Goal: Task Accomplishment & Management: Complete application form

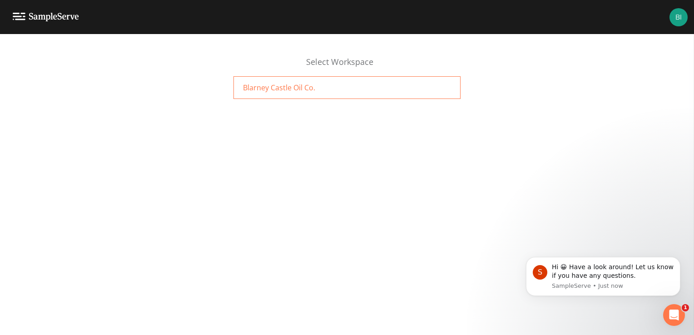
click at [276, 87] on span "Blarney Castle Oil Co." at bounding box center [279, 87] width 72 height 11
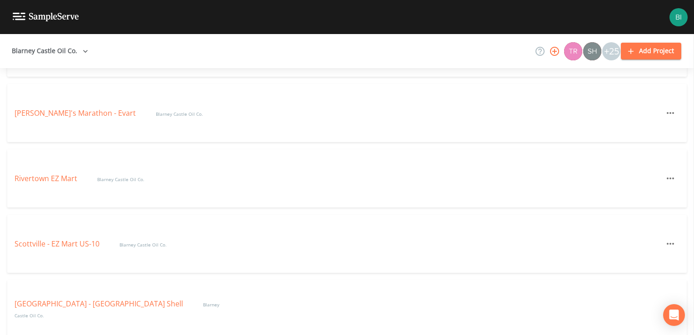
scroll to position [1909, 0]
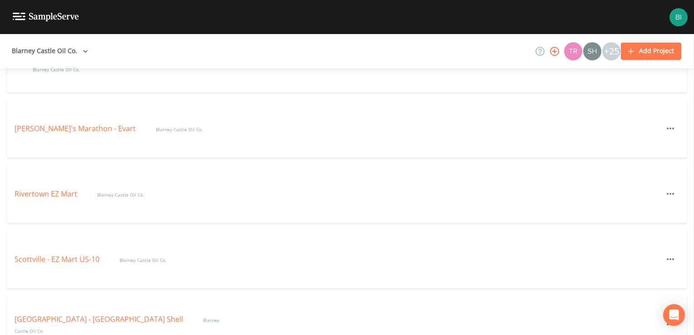
click at [653, 51] on button "Add Project" at bounding box center [651, 51] width 60 height 17
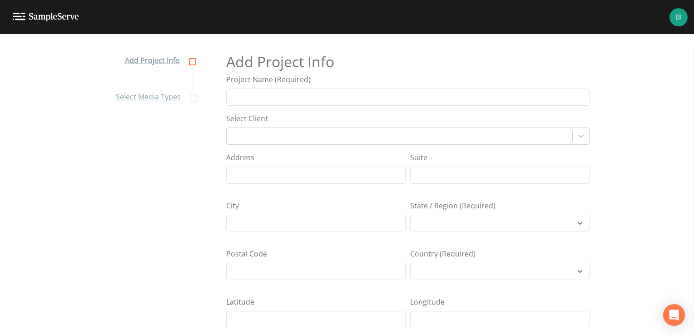
select select "[GEOGRAPHIC_DATA]/[GEOGRAPHIC_DATA]"
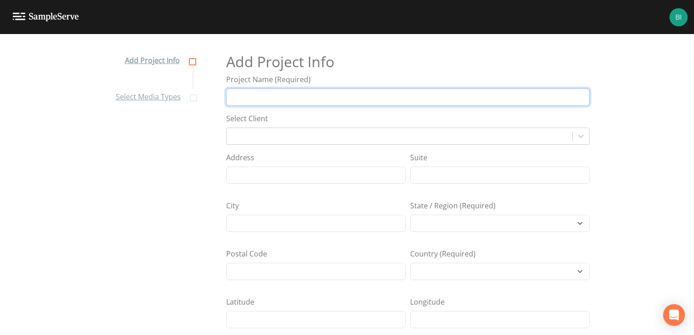
click at [272, 99] on input "Project Name (Required)" at bounding box center [408, 97] width 364 height 17
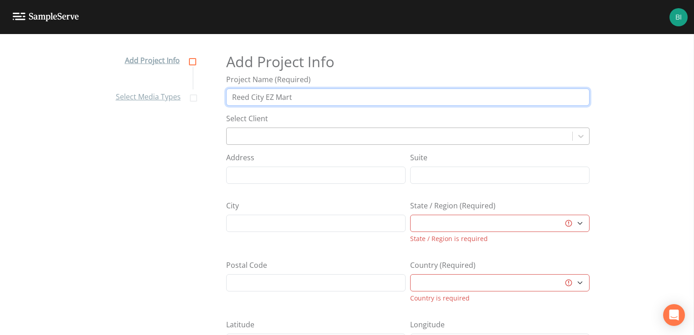
type input "Reed City EZ Mart"
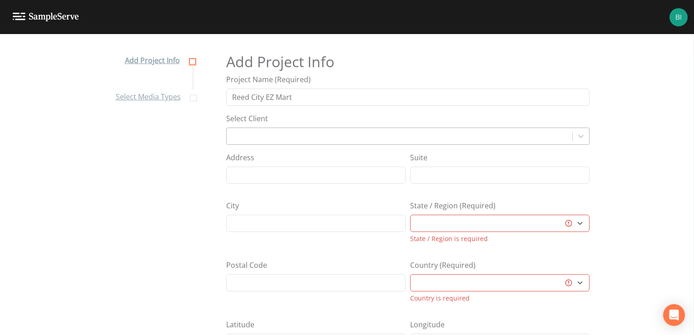
click at [256, 136] on div at bounding box center [399, 136] width 337 height 13
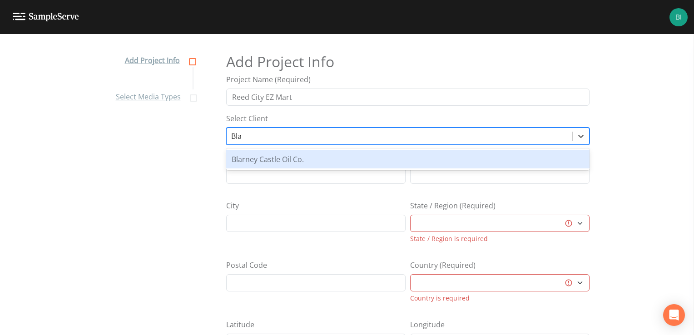
type input "Blar"
click at [267, 159] on div "Blarney Castle Oil Co." at bounding box center [268, 159] width 72 height 11
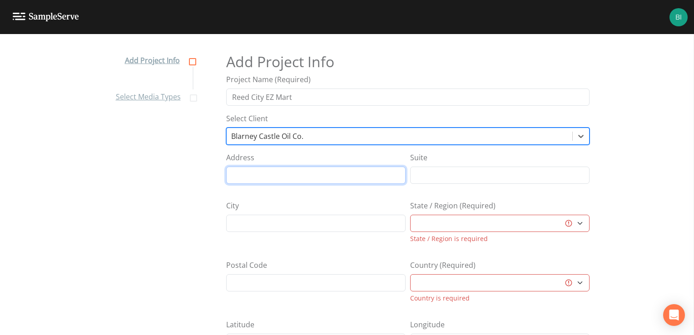
click at [250, 175] on input "Address" at bounding box center [315, 175] width 179 height 17
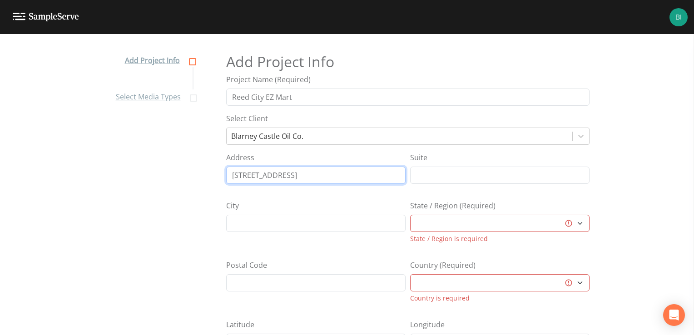
type input "[STREET_ADDRESS]"
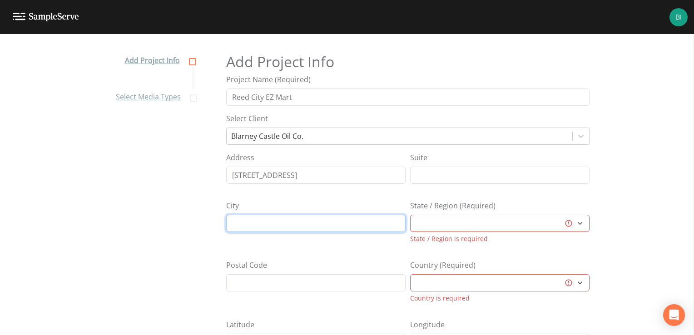
click at [253, 224] on input "City" at bounding box center [315, 223] width 179 height 17
type input "[GEOGRAPHIC_DATA]"
click at [434, 226] on select "[GEOGRAPHIC_DATA] [GEOGRAPHIC_DATA] [GEOGRAPHIC_DATA] [GEOGRAPHIC_DATA] [GEOGRA…" at bounding box center [499, 223] width 179 height 17
click at [436, 222] on select "[GEOGRAPHIC_DATA] [GEOGRAPHIC_DATA] [GEOGRAPHIC_DATA] [GEOGRAPHIC_DATA] [GEOGRA…" at bounding box center [499, 223] width 179 height 17
select select "75070537-931d-4f09-90ad-31cd44d385d1"
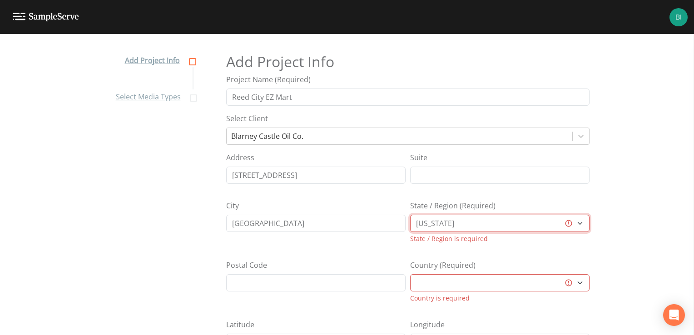
select select "[GEOGRAPHIC_DATA]"
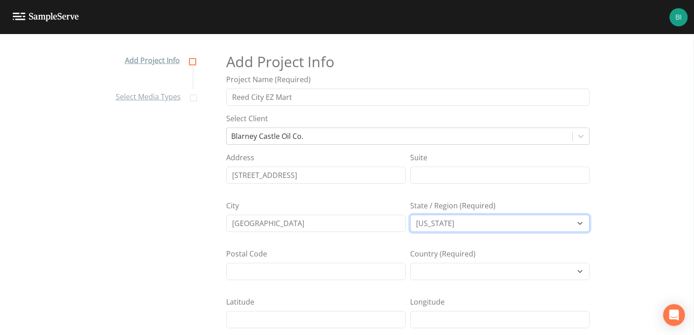
select select "47d45e13-a9d2-4a92-a30e-53aeb2a1ff48"
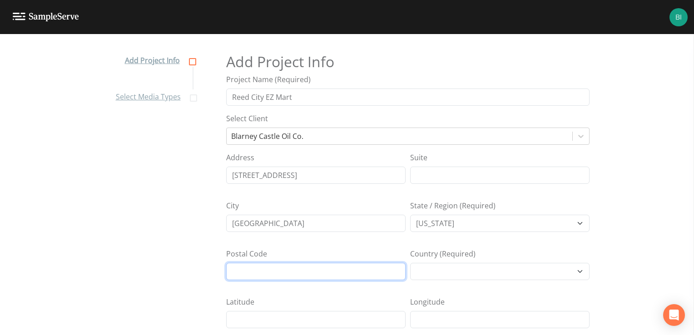
click at [247, 270] on input "Postal Code" at bounding box center [315, 271] width 179 height 17
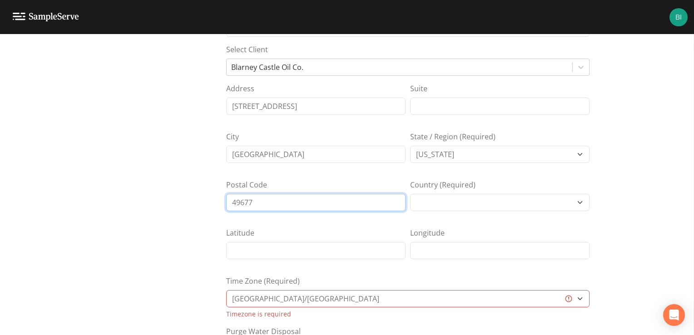
scroll to position [91, 0]
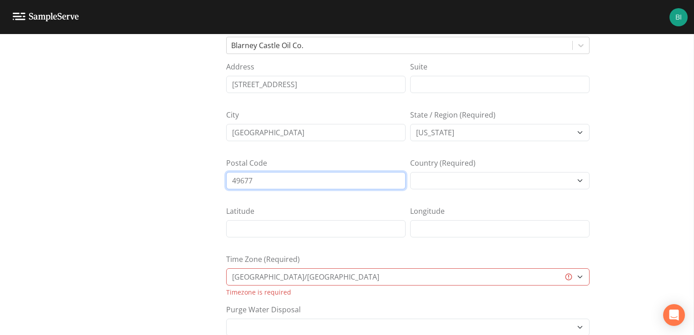
type input "49677"
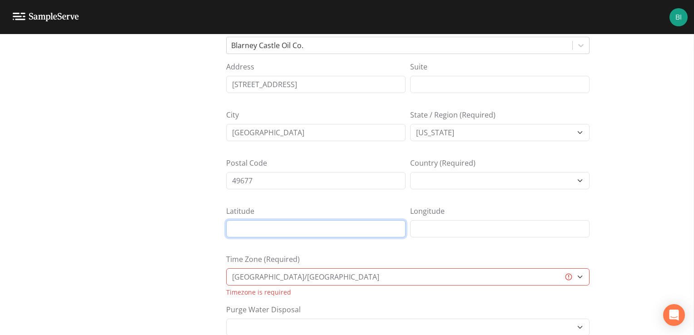
click at [249, 226] on input "Latitude" at bounding box center [315, 228] width 179 height 17
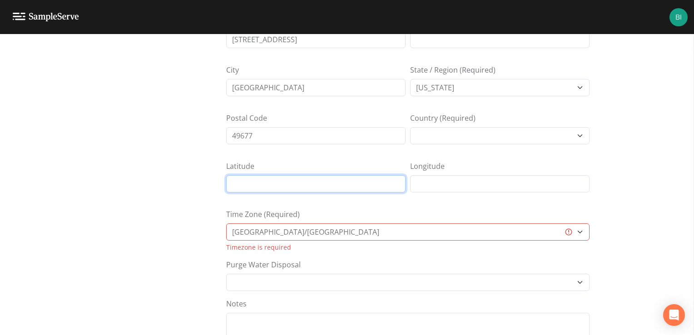
scroll to position [136, 0]
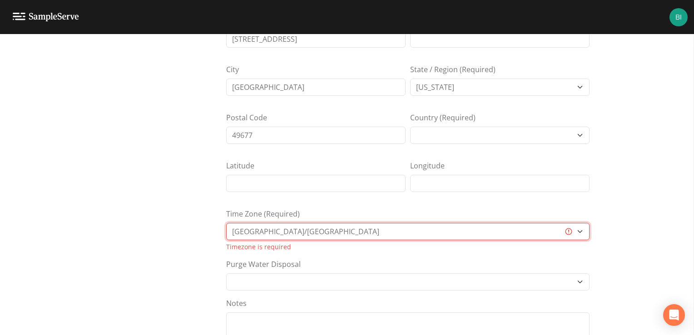
click at [578, 230] on select "[GEOGRAPHIC_DATA]/[GEOGRAPHIC_DATA] [GEOGRAPHIC_DATA]/[GEOGRAPHIC_DATA] [GEOGRA…" at bounding box center [408, 231] width 364 height 17
click at [233, 232] on select "[GEOGRAPHIC_DATA]/[GEOGRAPHIC_DATA] [GEOGRAPHIC_DATA]/[GEOGRAPHIC_DATA] [GEOGRA…" at bounding box center [408, 231] width 364 height 17
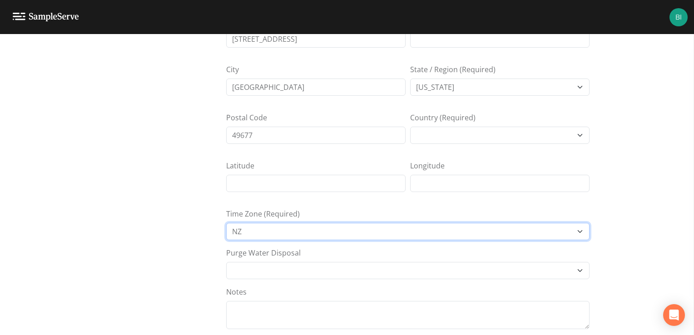
click at [243, 229] on select "[GEOGRAPHIC_DATA]/[GEOGRAPHIC_DATA] [GEOGRAPHIC_DATA]/[GEOGRAPHIC_DATA] [GEOGRA…" at bounding box center [408, 231] width 364 height 17
select select "EST5EDT"
click at [226, 223] on select "[GEOGRAPHIC_DATA]/[GEOGRAPHIC_DATA] [GEOGRAPHIC_DATA]/[GEOGRAPHIC_DATA] [GEOGRA…" at bounding box center [408, 231] width 364 height 17
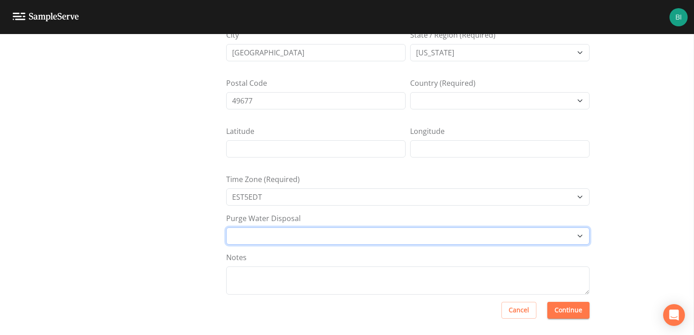
click at [578, 235] on select "Other Place in container Pour on ground" at bounding box center [408, 236] width 364 height 17
select select "Place in container"
click at [226, 228] on select "Other Place in container Pour on ground" at bounding box center [408, 236] width 364 height 17
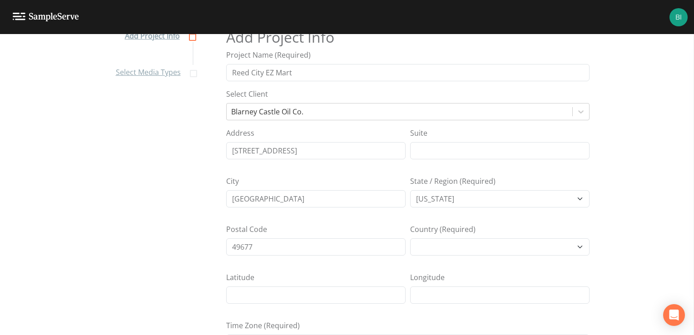
scroll to position [0, 0]
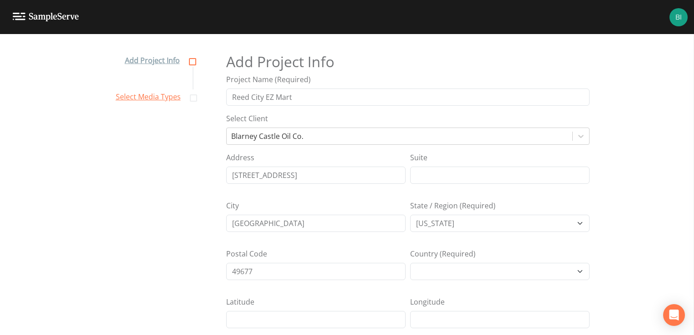
click at [140, 97] on link "Select Media Types" at bounding box center [156, 97] width 80 height 14
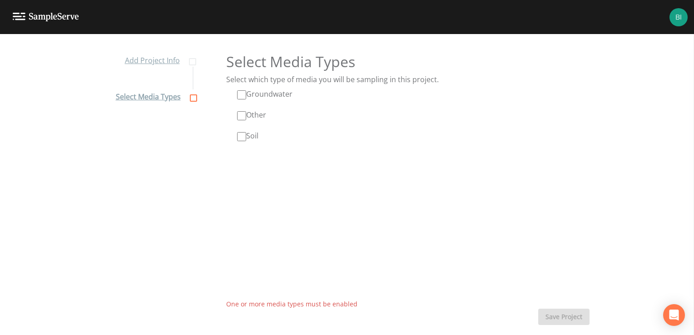
click at [240, 92] on input "Groundwater" at bounding box center [241, 94] width 9 height 9
checkbox input "true"
click at [240, 137] on input "Soil" at bounding box center [241, 136] width 9 height 9
checkbox input "true"
click at [554, 316] on button "Save Project" at bounding box center [563, 317] width 51 height 17
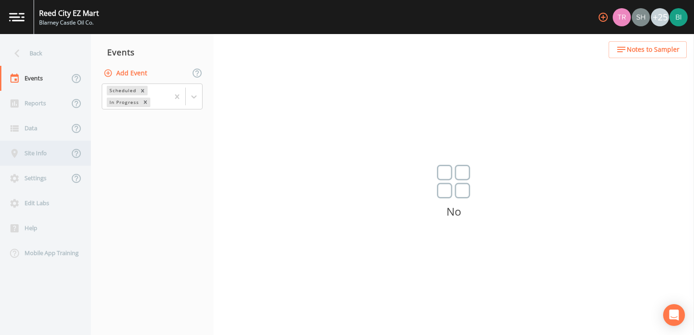
click at [31, 153] on div "Site Info" at bounding box center [34, 153] width 69 height 25
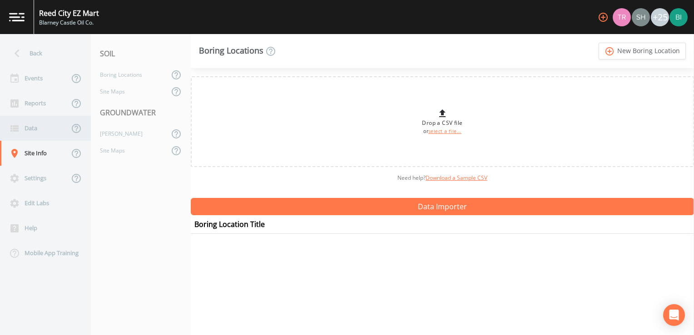
click at [33, 128] on div "Data" at bounding box center [34, 128] width 69 height 25
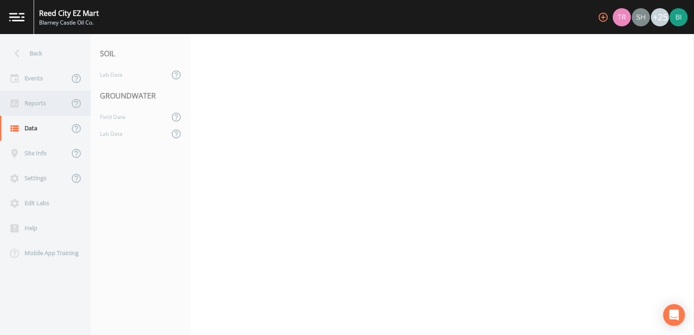
click at [35, 103] on div "Reports" at bounding box center [34, 103] width 69 height 25
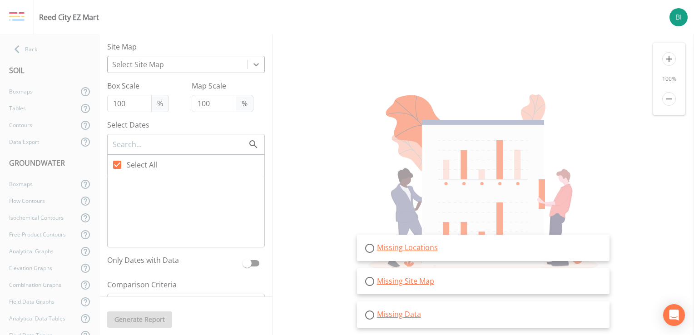
click at [252, 64] on icon at bounding box center [256, 64] width 9 height 9
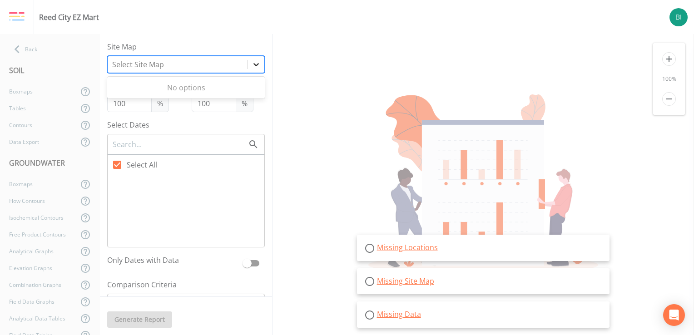
click at [252, 64] on icon at bounding box center [256, 64] width 9 height 9
click at [30, 90] on div "Boxmaps" at bounding box center [39, 91] width 78 height 17
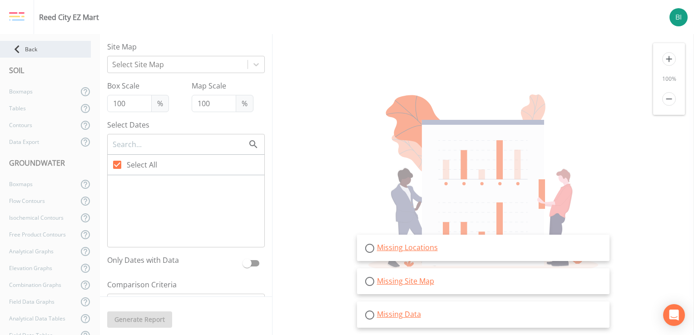
click at [30, 49] on div "Back" at bounding box center [45, 49] width 91 height 17
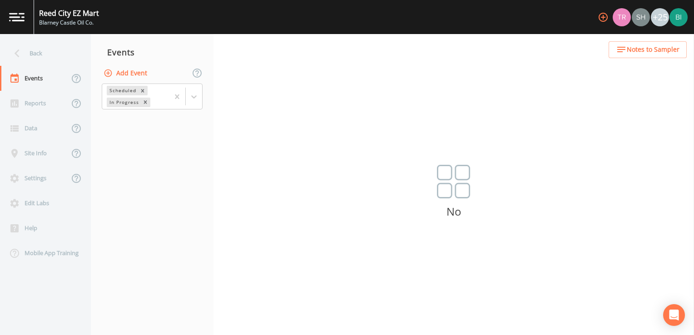
click at [659, 17] on div "+25" at bounding box center [660, 17] width 18 height 18
click at [661, 17] on div "+25" at bounding box center [660, 17] width 18 height 18
click at [663, 17] on div "+25" at bounding box center [660, 17] width 18 height 18
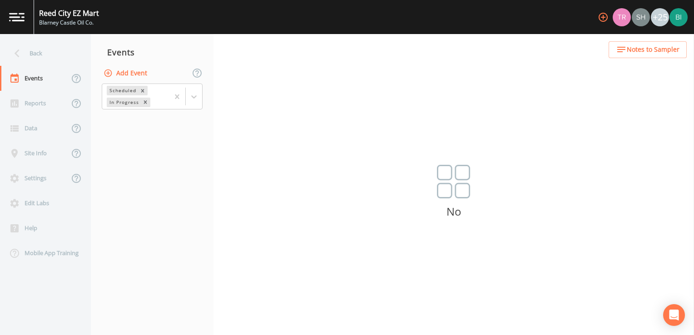
click at [679, 17] on img at bounding box center [679, 17] width 18 height 18
drag, startPoint x: 679, startPoint y: 17, endPoint x: 575, endPoint y: 68, distance: 116.0
click at [575, 68] on div "Back Events Reports Data Site Info Settings Edit Labs Help Mobile App Training …" at bounding box center [347, 184] width 694 height 301
drag, startPoint x: 660, startPoint y: 17, endPoint x: 461, endPoint y: 15, distance: 198.6
click at [461, 15] on div "Reed City EZ Mart Blarney Castle Oil Co. +25" at bounding box center [347, 17] width 694 height 34
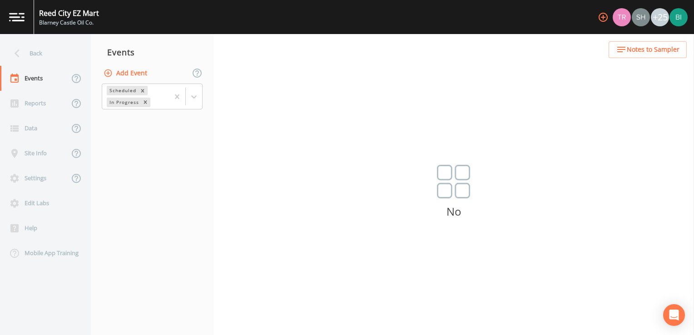
click at [660, 18] on div "+25" at bounding box center [660, 17] width 18 height 18
click at [602, 16] on icon "button" at bounding box center [603, 17] width 11 height 11
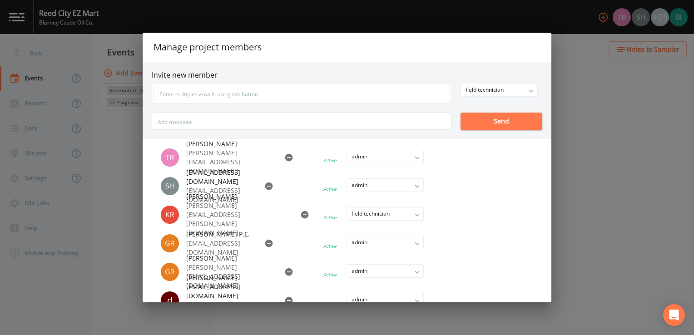
click at [417, 214] on li at bounding box center [366, 215] width 155 height 20
click at [418, 214] on li at bounding box center [366, 215] width 155 height 20
click at [301, 214] on icon "button" at bounding box center [305, 215] width 8 height 8
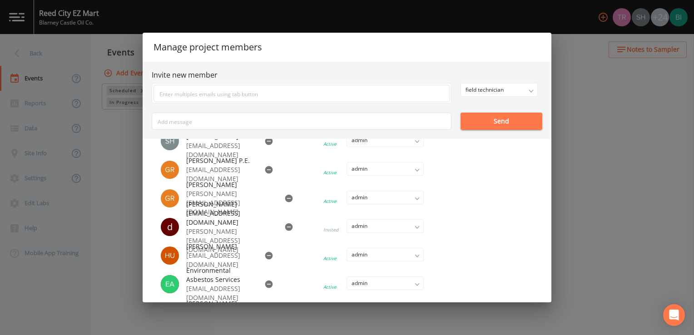
scroll to position [45, 0]
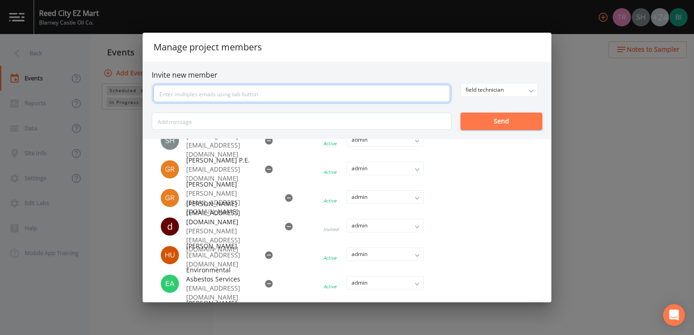
click at [169, 94] on input "text" at bounding box center [302, 93] width 297 height 17
type input "[EMAIL_ADDRESS][DOMAIN_NAME]"
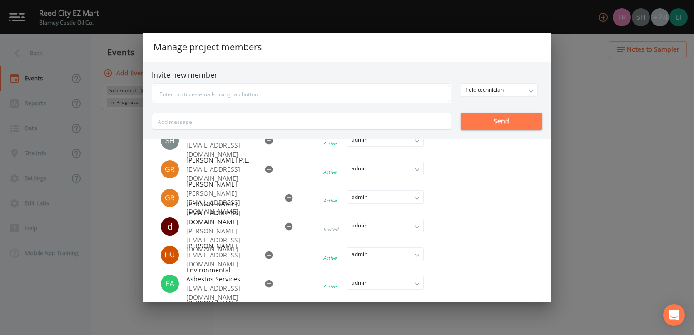
click at [487, 120] on button "Send" at bounding box center [502, 121] width 82 height 17
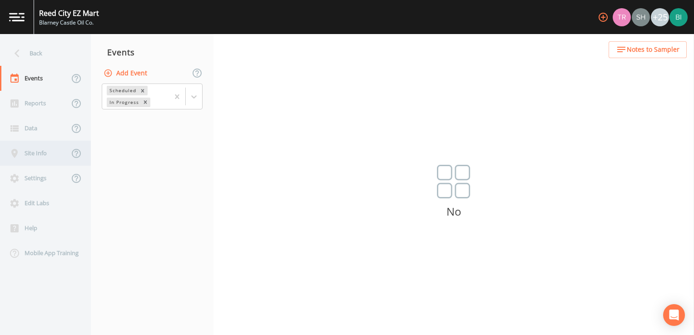
click at [33, 154] on div "Site Info" at bounding box center [34, 153] width 69 height 25
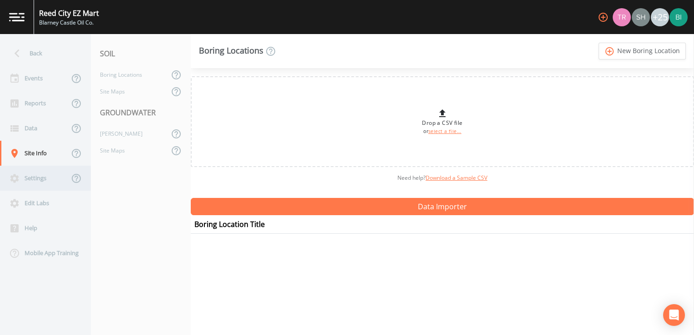
click at [33, 179] on div "Settings" at bounding box center [34, 178] width 69 height 25
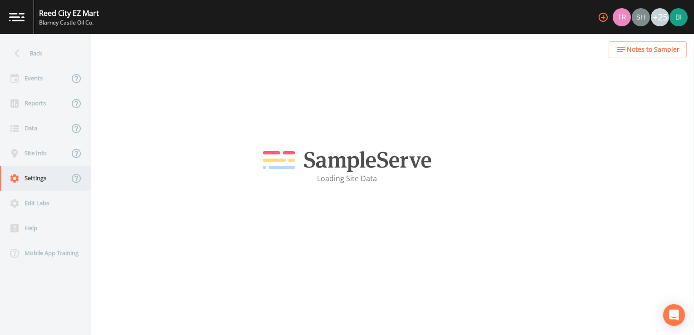
select select "47d45e13-a9d2-4a92-a30e-53aeb2a1ff48"
select select "[GEOGRAPHIC_DATA]"
select select "EST5EDT"
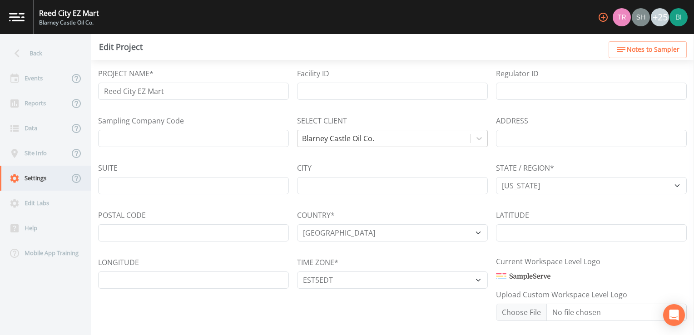
select select "Place in container"
select select "8dca0658-1b16-41b2-8763-9d9638af6ced"
click at [318, 90] on input "Facility ID" at bounding box center [392, 91] width 191 height 17
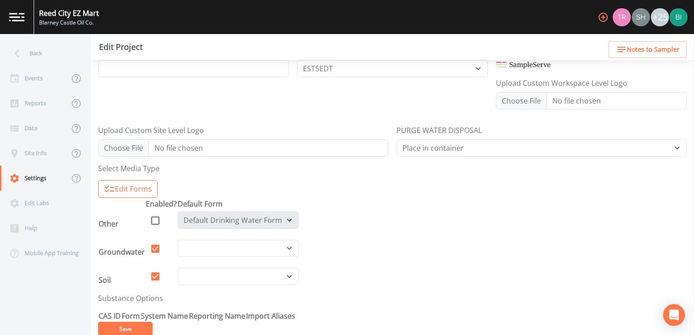
scroll to position [225, 0]
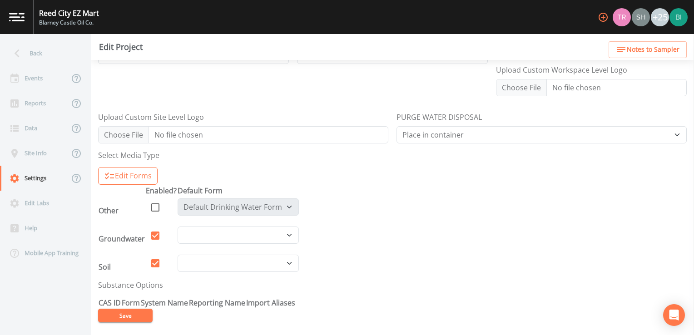
type input "00021349"
click at [127, 315] on button "Save" at bounding box center [125, 316] width 55 height 14
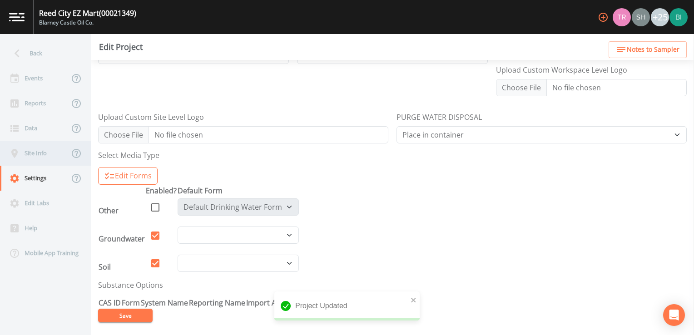
click at [35, 153] on div "Site Info" at bounding box center [34, 153] width 69 height 25
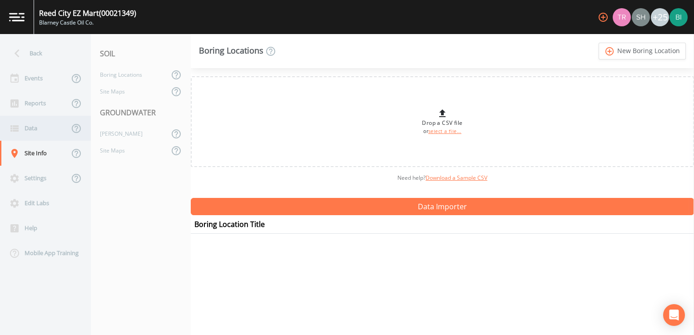
click at [39, 128] on div "Data" at bounding box center [34, 128] width 69 height 25
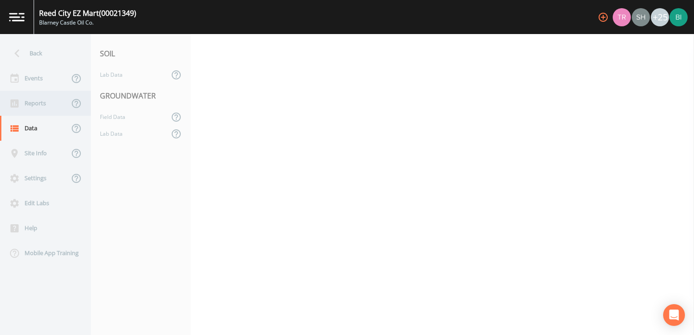
click at [37, 102] on div "Reports" at bounding box center [34, 103] width 69 height 25
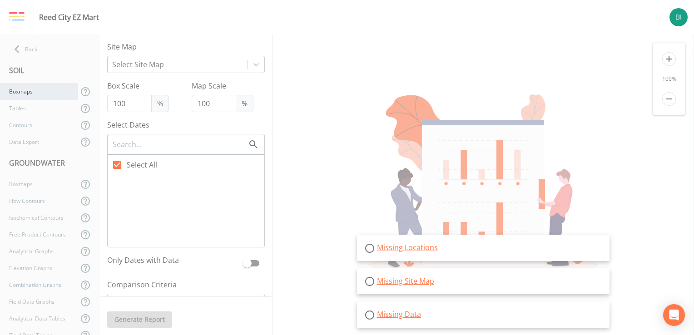
click at [29, 91] on div "Boxmaps" at bounding box center [39, 91] width 78 height 17
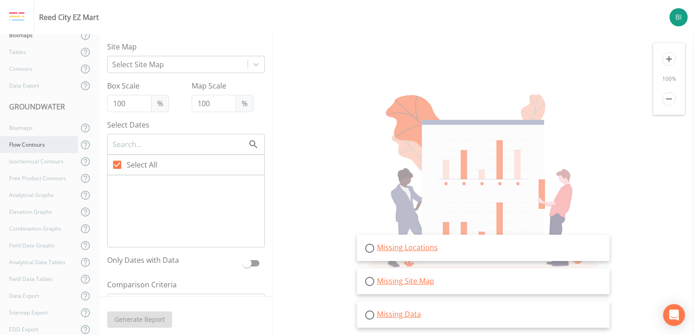
scroll to position [68, 0]
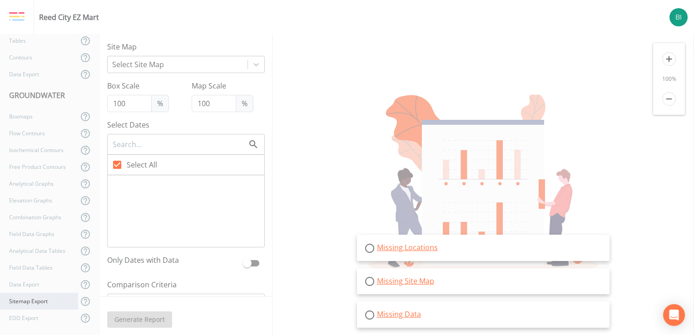
click at [27, 301] on div "Sitemap Export" at bounding box center [39, 301] width 78 height 17
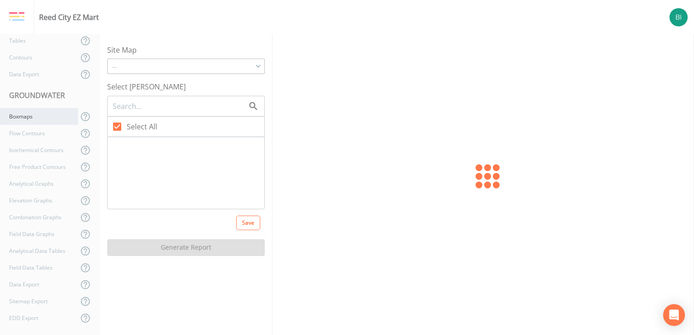
click at [33, 117] on div "Boxmaps" at bounding box center [39, 116] width 78 height 17
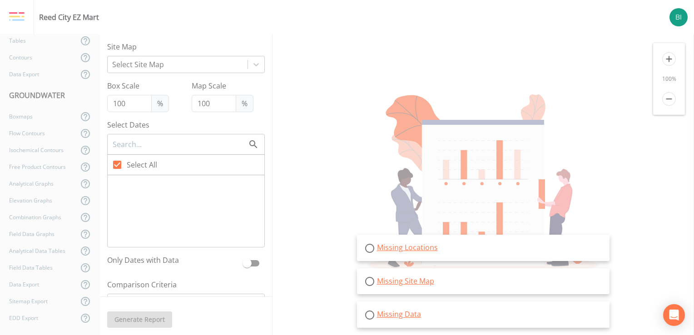
click at [678, 17] on img at bounding box center [679, 17] width 18 height 18
drag, startPoint x: 678, startPoint y: 17, endPoint x: 487, endPoint y: 39, distance: 192.5
click at [487, 39] on div "Missing Locations Missing Site Map Missing Data" at bounding box center [484, 184] width 422 height 301
click at [394, 283] on link "Missing Site Map" at bounding box center [405, 281] width 57 height 10
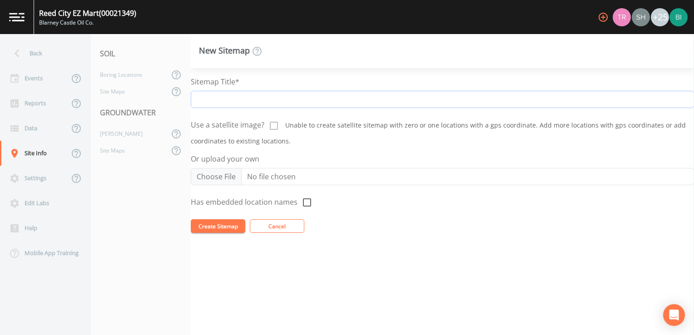
click at [219, 100] on input "Sitemap Title*" at bounding box center [442, 99] width 503 height 17
type input "Reed City EZ Mart"
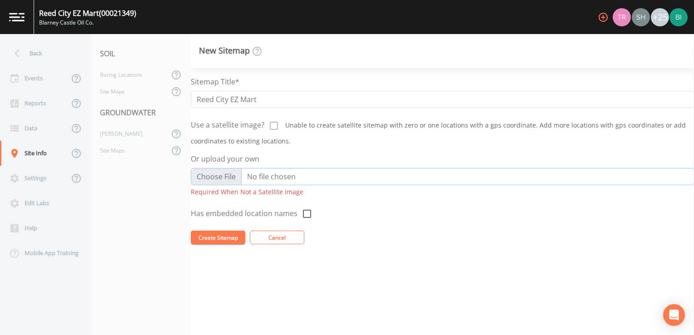
click at [210, 176] on input "Or upload your own" at bounding box center [442, 176] width 503 height 17
type input "C:\fakepath\Reed City EZ Mart-Site Base Map.pdf"
click at [214, 237] on button "Create Sitemap" at bounding box center [218, 238] width 55 height 14
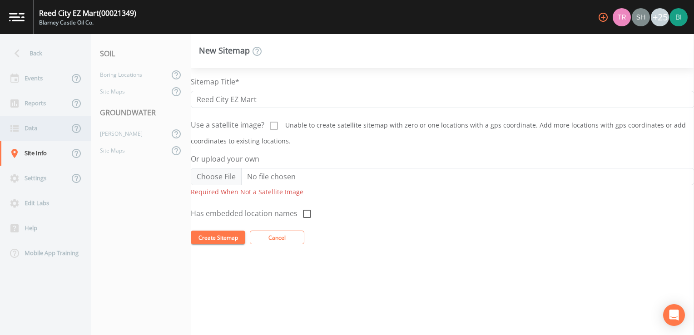
click at [33, 129] on div "Data" at bounding box center [34, 128] width 69 height 25
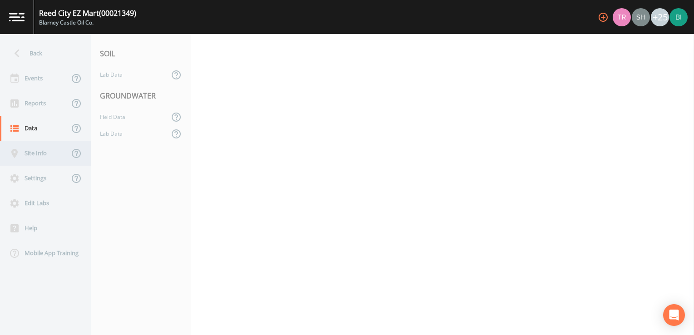
click at [35, 155] on div "Site Info" at bounding box center [34, 153] width 69 height 25
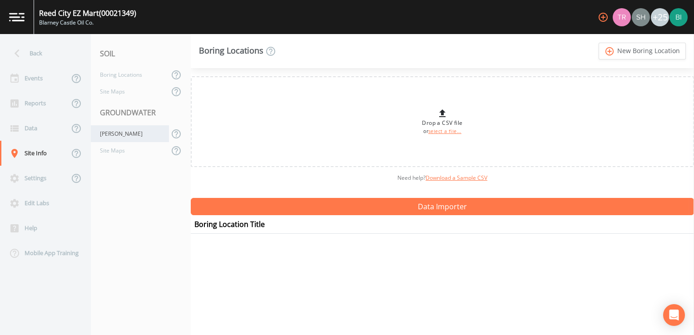
click at [125, 136] on div "[PERSON_NAME]" at bounding box center [130, 133] width 78 height 17
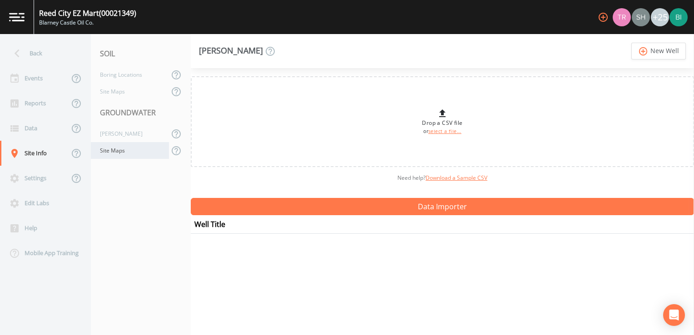
click at [124, 153] on div "Site Maps" at bounding box center [130, 150] width 78 height 17
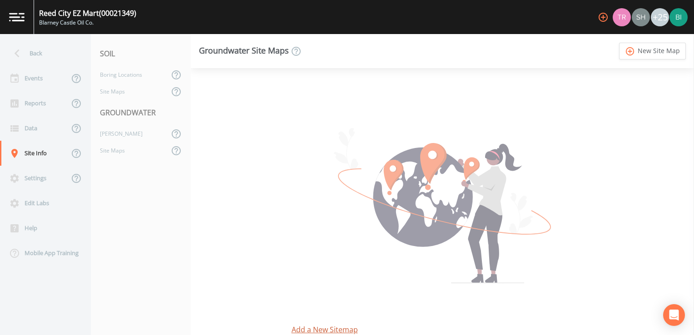
click at [314, 330] on link "Add a New Sitemap" at bounding box center [443, 329] width 302 height 11
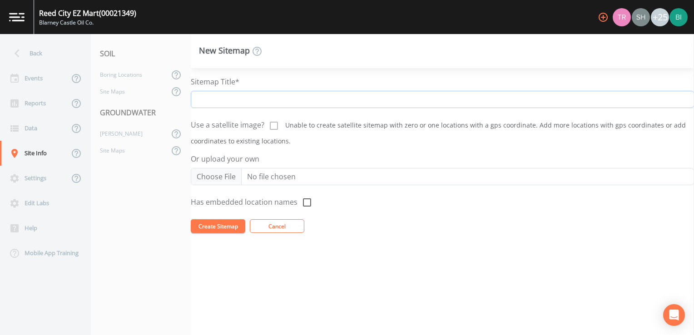
click at [220, 100] on input "Sitemap Title*" at bounding box center [442, 99] width 503 height 17
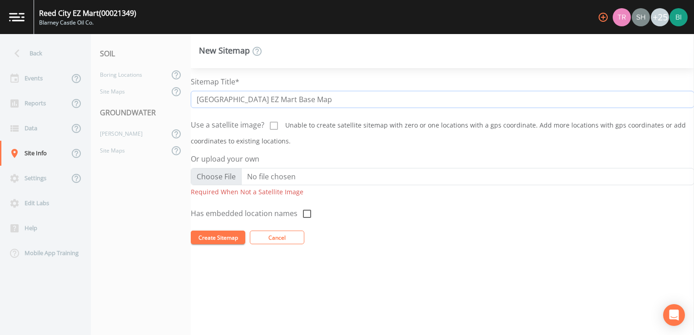
type input "[GEOGRAPHIC_DATA] EZ Mart Base Map"
click at [219, 177] on input "Or upload your own" at bounding box center [442, 176] width 503 height 17
type input "C:\fakepath\Reed City EZ Mart-Site Base Map.pdf"
click at [305, 213] on icon at bounding box center [307, 214] width 11 height 11
checkbox input "true"
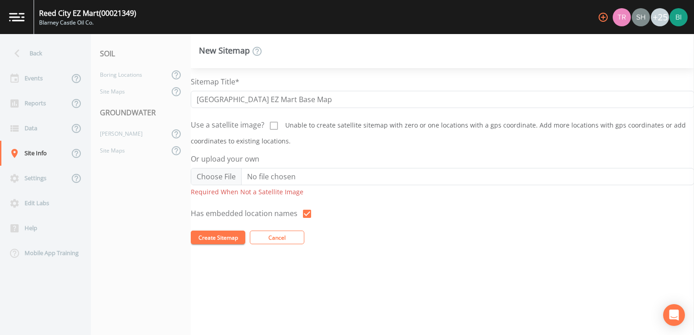
click at [219, 237] on button "Create Sitemap" at bounding box center [218, 238] width 55 height 14
click at [111, 133] on div "[PERSON_NAME]" at bounding box center [130, 133] width 78 height 17
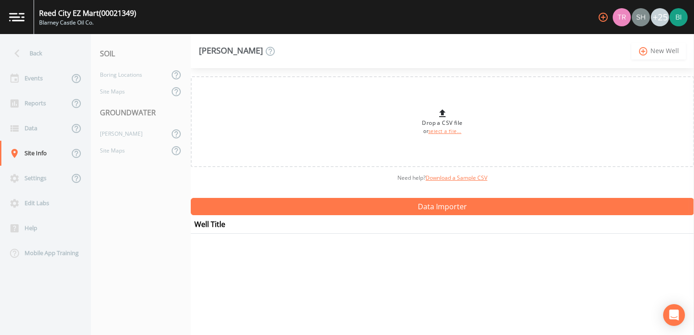
click at [663, 51] on link "add_circle_outline New Well" at bounding box center [659, 51] width 55 height 17
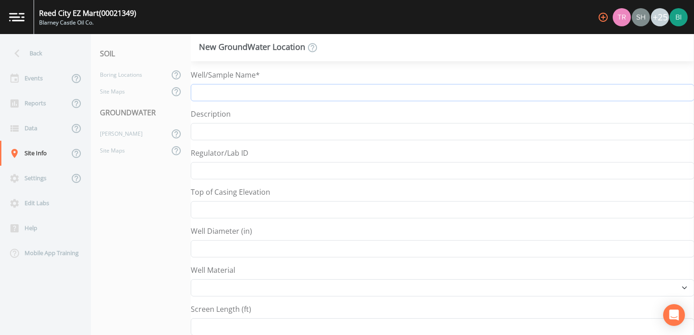
click at [222, 92] on input "Well/Sample Name*" at bounding box center [442, 92] width 503 height 17
type input "MW-1"
click at [218, 130] on input "Description" at bounding box center [442, 131] width 503 height 17
click at [210, 249] on input "Well Diameter (in)" at bounding box center [442, 248] width 503 height 17
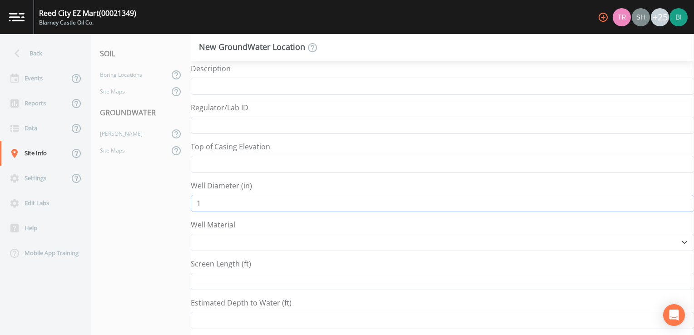
scroll to position [91, 0]
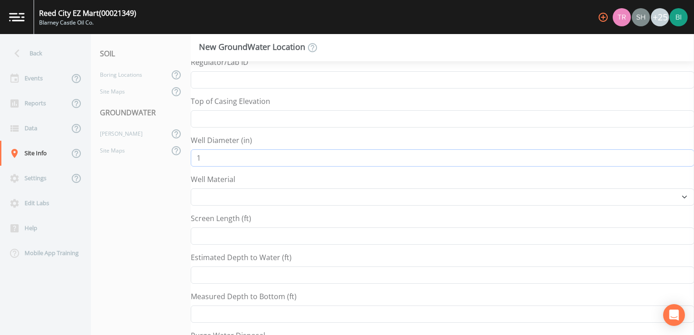
type input "1"
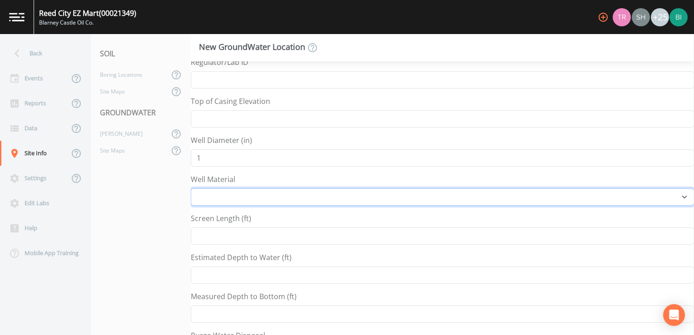
click at [204, 194] on select "Other PVC Steel" at bounding box center [442, 197] width 503 height 17
select select "PVC"
click at [191, 189] on select "Other PVC Steel" at bounding box center [442, 197] width 503 height 17
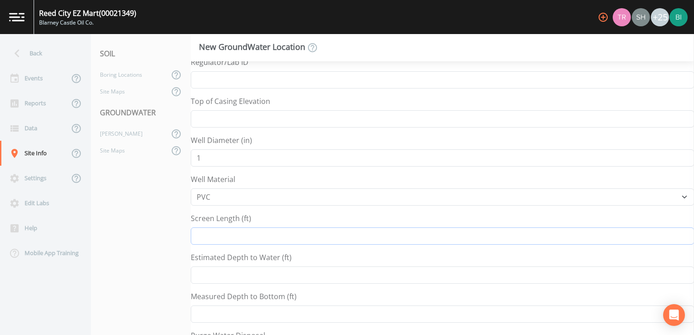
click at [202, 235] on input "Screen Length (ft)" at bounding box center [442, 236] width 503 height 17
type input "5"
click at [210, 273] on input "Estimated Depth to Water (ft)" at bounding box center [442, 275] width 503 height 17
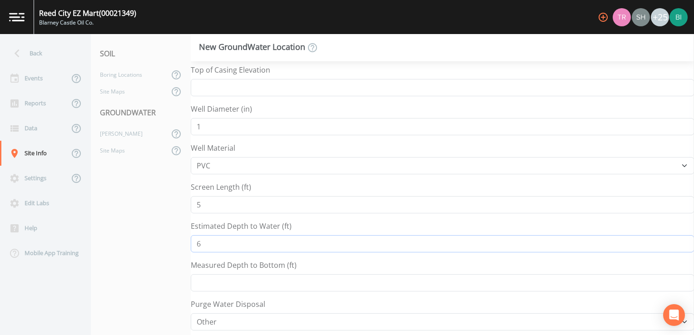
scroll to position [136, 0]
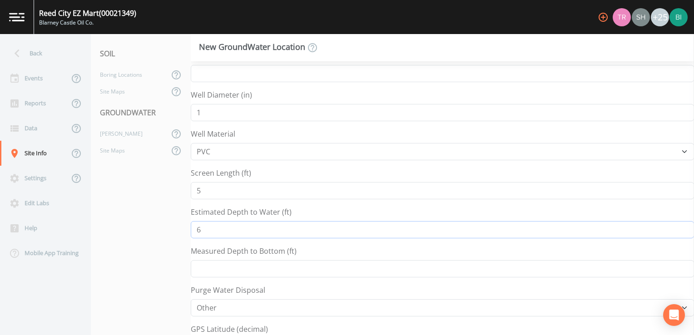
type input "6"
click at [200, 269] on input "Measured Depth to Bottom (ft)" at bounding box center [442, 268] width 503 height 17
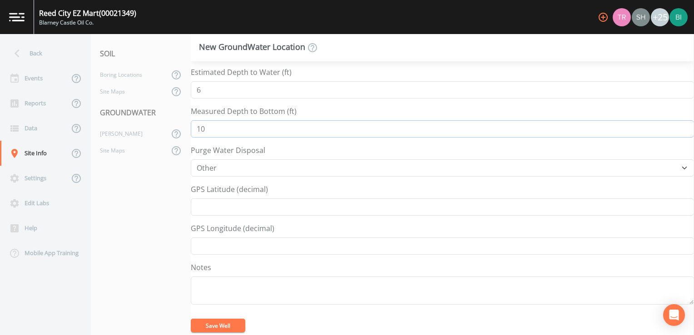
scroll to position [278, 0]
type input "10"
click at [218, 321] on button "Save Well" at bounding box center [218, 325] width 55 height 14
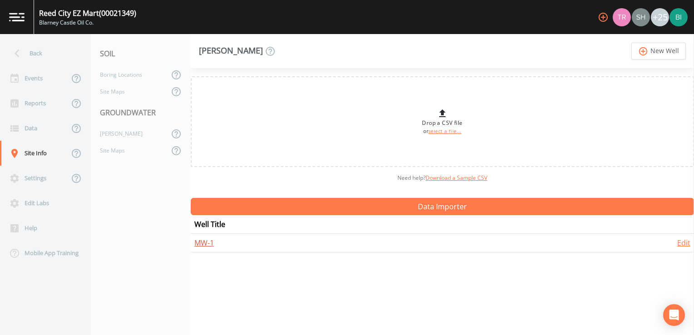
click at [202, 244] on link "MW-1" at bounding box center [204, 243] width 20 height 10
select select "PVC"
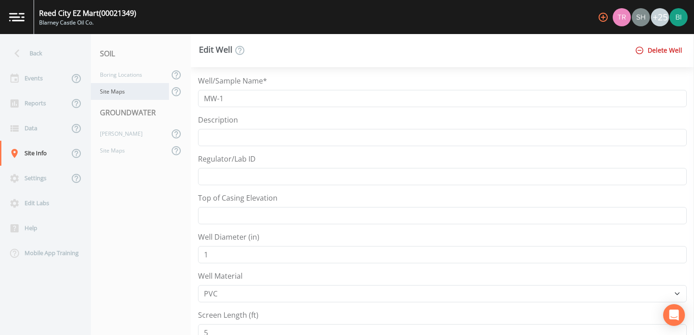
click at [123, 92] on div "Site Maps" at bounding box center [130, 91] width 78 height 17
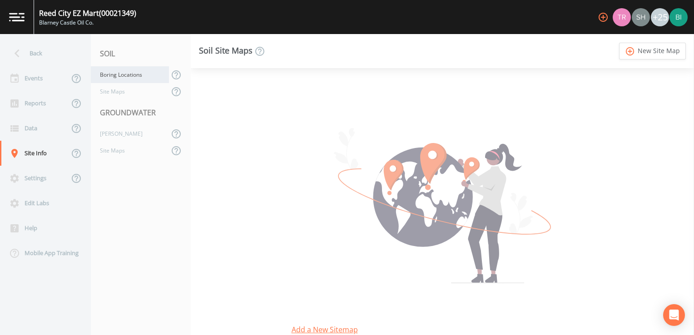
click at [121, 75] on div "Boring Locations" at bounding box center [130, 74] width 78 height 17
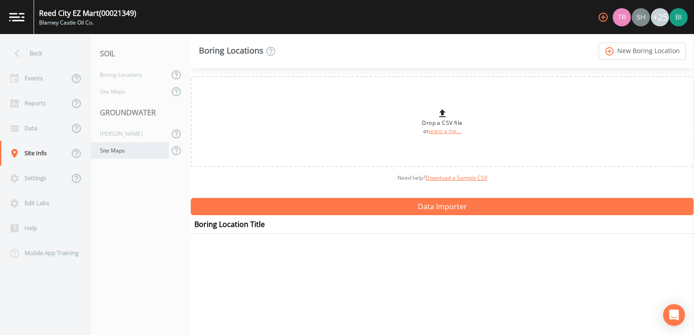
click at [119, 152] on div "Site Maps" at bounding box center [130, 150] width 78 height 17
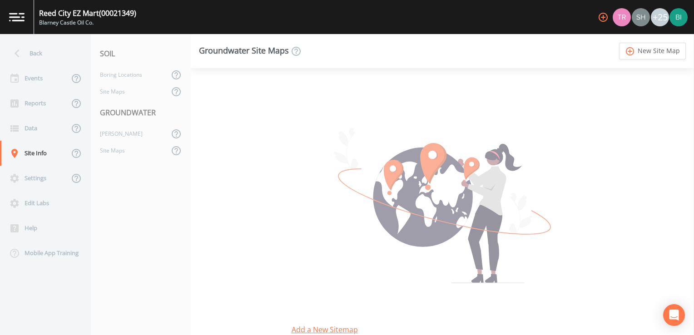
click at [243, 51] on div "Groundwater Site Maps" at bounding box center [250, 51] width 103 height 11
click at [646, 51] on link "add_circle_outline New Site Map" at bounding box center [652, 51] width 67 height 17
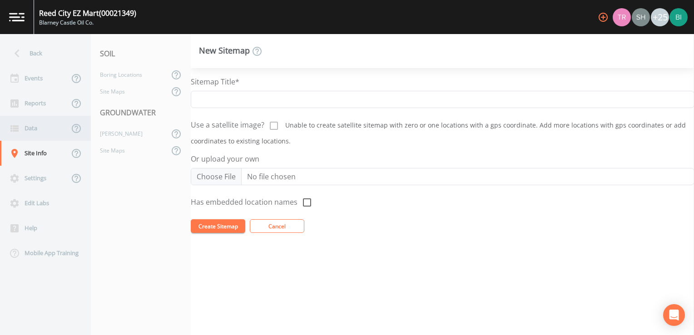
click at [33, 127] on div "Data" at bounding box center [34, 128] width 69 height 25
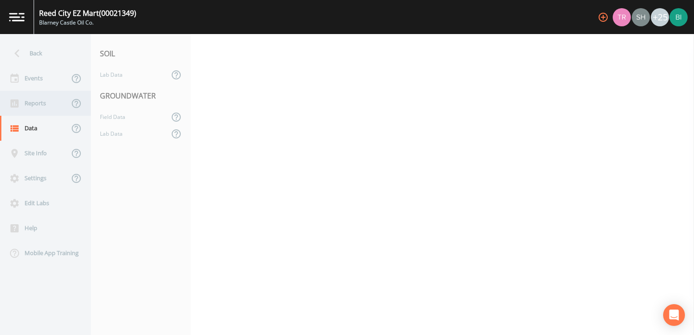
click at [31, 106] on div "Reports" at bounding box center [34, 103] width 69 height 25
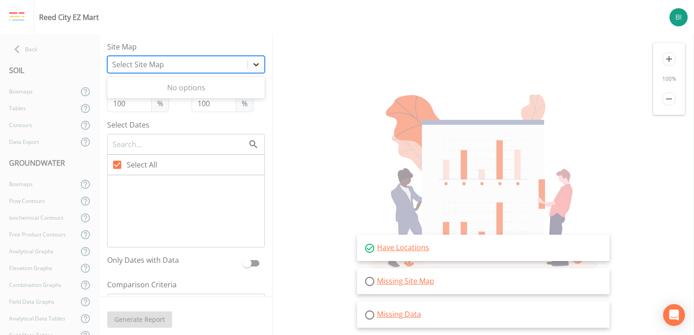
click at [252, 63] on icon at bounding box center [256, 64] width 9 height 9
click at [252, 65] on icon at bounding box center [256, 64] width 9 height 9
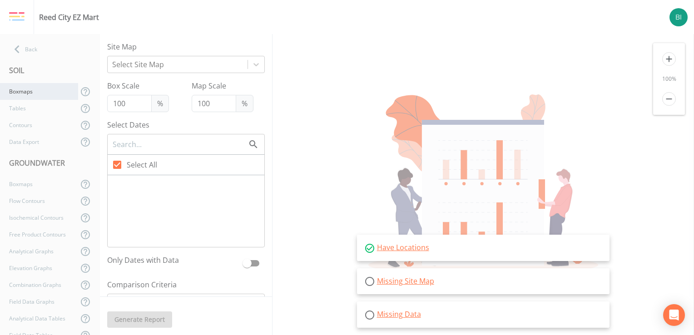
click at [20, 90] on div "Boxmaps" at bounding box center [39, 91] width 78 height 17
click at [252, 61] on icon at bounding box center [256, 64] width 9 height 9
click at [20, 185] on div "Boxmaps" at bounding box center [39, 184] width 78 height 17
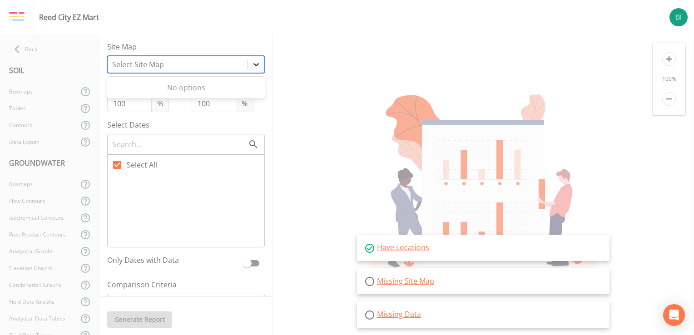
click at [252, 64] on icon at bounding box center [256, 64] width 9 height 9
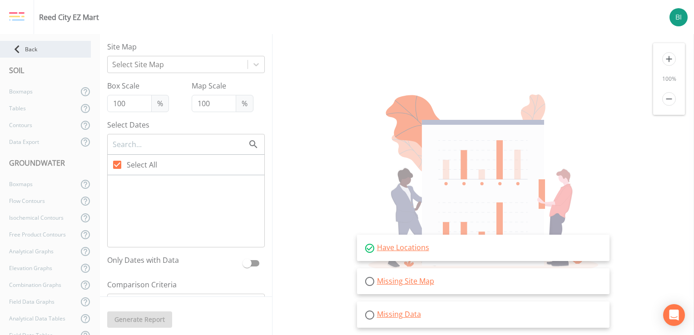
click at [28, 47] on div "Back" at bounding box center [45, 49] width 91 height 17
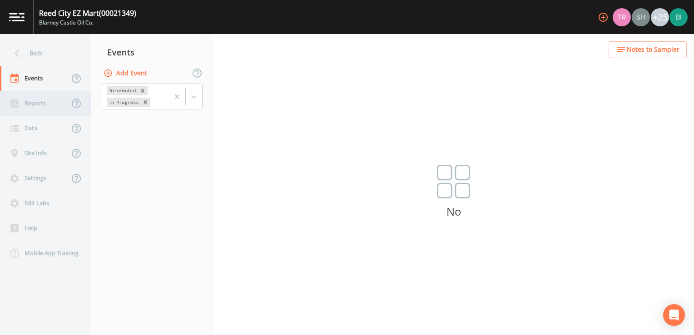
click at [27, 103] on div "Reports" at bounding box center [34, 103] width 69 height 25
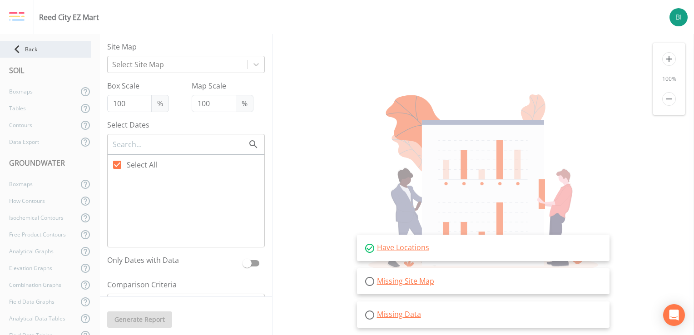
click at [29, 48] on div "Back" at bounding box center [45, 49] width 91 height 17
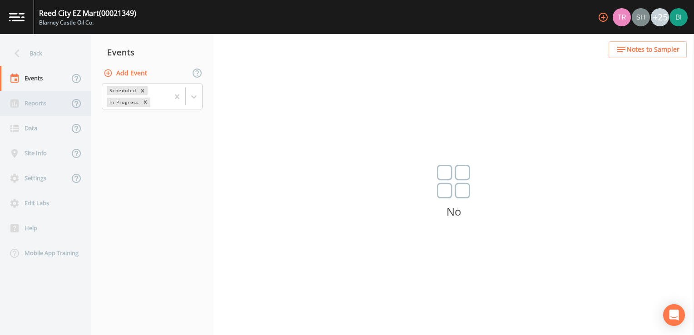
click at [0, 105] on html "Reed City EZ Mart (00021349) Blarney Castle Oil Co. +25 Back Events Reports Dat…" at bounding box center [347, 167] width 694 height 335
click at [7, 102] on div "Reports" at bounding box center [34, 103] width 69 height 25
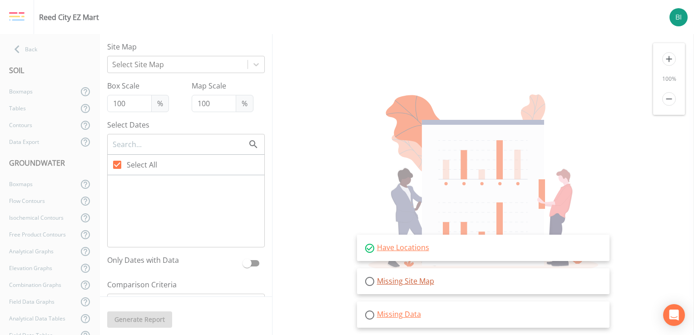
click at [400, 282] on link "Missing Site Map" at bounding box center [405, 281] width 57 height 10
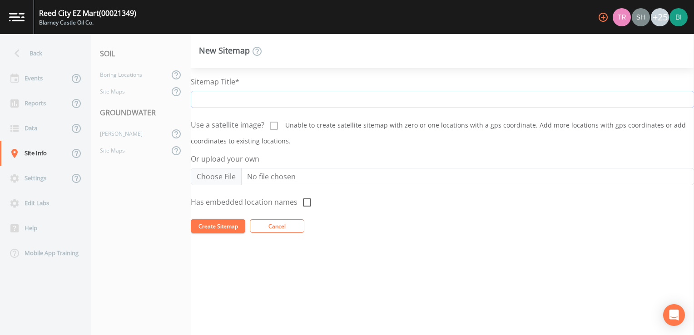
click at [222, 99] on input "Sitemap Title*" at bounding box center [442, 99] width 503 height 17
type input "[GEOGRAPHIC_DATA] EZ Mart Base Map"
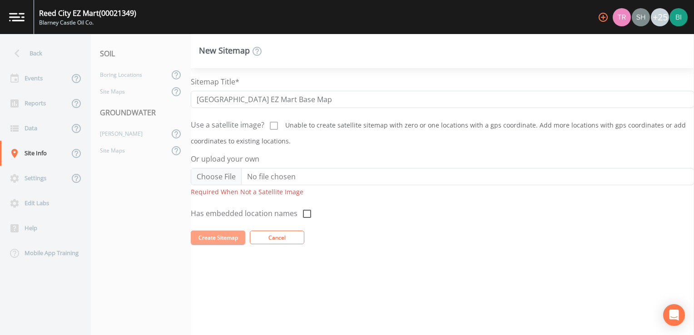
click at [218, 237] on button "Create Sitemap" at bounding box center [218, 238] width 55 height 14
click at [218, 239] on button "Create Sitemap" at bounding box center [218, 238] width 55 height 14
click at [336, 145] on div "Use a satellite image? Unable to create satellite sitemap with zero or one loca…" at bounding box center [442, 130] width 503 height 31
click at [273, 125] on div at bounding box center [273, 125] width 19 height 20
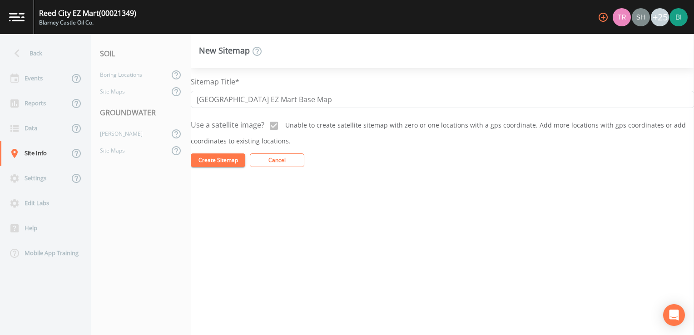
click at [213, 161] on button "Create Sitemap" at bounding box center [218, 161] width 55 height 14
click at [216, 159] on button "Create Sitemap" at bounding box center [218, 161] width 55 height 14
click at [272, 125] on div at bounding box center [273, 125] width 19 height 20
checkbox input "false"
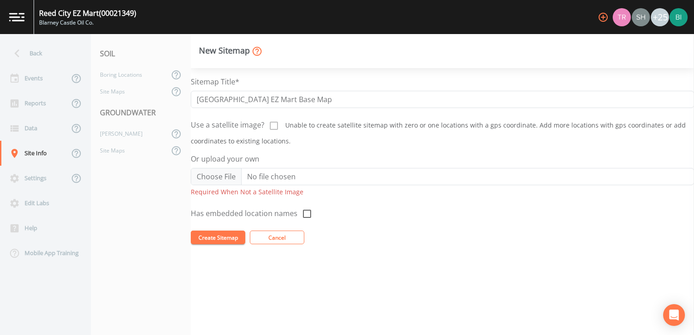
click at [256, 51] on icon at bounding box center [257, 51] width 11 height 11
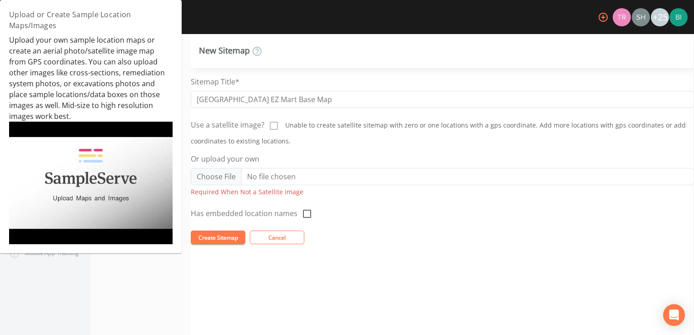
click at [80, 180] on img at bounding box center [91, 183] width 164 height 123
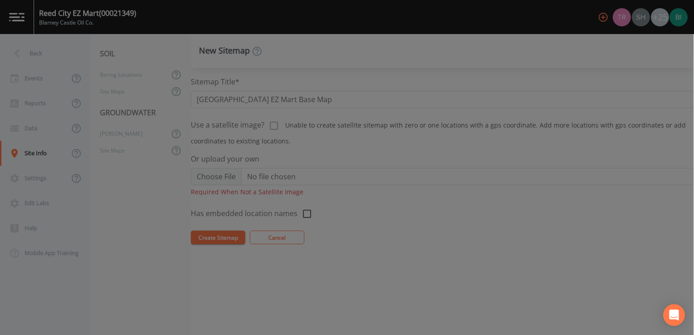
click at [632, 204] on div at bounding box center [347, 167] width 694 height 335
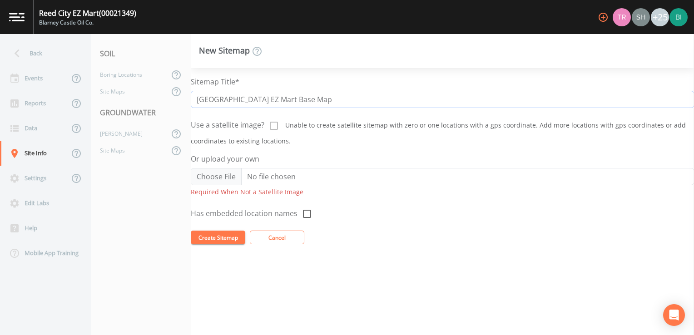
click at [299, 100] on input "[GEOGRAPHIC_DATA] EZ Mart Base Map" at bounding box center [442, 99] width 503 height 17
click at [123, 204] on nav "SOIL Boring Locations Site Maps GROUNDWATER [PERSON_NAME] Site Maps" at bounding box center [141, 184] width 100 height 301
click at [20, 18] on img at bounding box center [16, 17] width 15 height 9
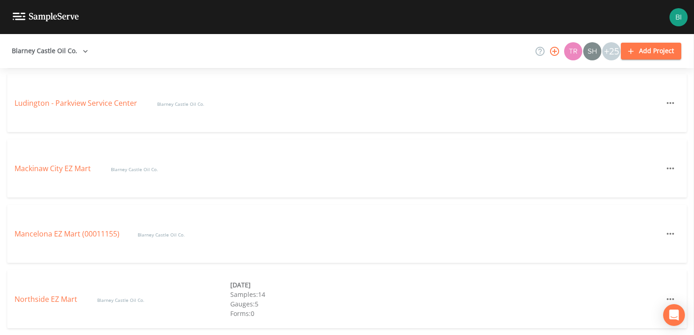
scroll to position [1869, 0]
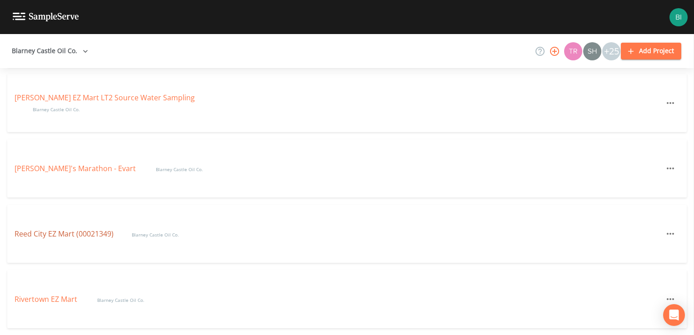
click at [45, 235] on link "Reed City EZ Mart (00021349)" at bounding box center [64, 234] width 99 height 10
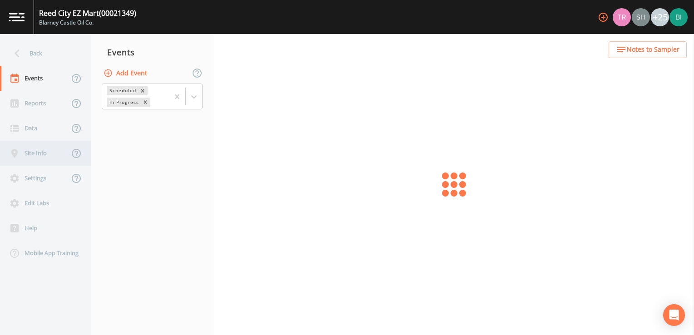
click at [41, 154] on div "Site Info" at bounding box center [34, 153] width 69 height 25
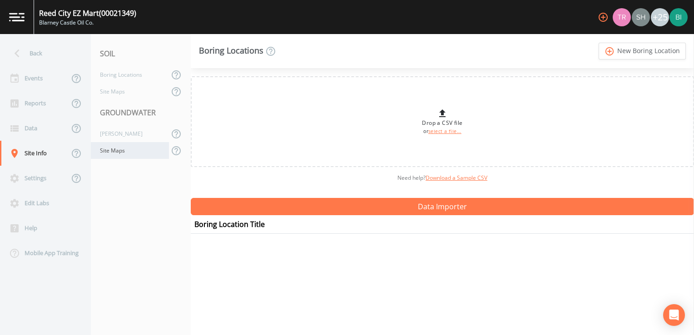
click at [123, 151] on div "Site Maps" at bounding box center [130, 150] width 78 height 17
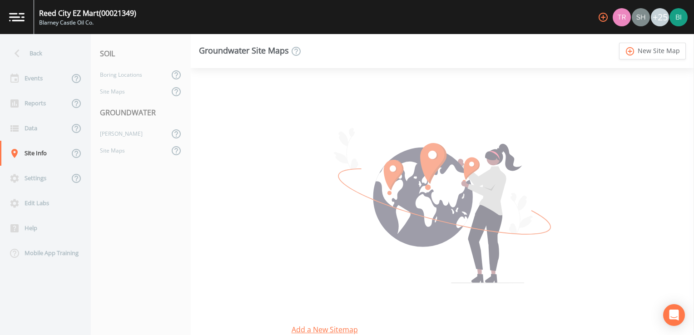
click at [660, 20] on div "+25" at bounding box center [660, 17] width 18 height 18
click at [660, 16] on div "+25" at bounding box center [660, 17] width 18 height 18
click at [660, 15] on div "+25" at bounding box center [660, 17] width 18 height 18
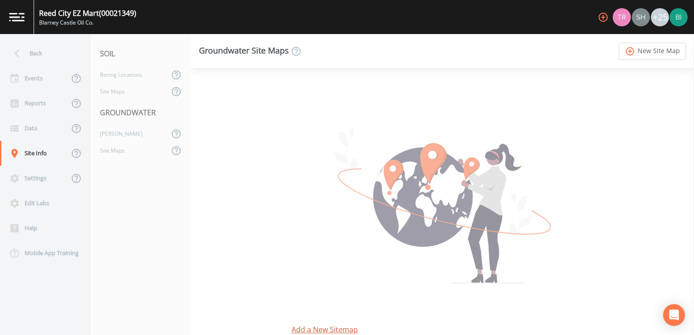
click at [318, 332] on link "Add a New Sitemap" at bounding box center [443, 329] width 302 height 11
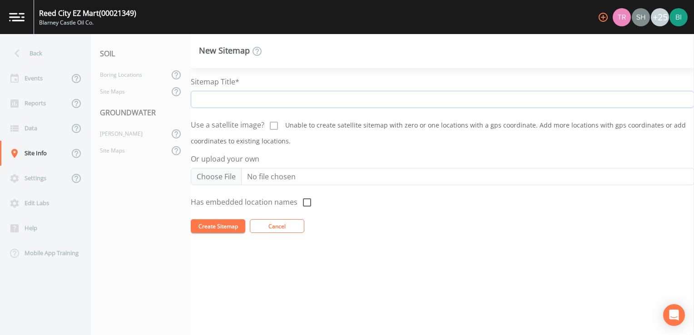
click at [204, 100] on input "Sitemap Title*" at bounding box center [442, 99] width 503 height 17
type input "[GEOGRAPHIC_DATA] EZ Mart Base Map"
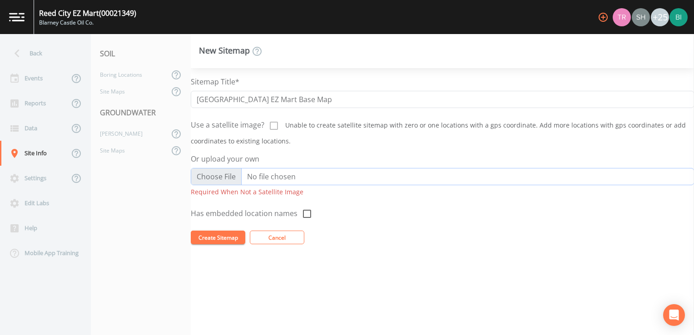
click at [209, 175] on input "Or upload your own" at bounding box center [442, 176] width 503 height 17
type input "C:\fakepath\Reed City EZ Mart-Site Base Map.jpg"
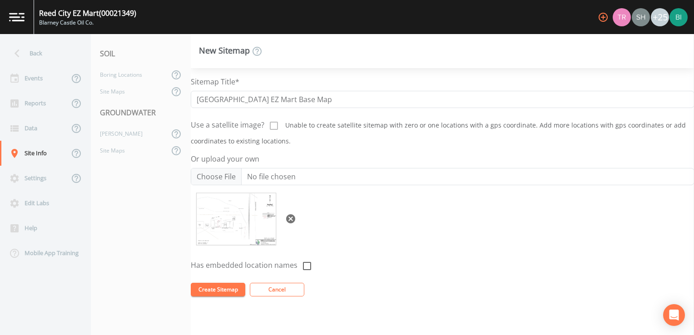
click at [214, 289] on button "Create Sitemap" at bounding box center [218, 290] width 55 height 14
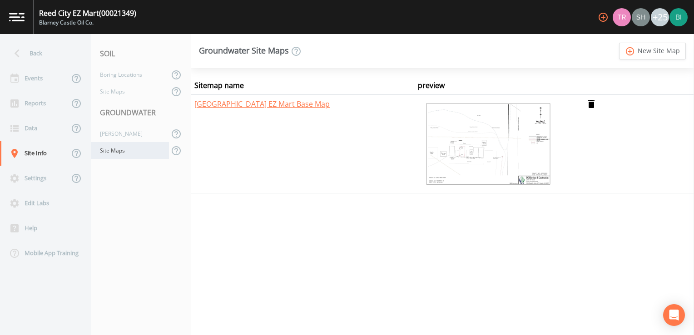
click at [115, 150] on div "Site Maps" at bounding box center [130, 150] width 78 height 17
click at [111, 131] on div "[PERSON_NAME]" at bounding box center [130, 133] width 78 height 17
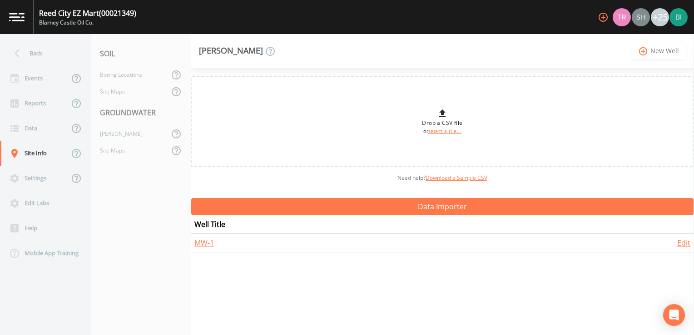
click at [663, 50] on link "add_circle_outline New Well" at bounding box center [659, 51] width 55 height 17
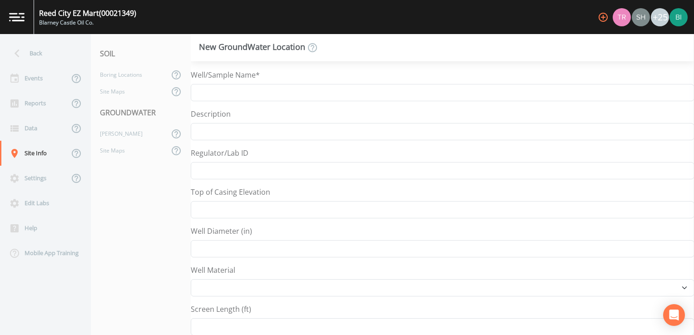
select select "Other"
click at [220, 93] on input "Well/Sample Name*" at bounding box center [442, 92] width 503 height 17
type input "MW-2"
click at [218, 249] on input "Well Diameter (in)" at bounding box center [442, 248] width 503 height 17
type input "2"
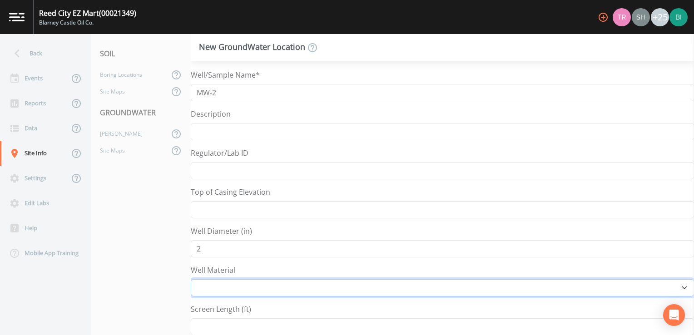
click at [212, 285] on select "Other PVC Steel" at bounding box center [442, 287] width 503 height 17
select select "PVC"
click at [191, 279] on select "Other PVC Steel" at bounding box center [442, 287] width 503 height 17
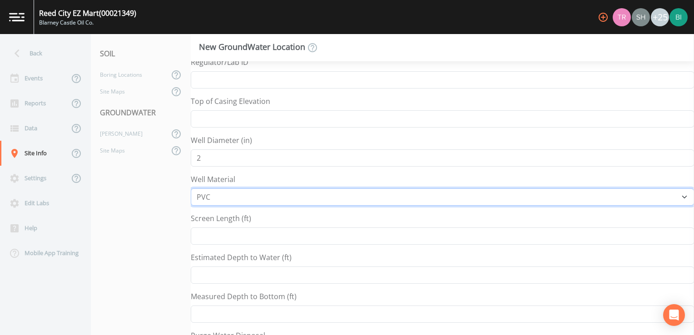
scroll to position [136, 0]
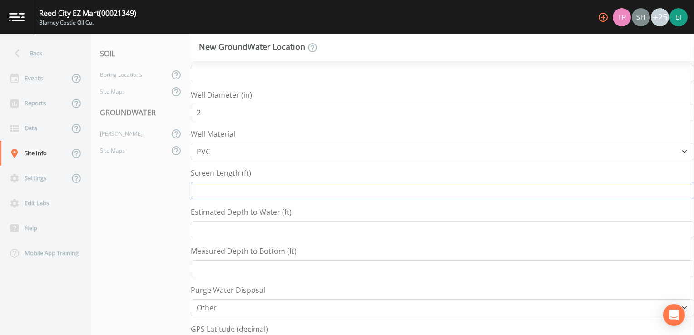
click at [216, 190] on input "Screen Length (ft)" at bounding box center [442, 190] width 503 height 17
type input "5"
click at [206, 228] on input "Estimated Depth to Water (ft)" at bounding box center [442, 229] width 503 height 17
type input "7"
click at [207, 265] on input "Measured Depth to Bottom (ft)" at bounding box center [442, 268] width 503 height 17
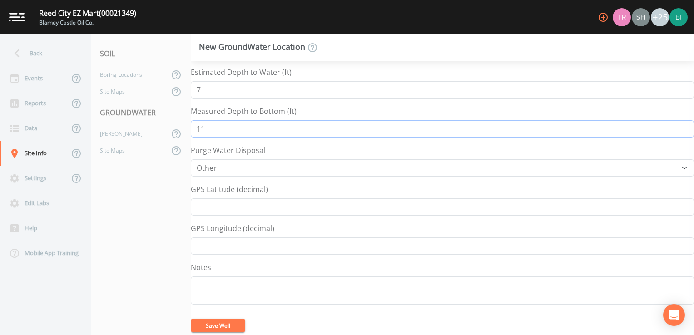
scroll to position [278, 0]
type input "11"
click at [215, 321] on button "Save Well" at bounding box center [218, 325] width 55 height 14
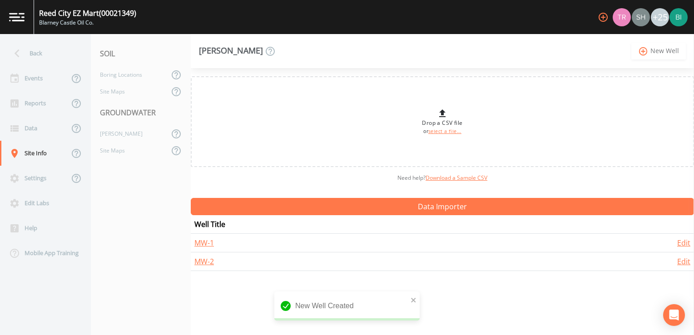
click at [665, 51] on link "add_circle_outline New Well" at bounding box center [659, 51] width 55 height 17
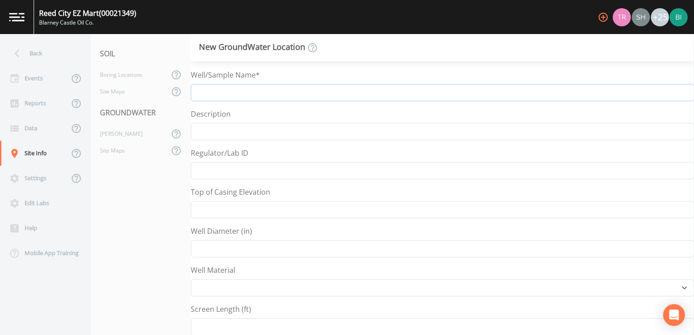
click at [210, 93] on input "Well/Sample Name*" at bounding box center [442, 92] width 503 height 17
type input "MW-3"
click at [209, 246] on input "Well Diameter (in)" at bounding box center [442, 248] width 503 height 17
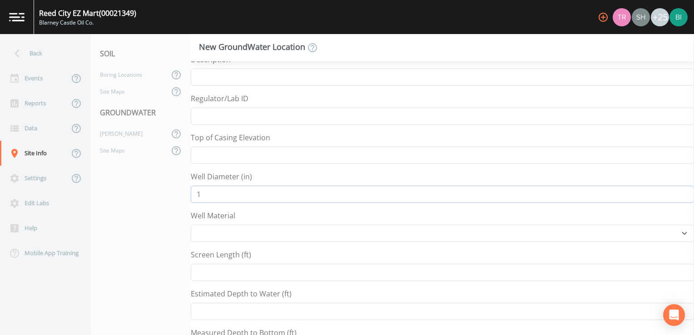
scroll to position [91, 0]
type input "1"
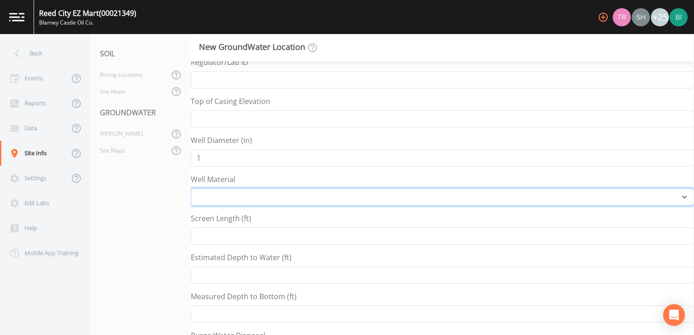
click at [208, 194] on select "Other PVC Steel" at bounding box center [442, 197] width 503 height 17
select select "PVC"
click at [191, 189] on select "Other PVC Steel" at bounding box center [442, 197] width 503 height 17
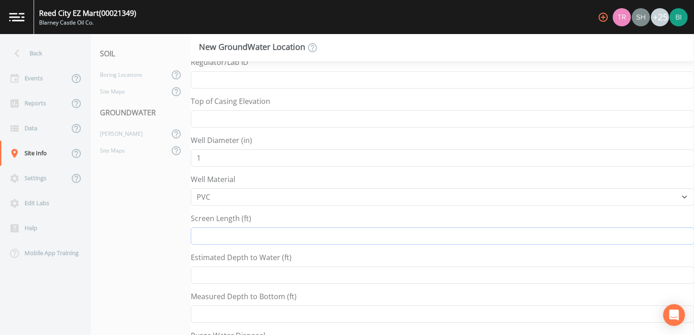
click at [214, 238] on input "Screen Length (ft)" at bounding box center [442, 236] width 503 height 17
type input "5"
click at [205, 274] on input "Estimated Depth to Water (ft)" at bounding box center [442, 275] width 503 height 17
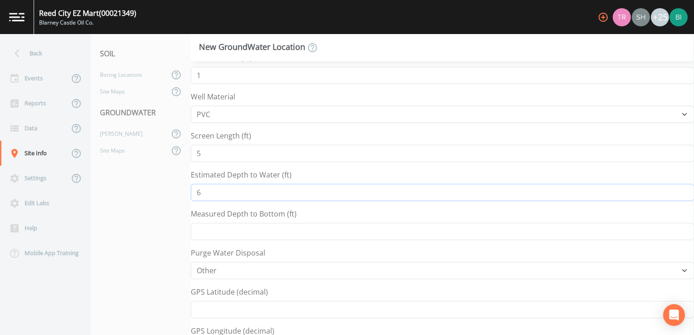
scroll to position [182, 0]
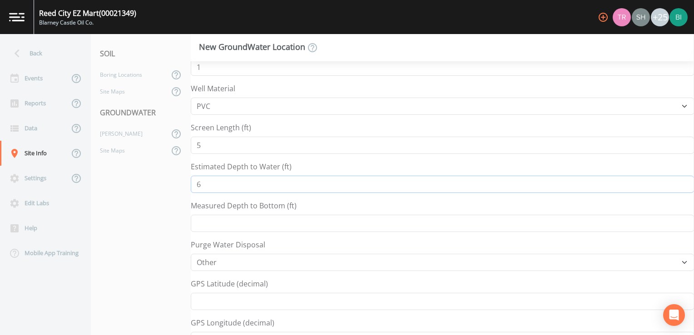
type input "6"
click at [205, 220] on input "Measured Depth to Bottom (ft)" at bounding box center [442, 223] width 503 height 17
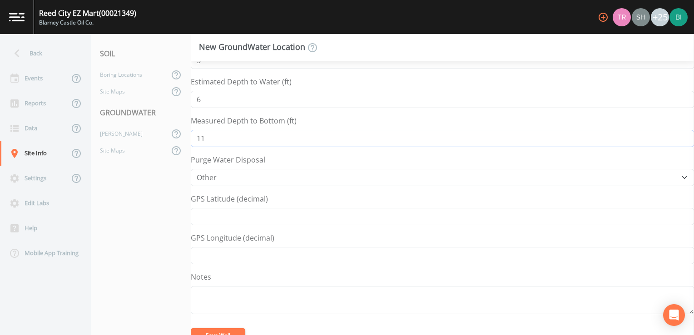
scroll to position [273, 0]
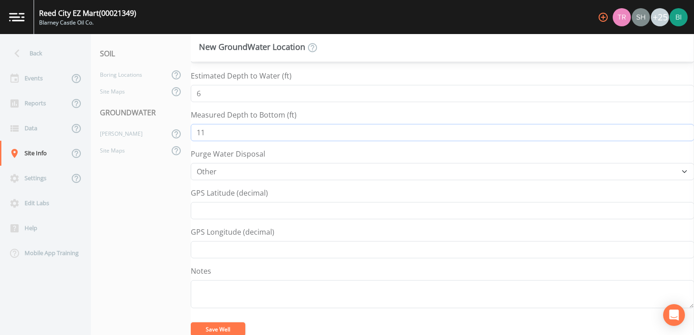
type input "11"
click at [208, 326] on button "Save Well" at bounding box center [218, 330] width 55 height 14
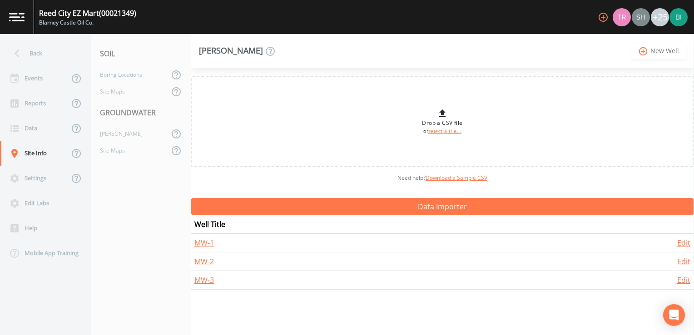
click at [663, 51] on link "add_circle_outline New Well" at bounding box center [659, 51] width 55 height 17
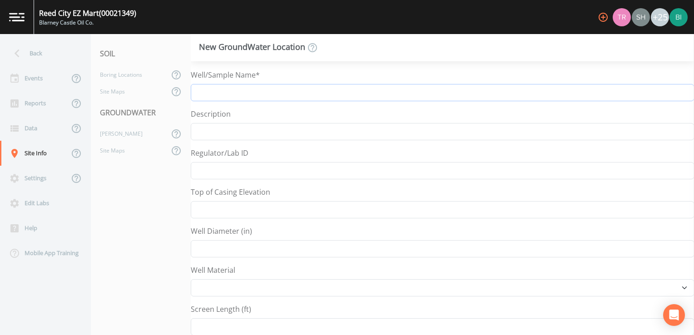
click at [206, 90] on input "Well/Sample Name*" at bounding box center [442, 92] width 503 height 17
type input "MW-4"
click at [202, 249] on input "Well Diameter (in)" at bounding box center [442, 248] width 503 height 17
type input "2"
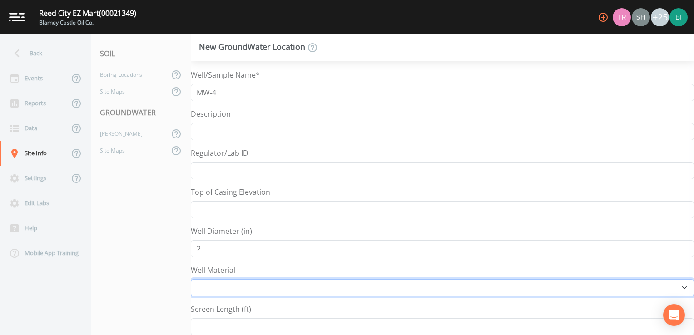
click at [205, 283] on select "Other PVC Steel" at bounding box center [442, 287] width 503 height 17
select select "PVC"
click at [191, 279] on select "Other PVC Steel" at bounding box center [442, 287] width 503 height 17
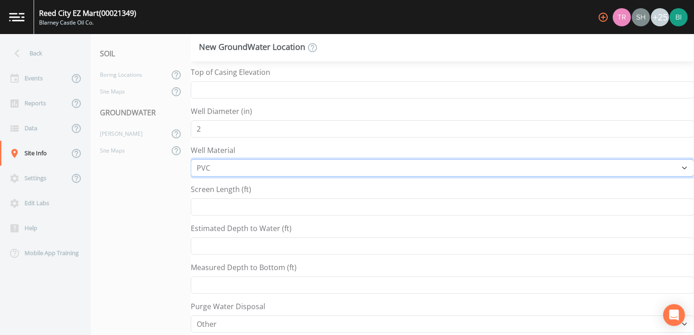
scroll to position [136, 0]
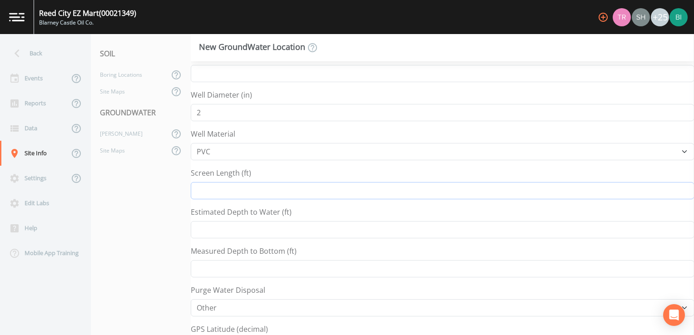
click at [204, 192] on input "Screen Length (ft)" at bounding box center [442, 190] width 503 height 17
type input "5"
click at [215, 230] on input "Estimated Depth to Water (ft)" at bounding box center [442, 229] width 503 height 17
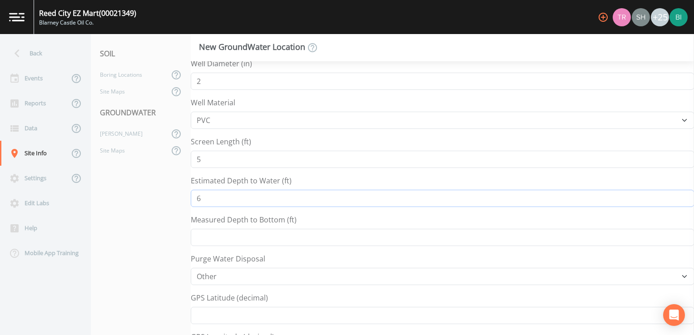
scroll to position [182, 0]
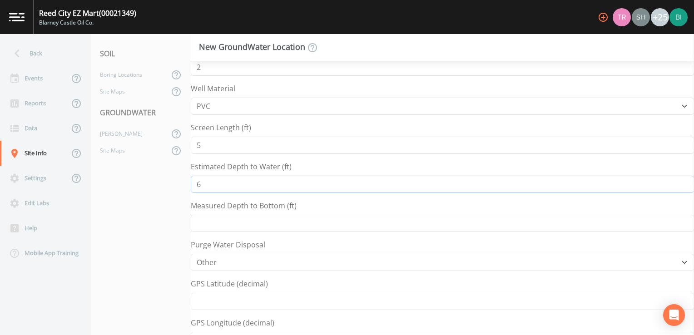
type input "6"
click at [211, 223] on input "Measured Depth to Bottom (ft)" at bounding box center [442, 223] width 503 height 17
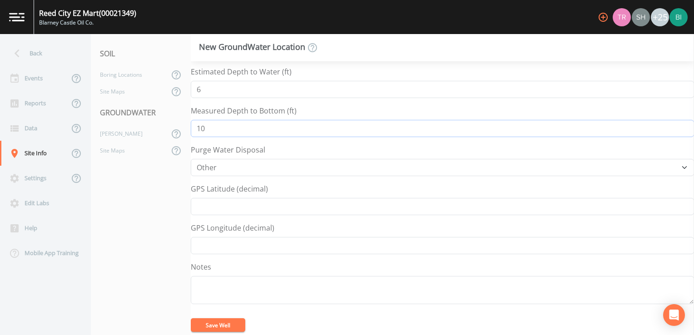
scroll to position [278, 0]
type input "10"
click at [223, 321] on button "Save Well" at bounding box center [218, 325] width 55 height 14
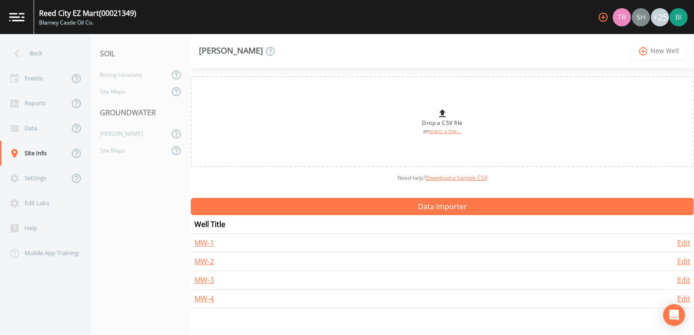
click at [663, 51] on link "add_circle_outline New Well" at bounding box center [659, 51] width 55 height 17
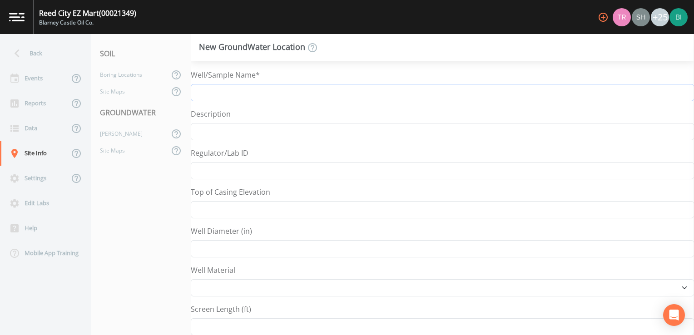
click at [217, 97] on input "Well/Sample Name*" at bounding box center [442, 92] width 503 height 17
type input "MW-5"
click at [214, 250] on input "Well Diameter (in)" at bounding box center [442, 248] width 503 height 17
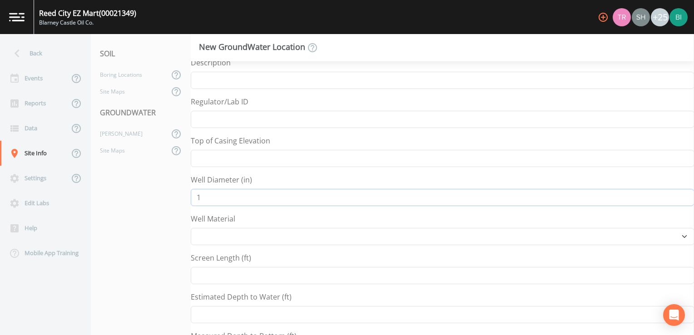
scroll to position [91, 0]
type input "1"
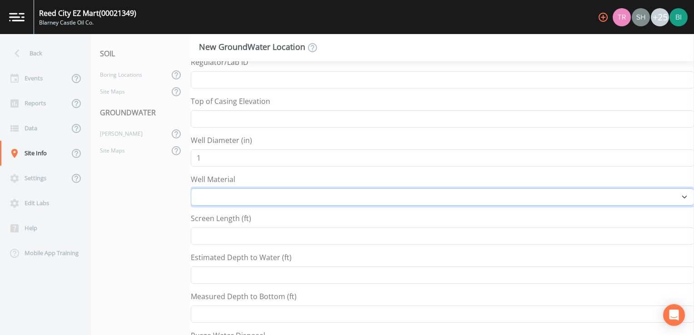
click at [205, 196] on select "Other PVC Steel" at bounding box center [442, 197] width 503 height 17
select select "PVC"
click at [191, 189] on select "Other PVC Steel" at bounding box center [442, 197] width 503 height 17
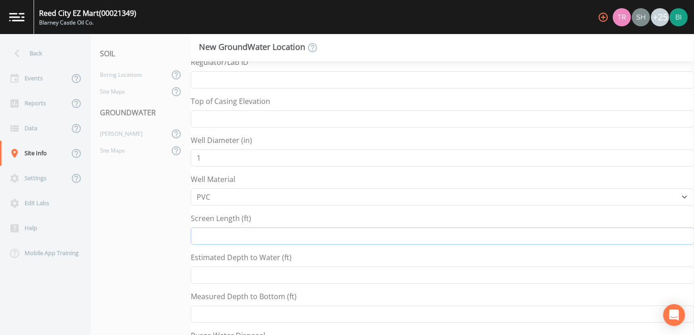
click at [216, 234] on input "Screen Length (ft)" at bounding box center [442, 236] width 503 height 17
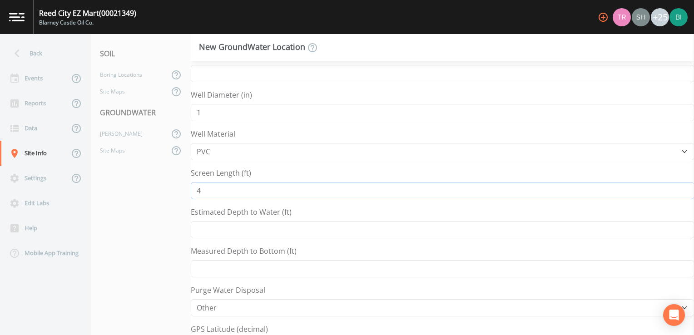
type input "4"
click at [211, 230] on input "Estimated Depth to Water (ft)" at bounding box center [442, 229] width 503 height 17
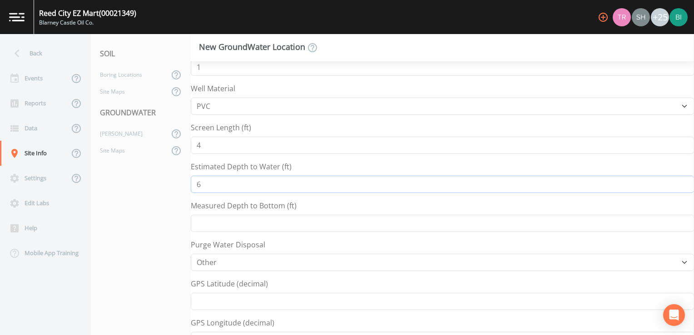
type input "6"
click at [205, 217] on input "Measured Depth to Bottom (ft)" at bounding box center [442, 223] width 503 height 17
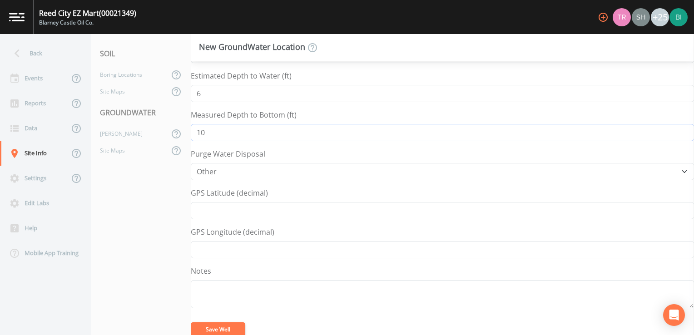
scroll to position [278, 0]
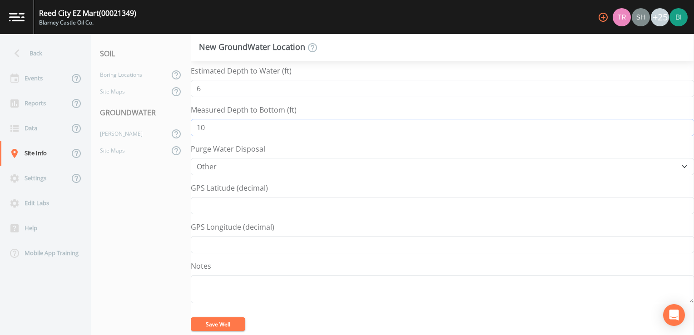
type input "10"
click at [215, 321] on button "Save Well" at bounding box center [218, 325] width 55 height 14
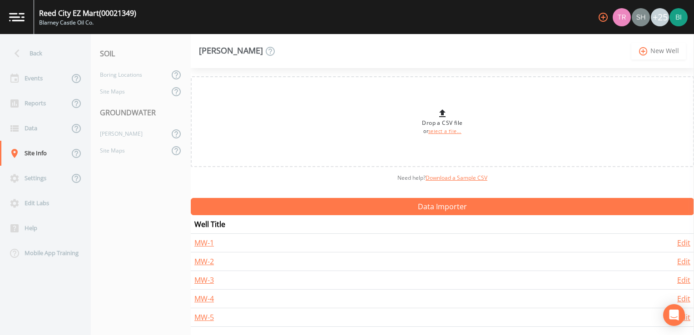
click at [666, 50] on link "add_circle_outline New Well" at bounding box center [659, 51] width 55 height 17
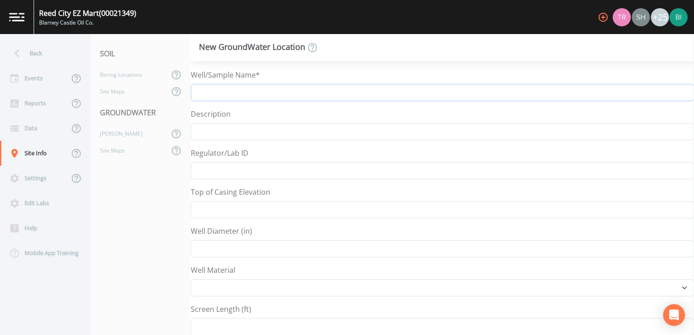
click at [218, 95] on input "Well/Sample Name*" at bounding box center [442, 92] width 503 height 17
type input "MW-6"
click at [210, 246] on input "Well Diameter (in)" at bounding box center [442, 248] width 503 height 17
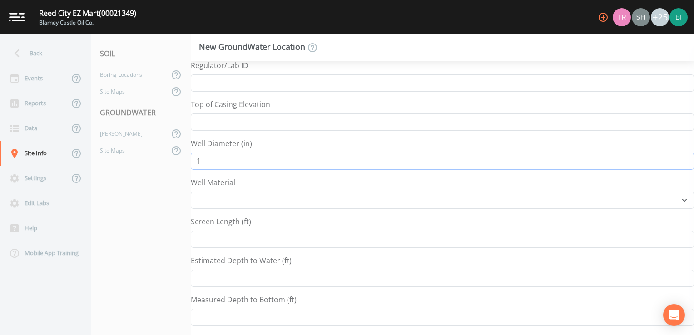
scroll to position [91, 0]
type input "1"
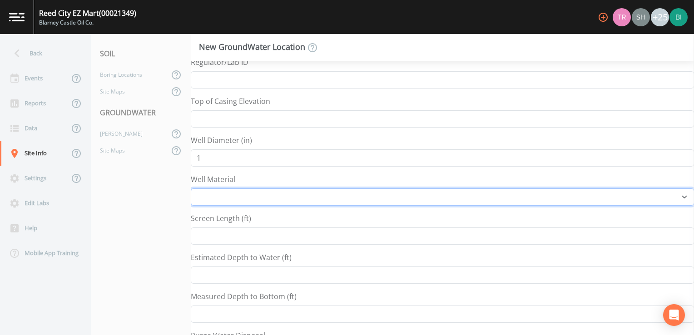
click at [201, 194] on select "Other PVC Steel" at bounding box center [442, 197] width 503 height 17
select select "PVC"
click at [191, 189] on select "Other PVC Steel" at bounding box center [442, 197] width 503 height 17
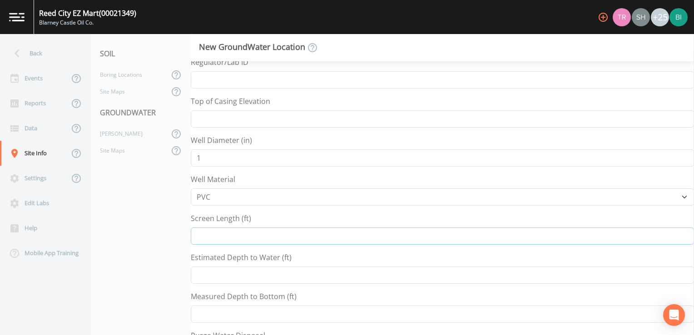
click at [211, 236] on input "Screen Length (ft)" at bounding box center [442, 236] width 503 height 17
type input "5"
click at [224, 273] on input "Estimated Depth to Water (ft)" at bounding box center [442, 275] width 503 height 17
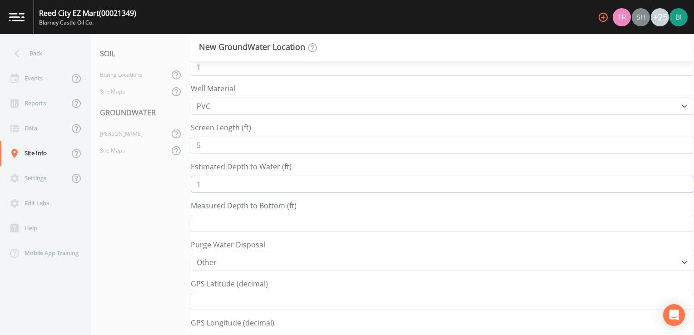
type input "1"
click at [217, 222] on input "Measured Depth to Bottom (ft)" at bounding box center [442, 223] width 503 height 17
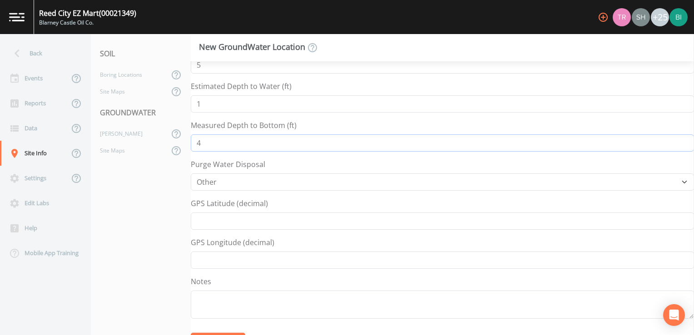
scroll to position [278, 0]
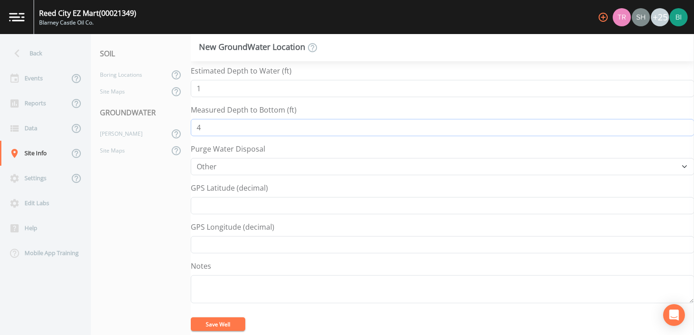
type input "4"
click at [214, 322] on button "Save Well" at bounding box center [218, 325] width 55 height 14
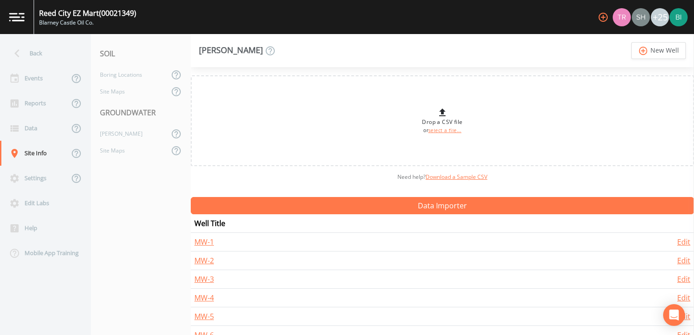
scroll to position [15, 0]
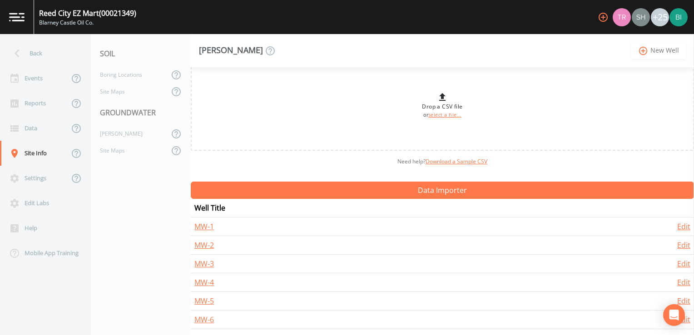
click at [670, 50] on link "add_circle_outline New Well" at bounding box center [659, 50] width 55 height 17
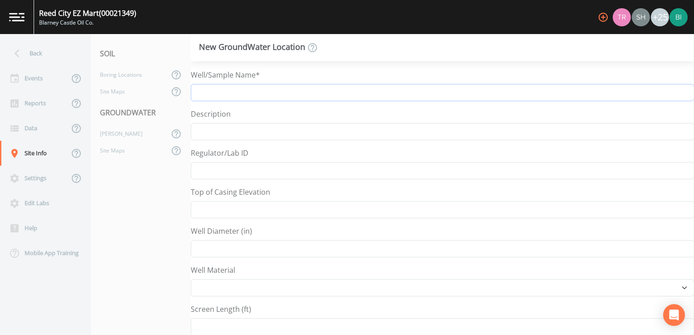
click at [222, 93] on input "Well/Sample Name*" at bounding box center [442, 92] width 503 height 17
type input "MW-7"
click at [216, 248] on input "Well Diameter (in)" at bounding box center [442, 248] width 503 height 17
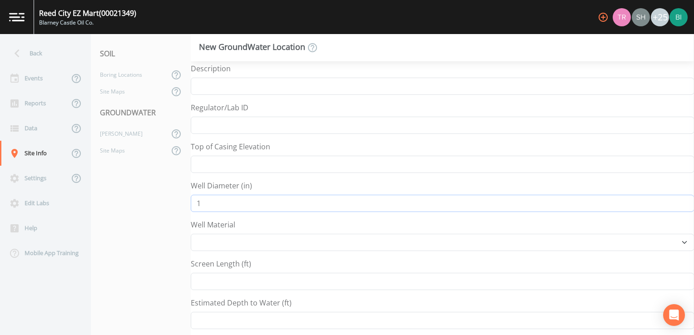
type input "1"
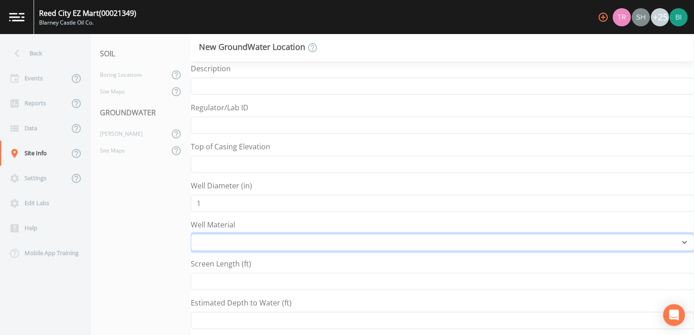
click at [215, 244] on select "Other PVC Steel" at bounding box center [442, 242] width 503 height 17
select select "PVC"
click at [191, 234] on select "Other PVC Steel" at bounding box center [442, 242] width 503 height 17
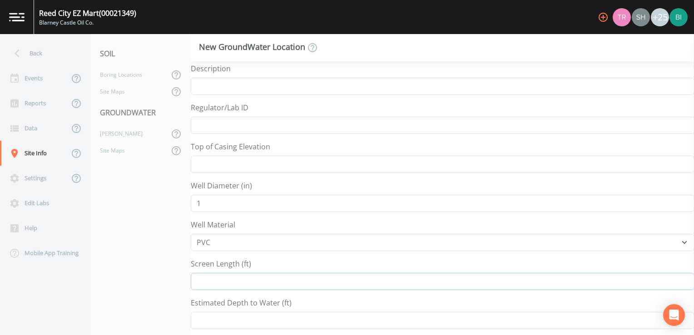
click at [218, 278] on input "Screen Length (ft)" at bounding box center [442, 281] width 503 height 17
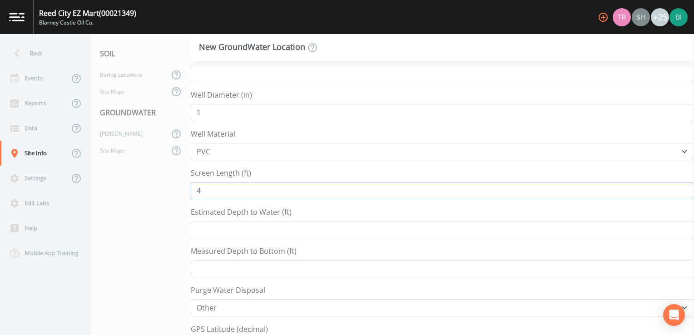
type input "4"
click at [208, 228] on input "Estimated Depth to Water (ft)" at bounding box center [442, 229] width 503 height 17
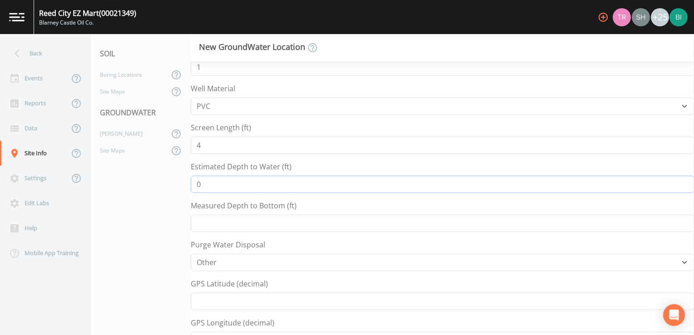
scroll to position [227, 0]
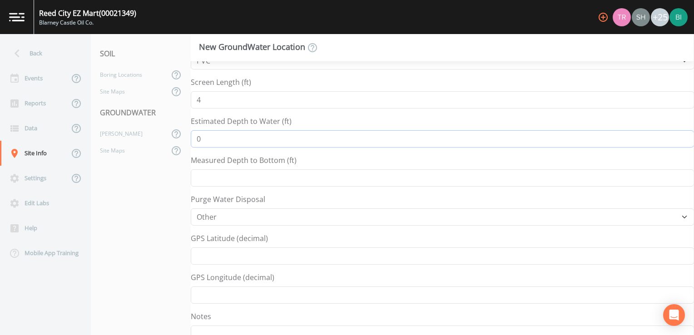
type input "0"
click at [208, 177] on input "Measured Depth to Bottom (ft)" at bounding box center [442, 177] width 503 height 17
click at [207, 137] on input "0" at bounding box center [442, 138] width 503 height 17
type input "1"
click at [214, 176] on input "Measured Depth to Bottom (ft)" at bounding box center [442, 177] width 503 height 17
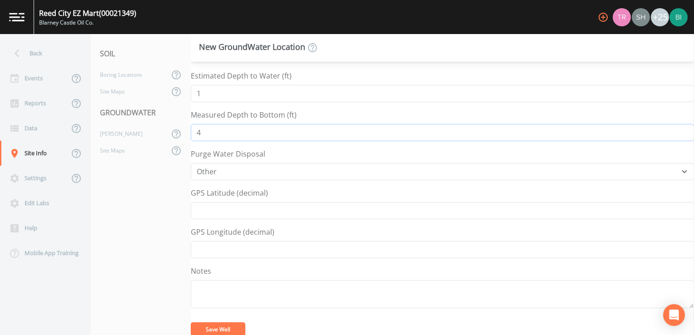
scroll to position [278, 0]
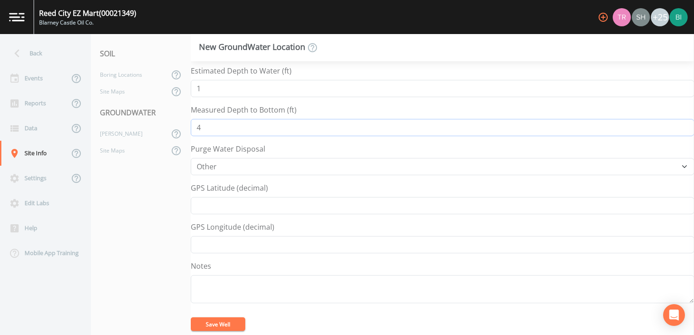
type input "4"
click at [209, 321] on button "Save Well" at bounding box center [218, 325] width 55 height 14
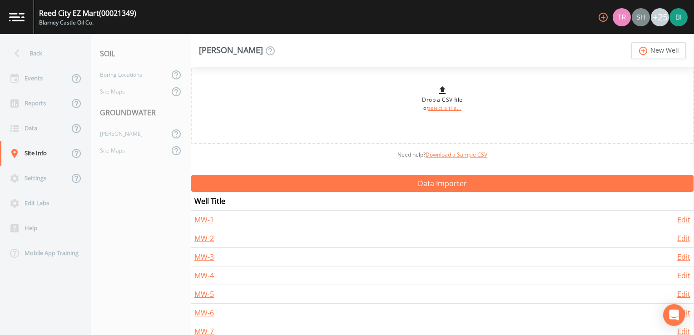
scroll to position [34, 0]
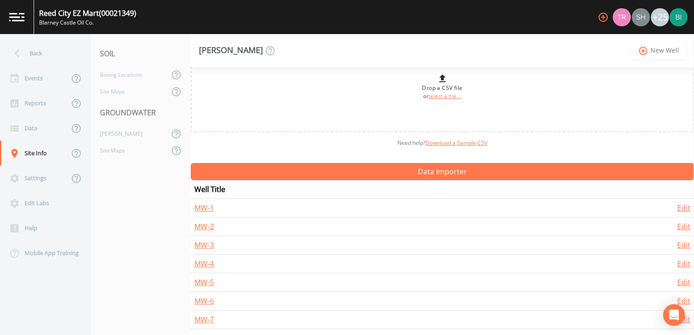
click at [660, 52] on link "add_circle_outline New Well" at bounding box center [659, 50] width 55 height 17
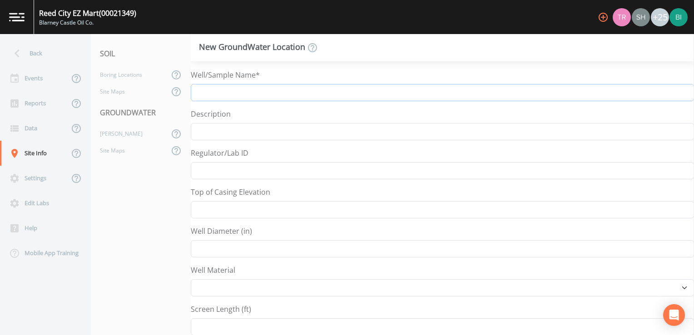
click at [218, 90] on input "Well/Sample Name*" at bounding box center [442, 92] width 503 height 17
type input "MW-8"
click at [217, 249] on input "Well Diameter (in)" at bounding box center [442, 248] width 503 height 17
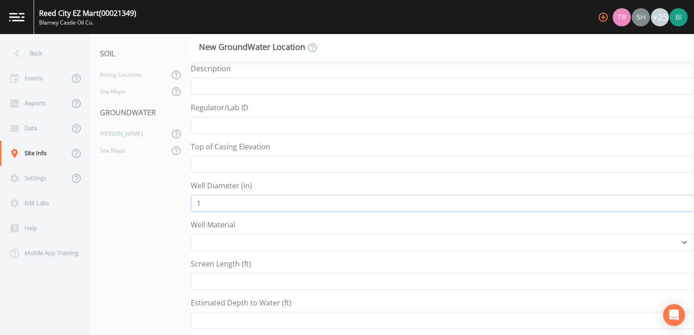
type input "1"
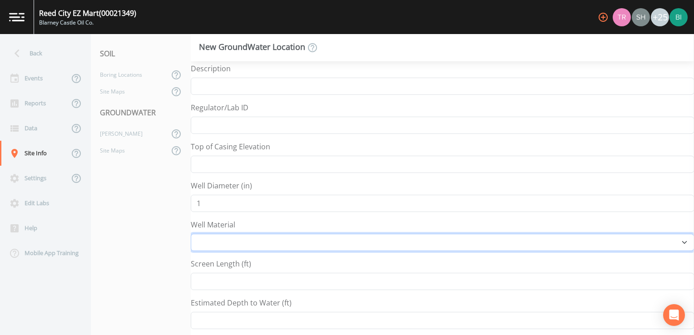
click at [214, 240] on select "Other PVC Steel" at bounding box center [442, 242] width 503 height 17
select select "PVC"
click at [191, 234] on select "Other PVC Steel" at bounding box center [442, 242] width 503 height 17
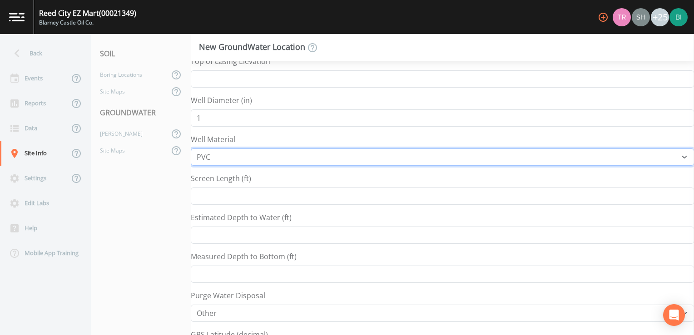
scroll to position [136, 0]
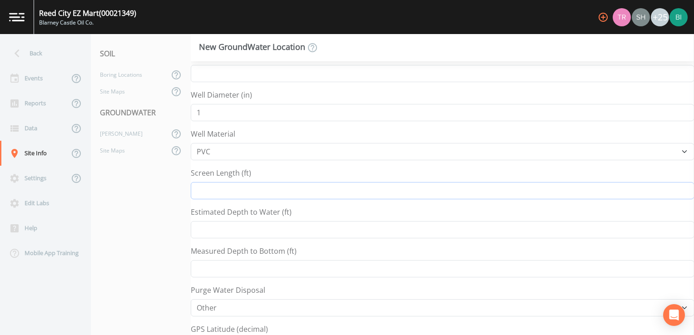
click at [199, 189] on input "Screen Length (ft)" at bounding box center [442, 190] width 503 height 17
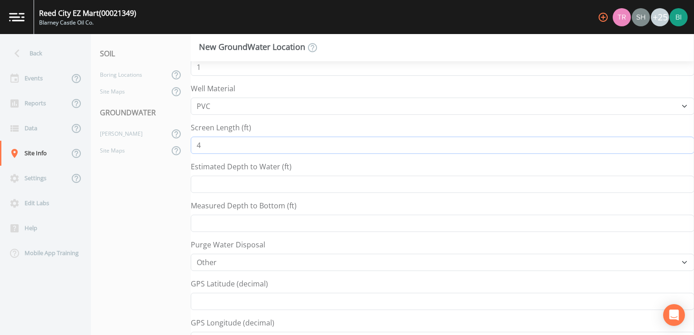
type input "4"
click at [207, 186] on input "Estimated Depth to Water (ft)" at bounding box center [442, 184] width 503 height 17
type input "7"
click at [208, 220] on input "Measured Depth to Bottom (ft)" at bounding box center [442, 223] width 503 height 17
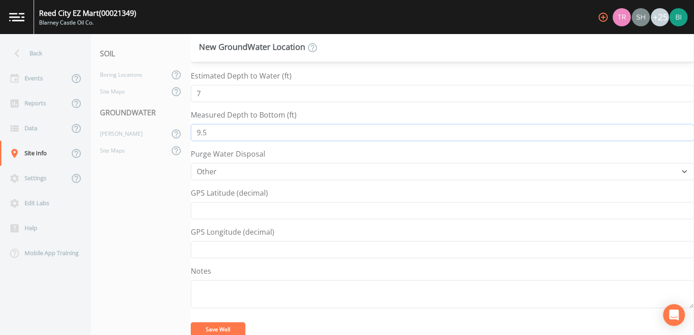
scroll to position [278, 0]
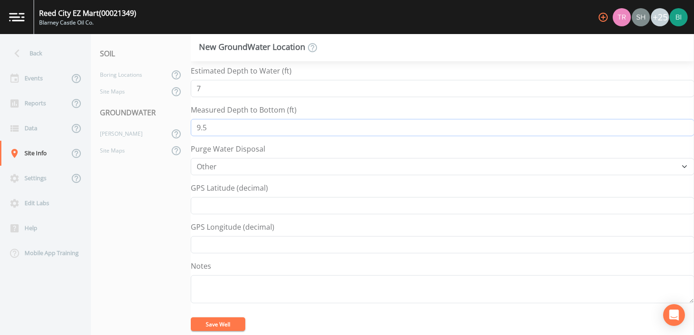
type input "9.5"
click at [214, 323] on button "Save Well" at bounding box center [218, 325] width 55 height 14
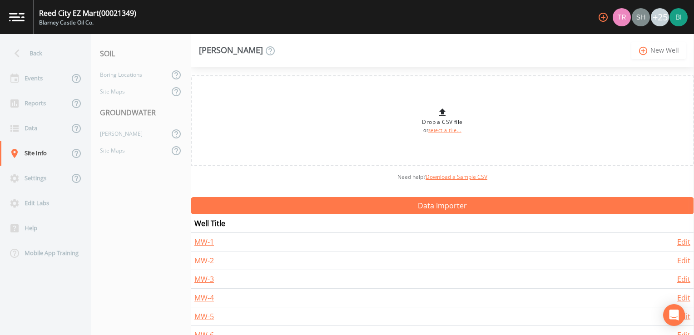
click at [662, 51] on link "add_circle_outline New Well" at bounding box center [659, 50] width 55 height 17
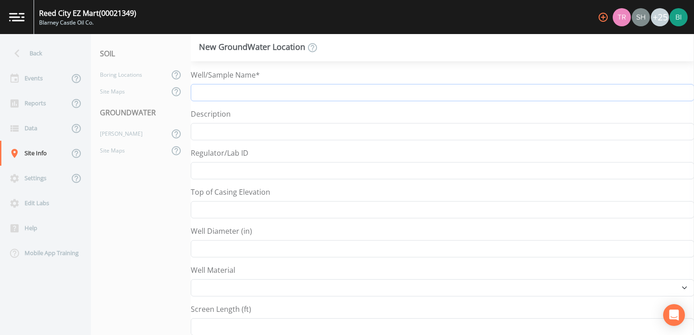
click at [219, 95] on input "Well/Sample Name*" at bounding box center [442, 92] width 503 height 17
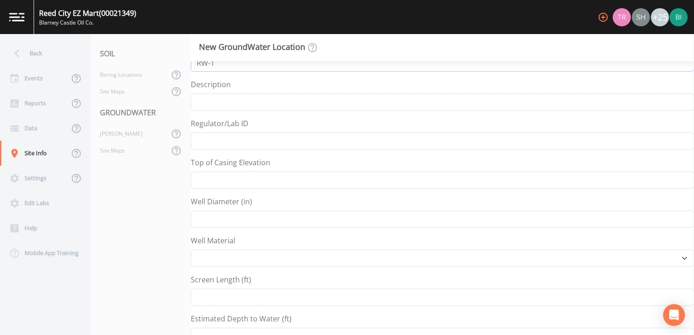
scroll to position [45, 0]
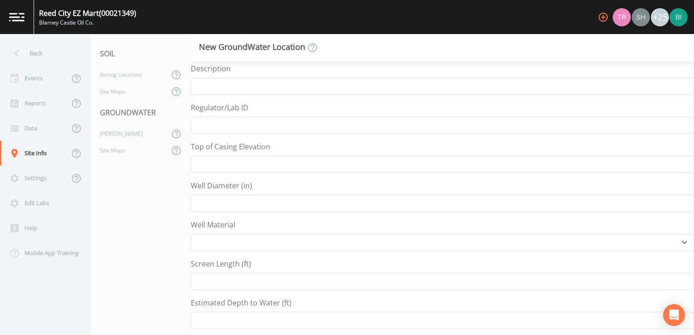
type input "RW-1"
click at [214, 203] on input "Well Diameter (in)" at bounding box center [442, 203] width 503 height 17
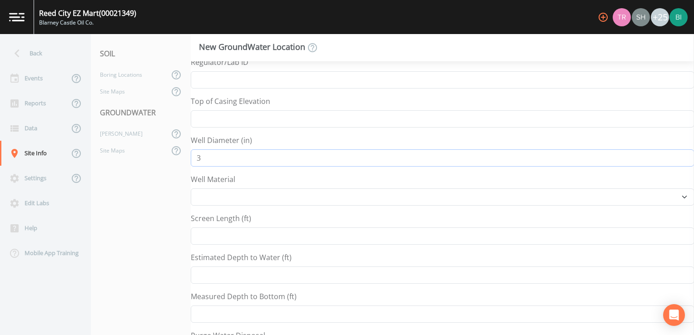
type input "3"
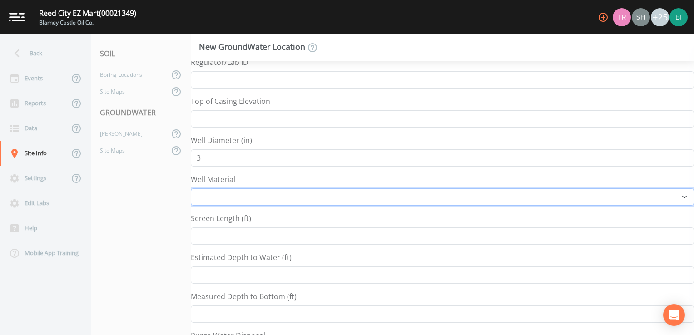
click at [216, 195] on select "Other PVC Steel" at bounding box center [442, 197] width 503 height 17
select select "PVC"
click at [191, 189] on select "Other PVC Steel" at bounding box center [442, 197] width 503 height 17
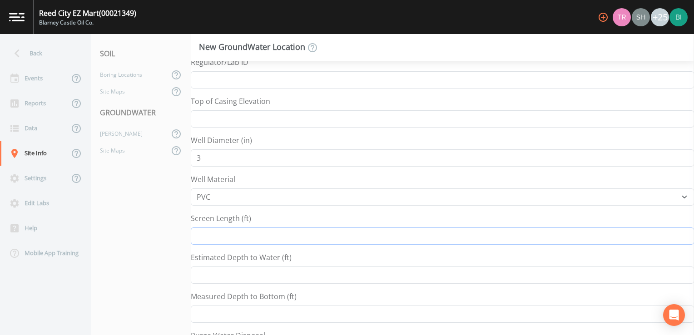
click at [212, 234] on input "Screen Length (ft)" at bounding box center [442, 236] width 503 height 17
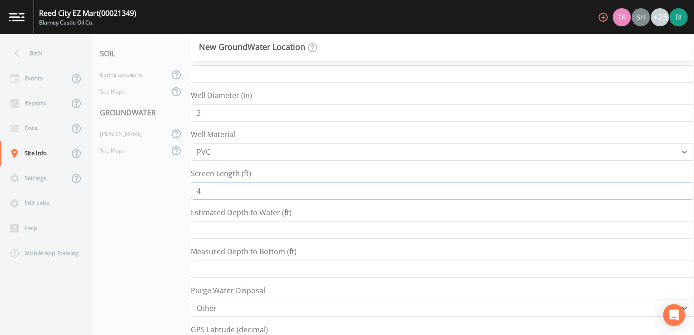
scroll to position [136, 0]
type input "4"
click at [211, 225] on input "Estimated Depth to Water (ft)" at bounding box center [442, 229] width 503 height 17
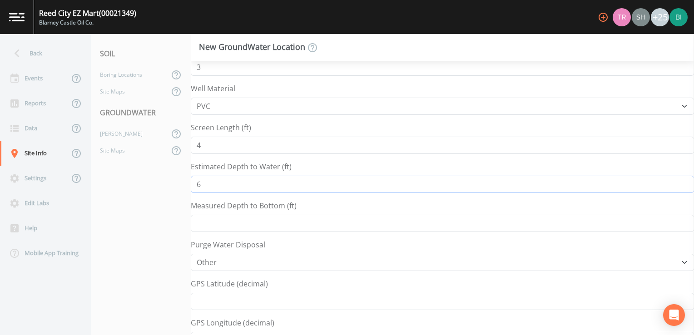
type input "6"
click at [211, 222] on input "Measured Depth to Bottom (ft)" at bounding box center [442, 223] width 503 height 17
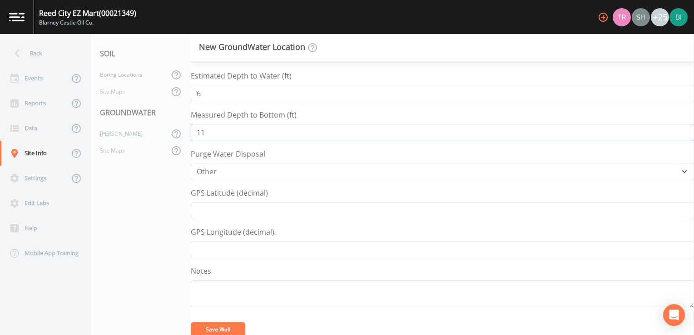
scroll to position [278, 0]
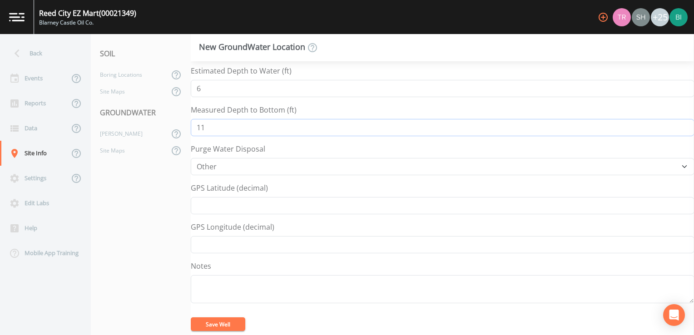
type input "11"
click at [214, 320] on button "Save Well" at bounding box center [218, 325] width 55 height 14
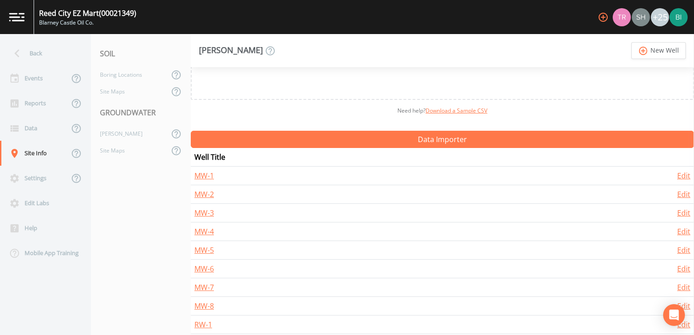
scroll to position [71, 0]
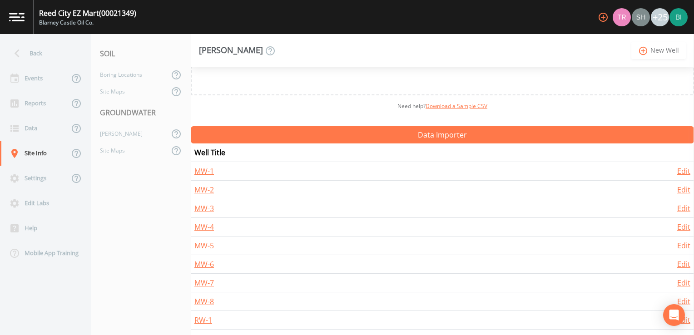
click at [665, 50] on link "add_circle_outline New Well" at bounding box center [659, 50] width 55 height 17
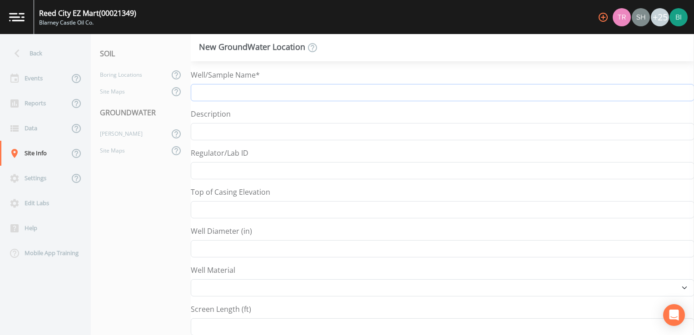
click at [206, 92] on input "Well/Sample Name*" at bounding box center [442, 92] width 503 height 17
type input "RW-2"
click at [205, 247] on input "Well Diameter (in)" at bounding box center [442, 248] width 503 height 17
type input "2"
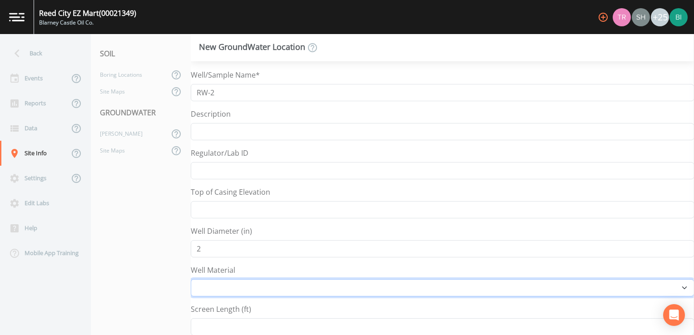
click at [207, 281] on select "Other PVC Steel" at bounding box center [442, 287] width 503 height 17
select select "PVC"
click at [191, 279] on select "Other PVC Steel" at bounding box center [442, 287] width 503 height 17
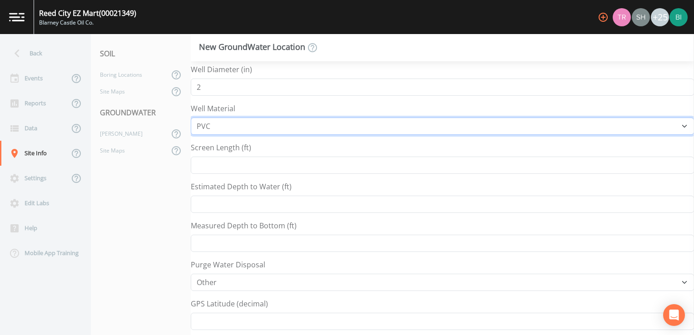
scroll to position [182, 0]
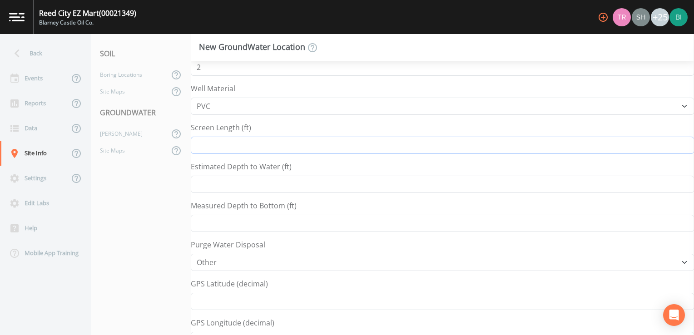
click at [209, 144] on input "Screen Length (ft)" at bounding box center [442, 145] width 503 height 17
type input "5"
click at [206, 184] on input "Estimated Depth to Water (ft)" at bounding box center [442, 184] width 503 height 17
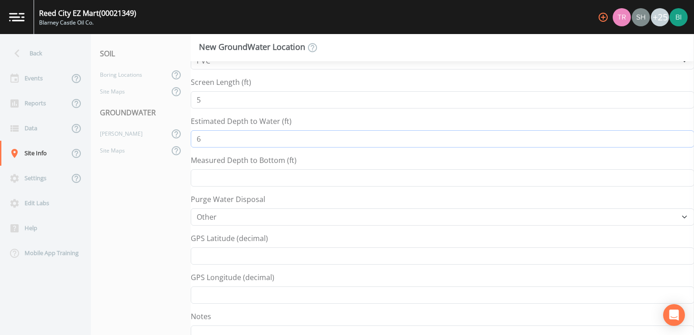
type input "6"
click at [205, 177] on input "Measured Depth to Bottom (ft)" at bounding box center [442, 177] width 503 height 17
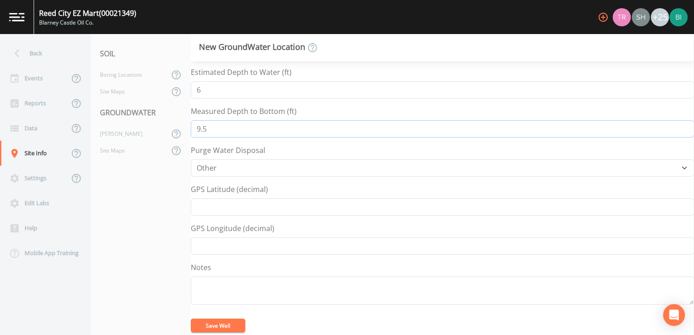
scroll to position [278, 0]
type input "9.5"
click at [211, 321] on button "Save Well" at bounding box center [218, 325] width 55 height 14
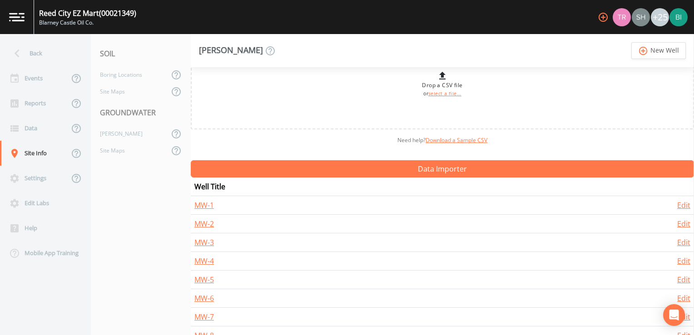
scroll to position [90, 0]
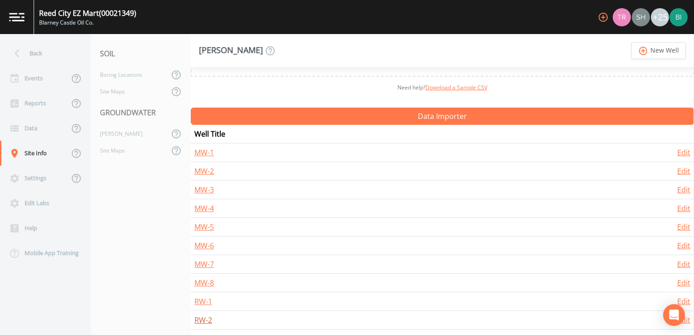
click at [201, 320] on link "RW-2" at bounding box center [203, 320] width 18 height 10
select select "PVC"
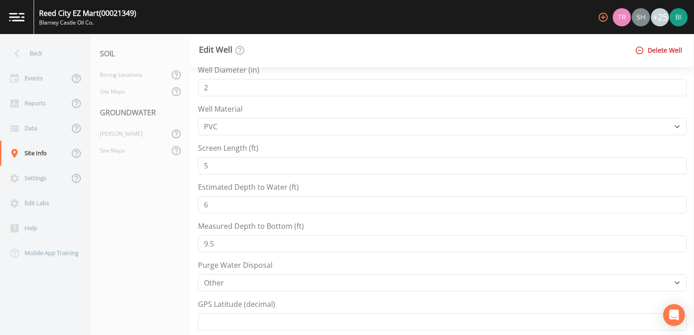
scroll to position [182, 0]
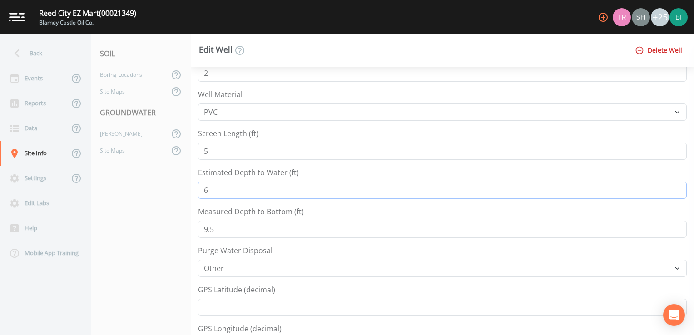
click at [209, 189] on input "6" at bounding box center [442, 190] width 489 height 17
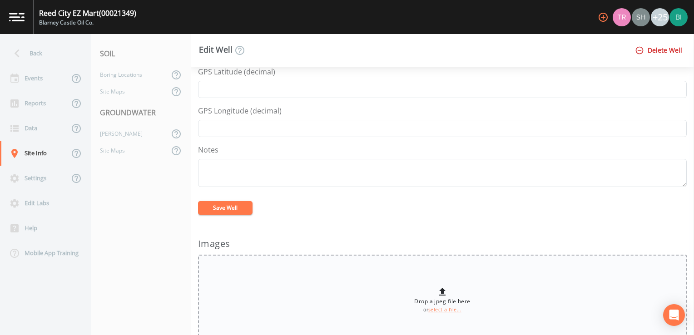
scroll to position [409, 0]
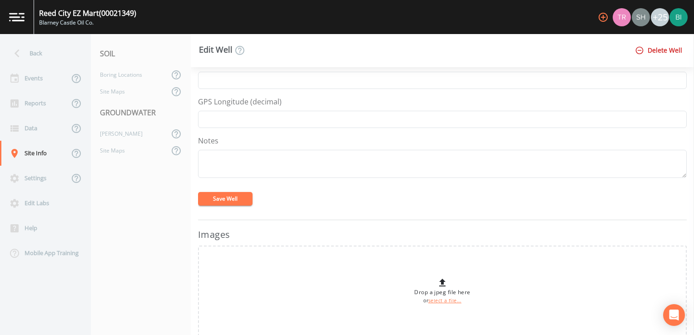
type input "7"
click at [219, 196] on button "Save Well" at bounding box center [225, 199] width 55 height 14
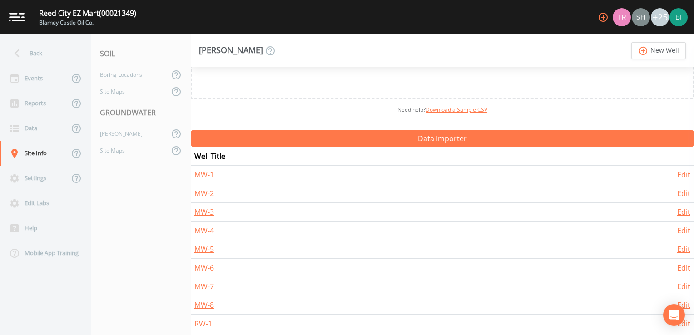
scroll to position [90, 0]
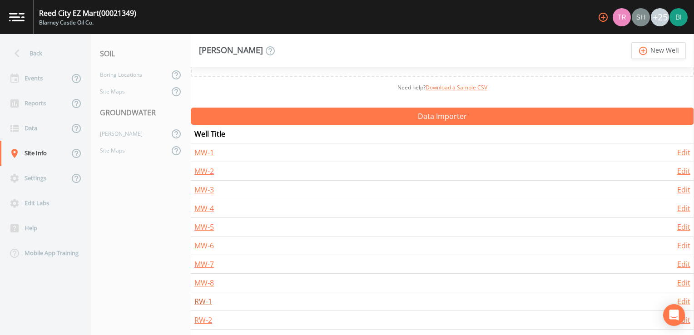
click at [202, 302] on link "RW-1" at bounding box center [203, 302] width 18 height 10
select select "PVC"
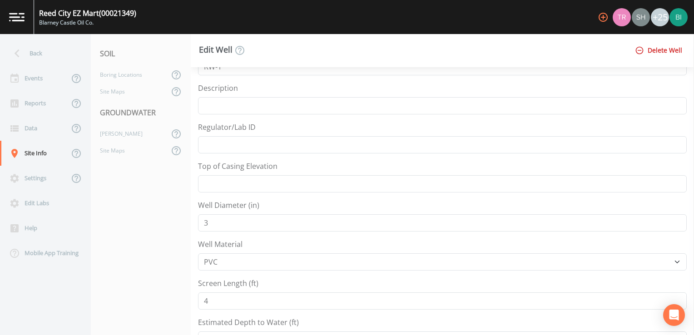
scroll to position [45, 0]
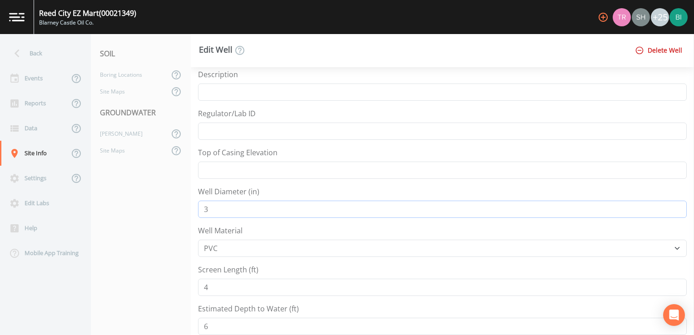
click at [210, 208] on input "3" at bounding box center [442, 209] width 489 height 17
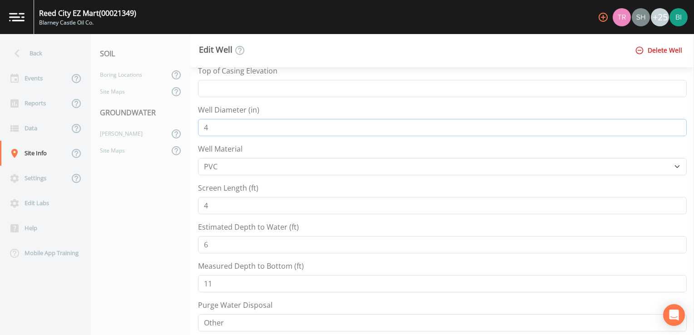
scroll to position [136, 0]
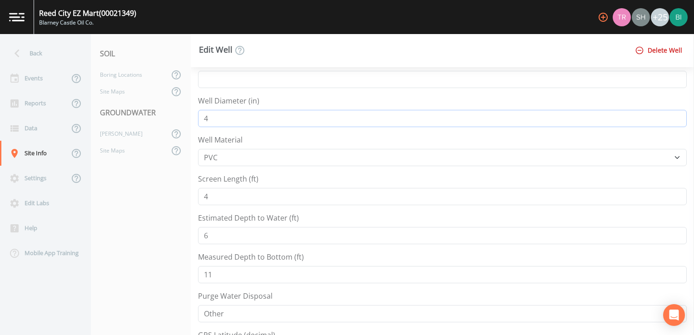
type input "4"
click at [211, 197] on input "4" at bounding box center [442, 196] width 489 height 17
type input "5"
click at [211, 234] on input "6" at bounding box center [442, 235] width 489 height 17
type input "6"
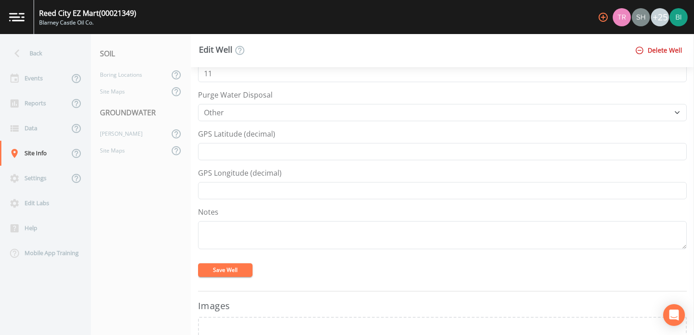
scroll to position [364, 0]
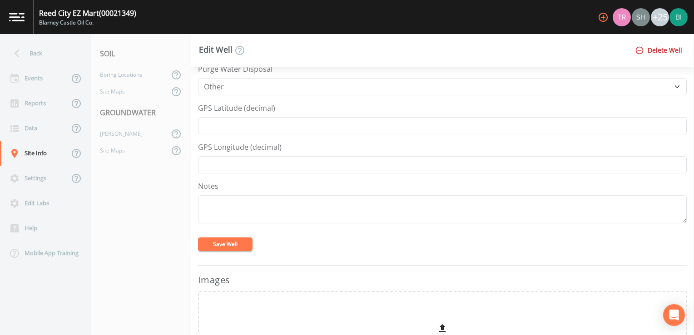
click at [224, 241] on button "Save Well" at bounding box center [225, 245] width 55 height 14
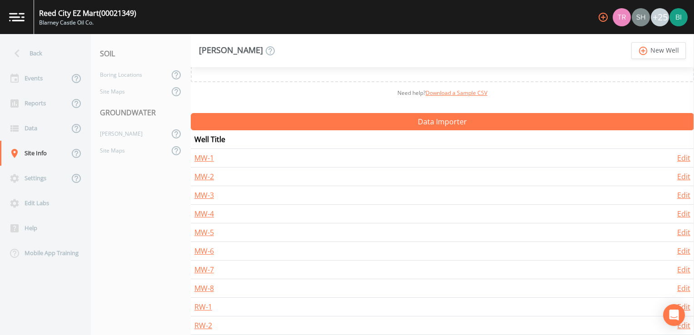
scroll to position [90, 0]
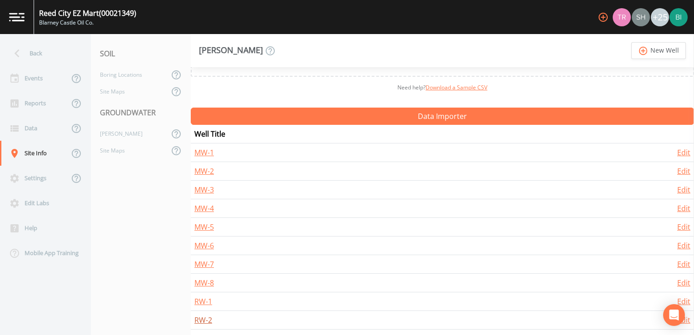
click at [202, 320] on link "RW-2" at bounding box center [203, 320] width 18 height 10
select select "PVC"
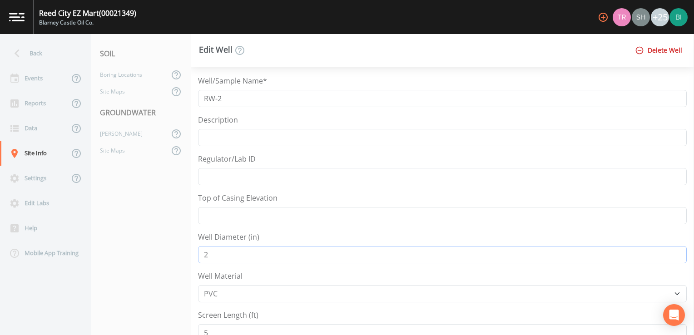
click at [209, 253] on input "2" at bounding box center [442, 254] width 489 height 17
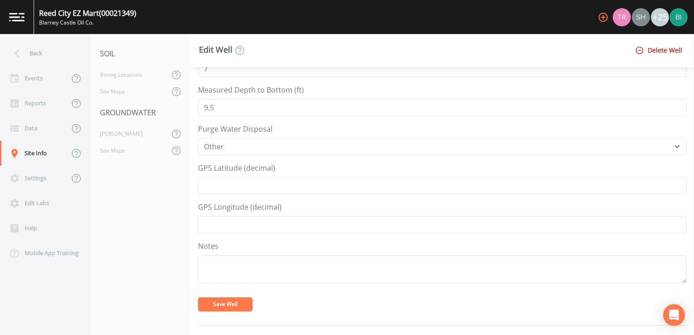
scroll to position [318, 0]
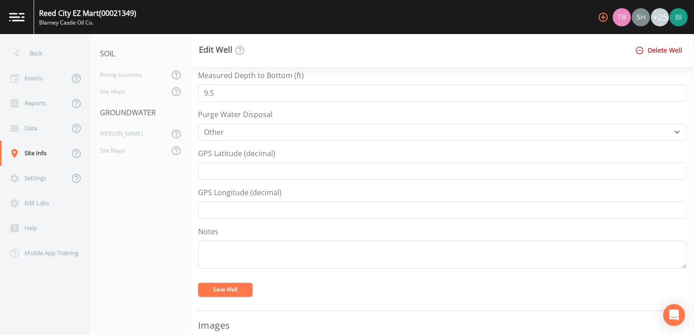
type input "4"
click at [219, 287] on button "Save Well" at bounding box center [225, 290] width 55 height 14
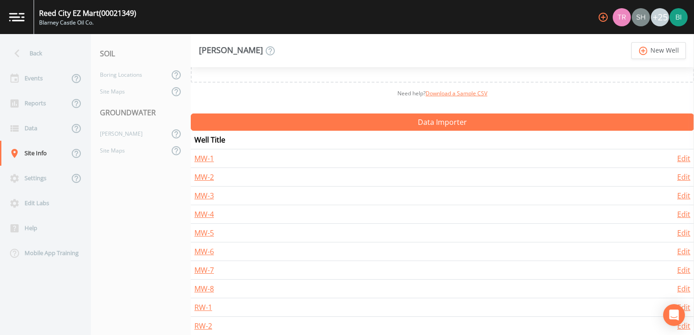
scroll to position [90, 0]
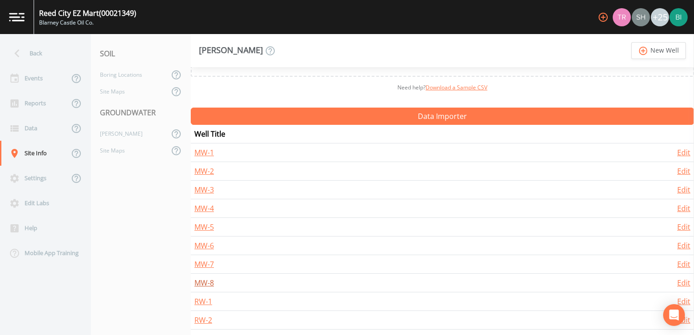
click at [202, 281] on link "MW-8" at bounding box center [204, 283] width 20 height 10
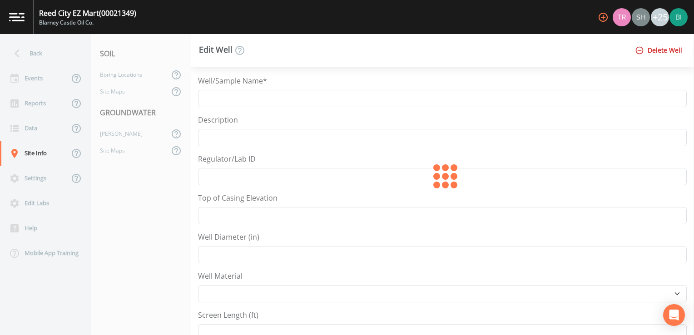
type input "MW-8"
type input "1"
select select "PVC"
type input "4"
type input "7"
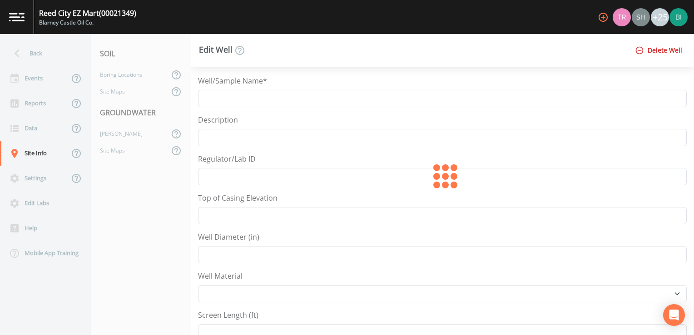
type input "9.5"
click at [212, 254] on input "1" at bounding box center [442, 254] width 489 height 17
type input "1"
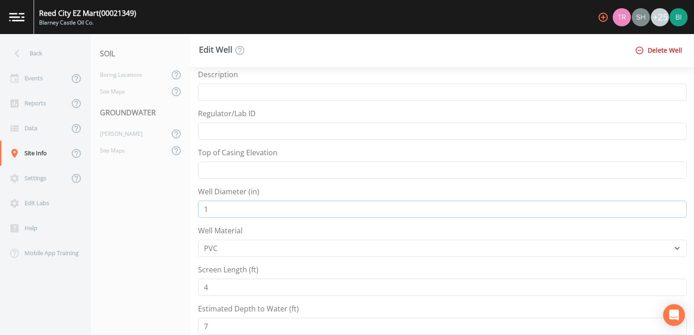
scroll to position [91, 0]
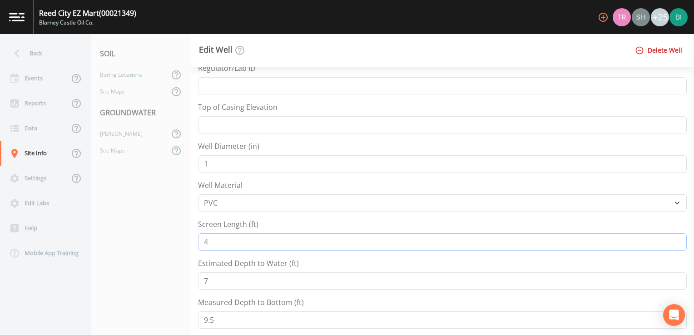
click at [211, 240] on input "4" at bounding box center [442, 242] width 489 height 17
type input "4"
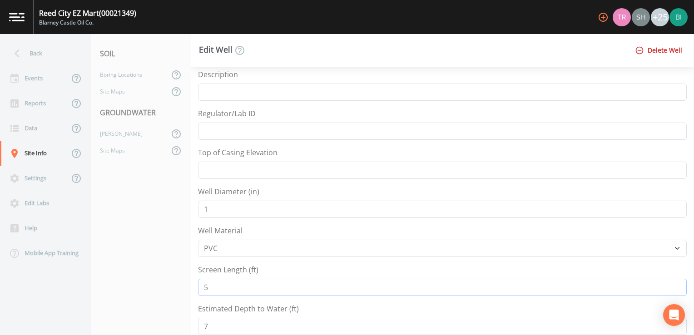
type input "5"
click at [209, 208] on input "1" at bounding box center [442, 209] width 489 height 17
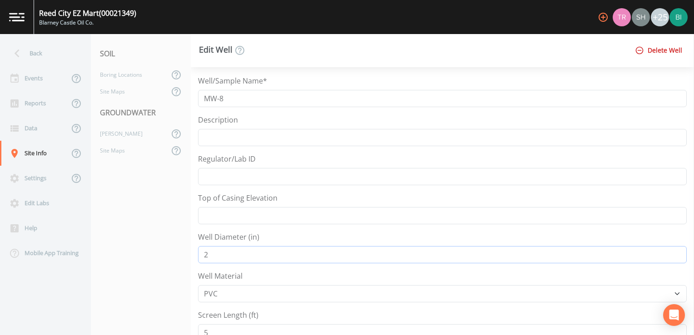
type input "1"
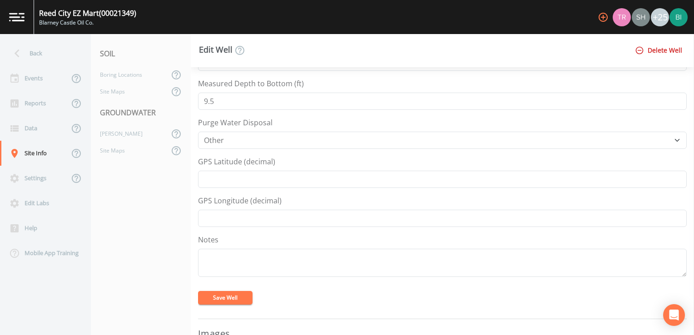
scroll to position [318, 0]
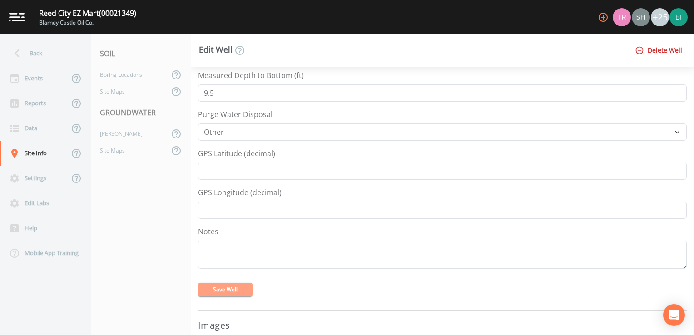
click at [227, 285] on button "Save Well" at bounding box center [225, 290] width 55 height 14
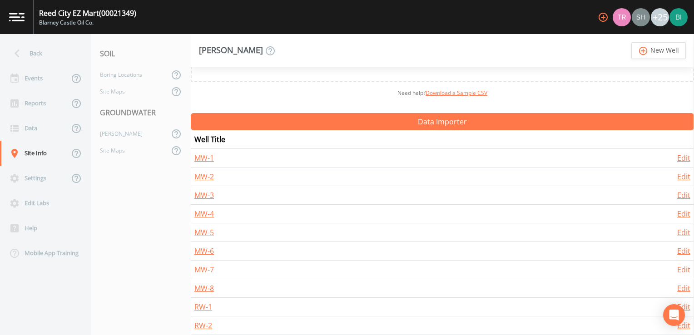
scroll to position [90, 0]
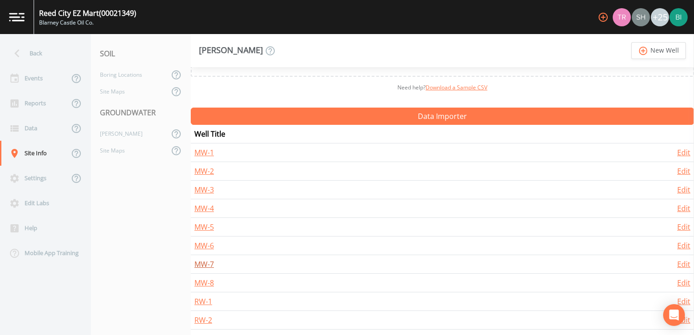
click at [203, 263] on link "MW-7" at bounding box center [204, 264] width 20 height 10
select select "PVC"
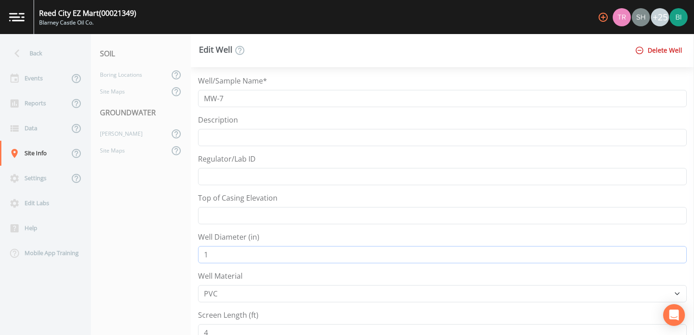
click at [210, 255] on input "1" at bounding box center [442, 254] width 489 height 17
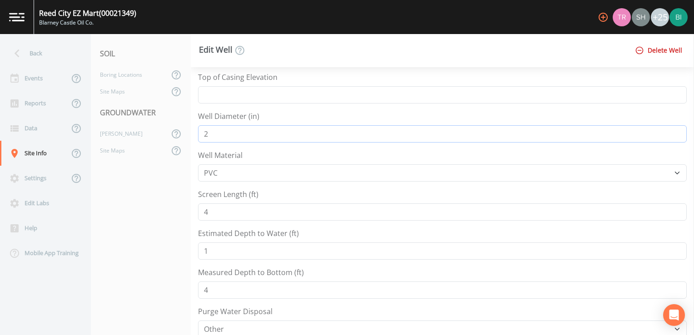
scroll to position [136, 0]
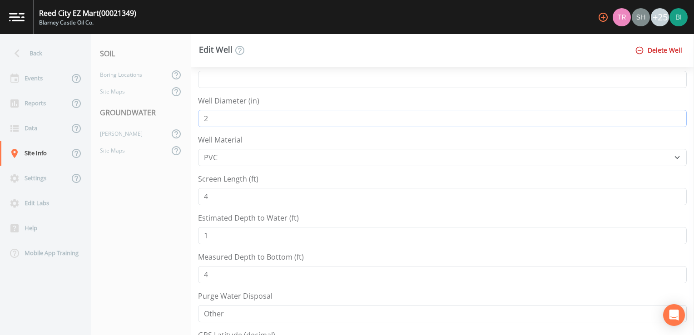
type input "2"
click at [210, 195] on input "4" at bounding box center [442, 196] width 489 height 17
type input "5"
click at [209, 274] on input "4" at bounding box center [442, 274] width 489 height 17
type input "4"
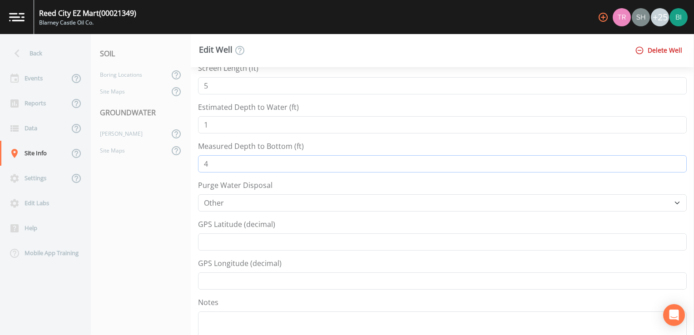
scroll to position [273, 0]
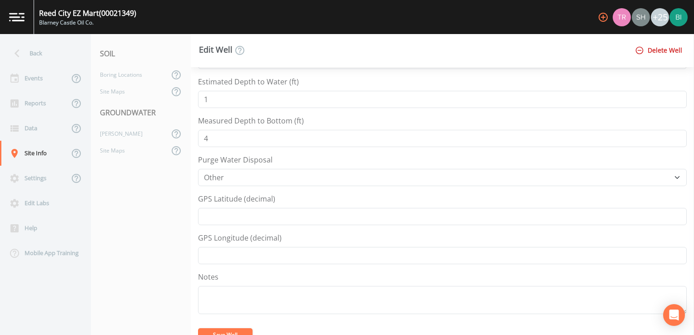
click at [216, 330] on button "Save Well" at bounding box center [225, 336] width 55 height 14
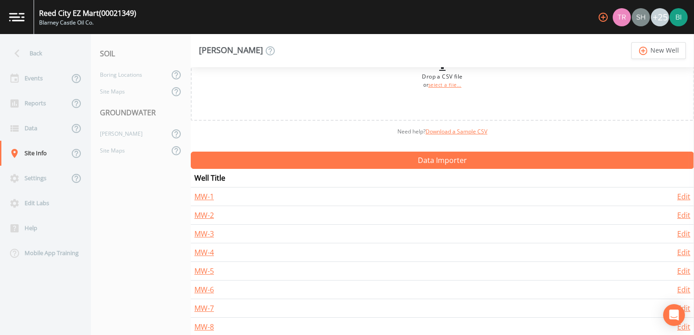
scroll to position [90, 0]
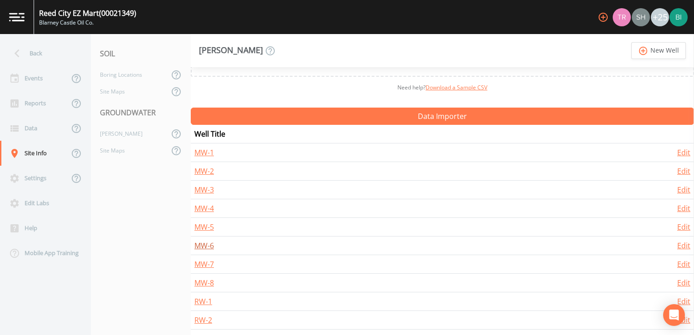
click at [200, 244] on link "MW-6" at bounding box center [204, 246] width 20 height 10
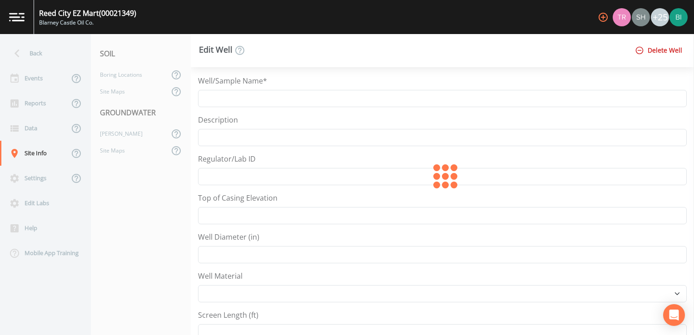
type input "MW-6"
type input "1"
select select "PVC"
type input "5"
type input "1"
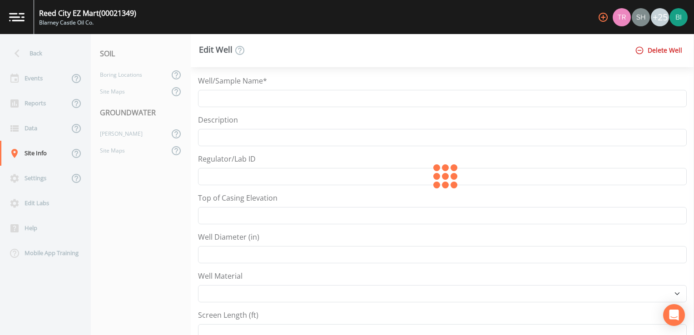
type input "4"
click at [209, 254] on input "1" at bounding box center [442, 254] width 489 height 17
type input "1"
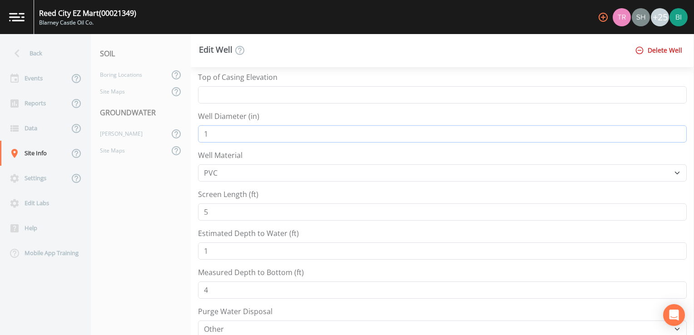
scroll to position [136, 0]
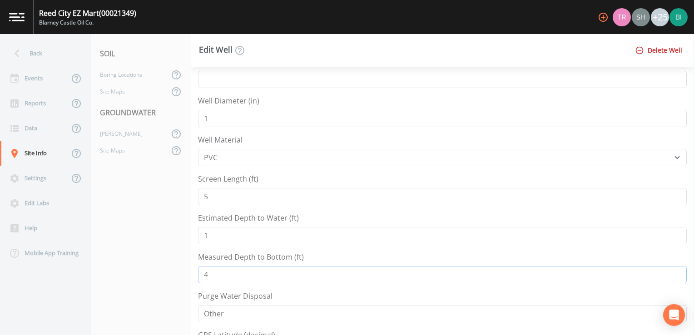
click at [207, 272] on input "4" at bounding box center [442, 274] width 489 height 17
type input "4"
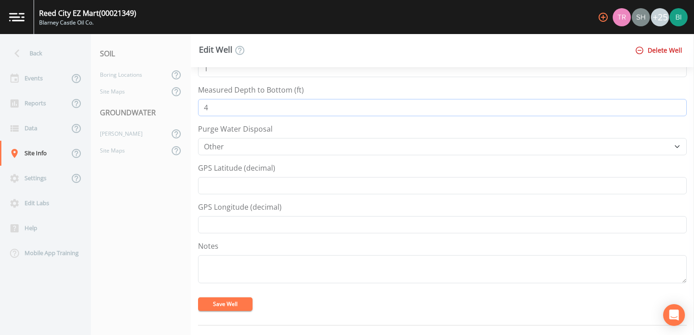
scroll to position [318, 0]
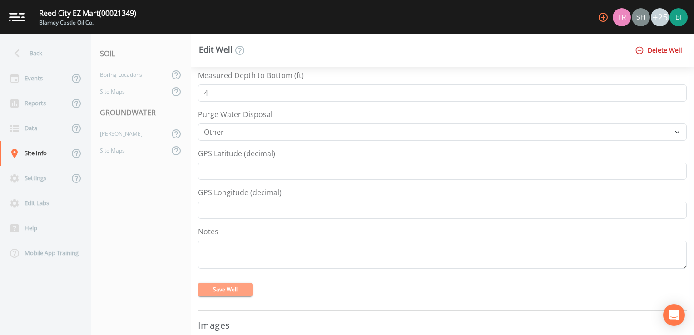
click at [225, 287] on button "Save Well" at bounding box center [225, 290] width 55 height 14
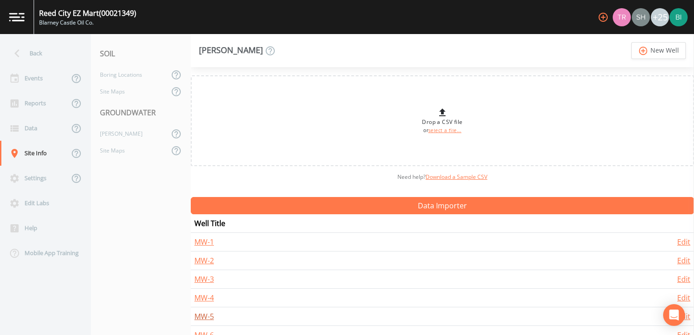
click at [201, 316] on link "MW-5" at bounding box center [204, 317] width 20 height 10
select select "PVC"
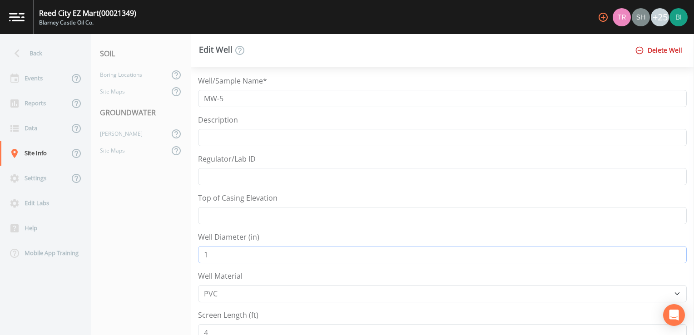
click at [209, 252] on input "1" at bounding box center [442, 254] width 489 height 17
type input "1"
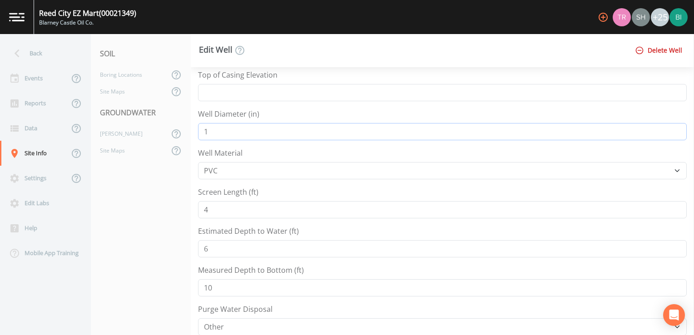
scroll to position [136, 0]
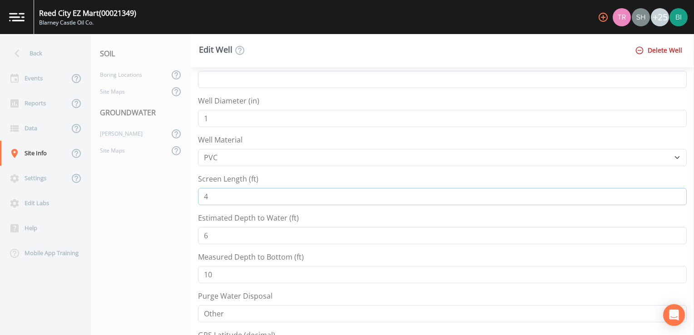
click at [209, 197] on input "4" at bounding box center [442, 196] width 489 height 17
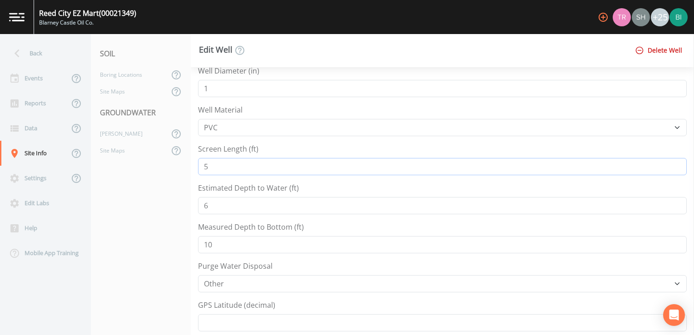
scroll to position [182, 0]
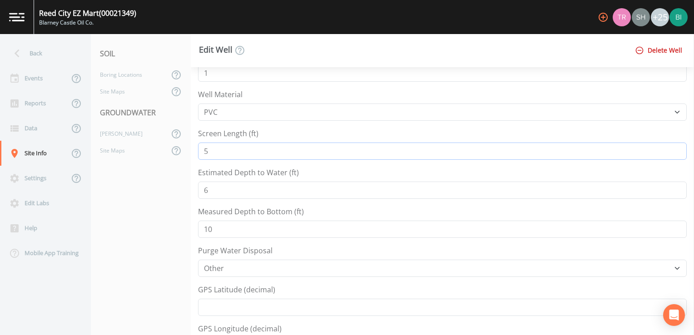
type input "5"
click at [210, 189] on input "6" at bounding box center [442, 190] width 489 height 17
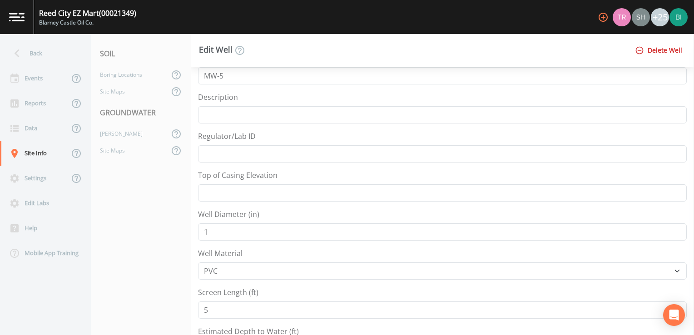
scroll to position [0, 0]
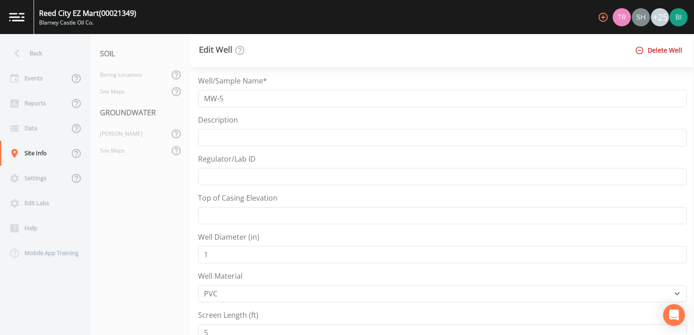
type input "7"
click at [209, 254] on input "1" at bounding box center [442, 254] width 489 height 17
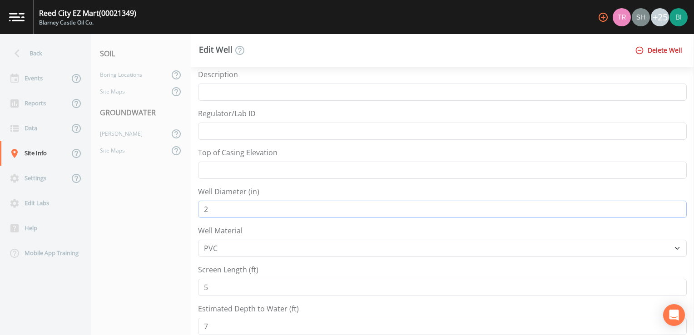
scroll to position [91, 0]
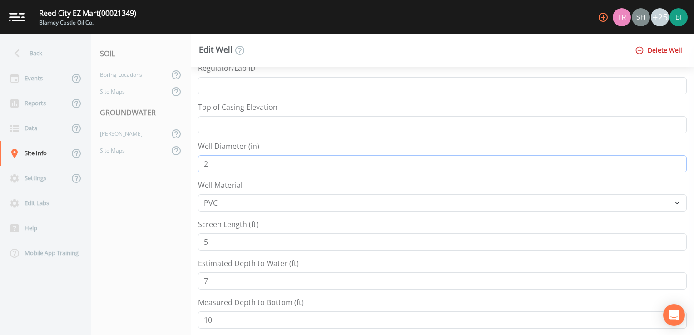
type input "2"
click at [227, 243] on input "5" at bounding box center [442, 242] width 489 height 17
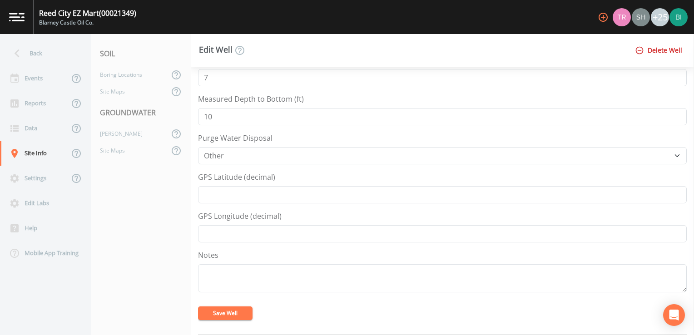
scroll to position [318, 0]
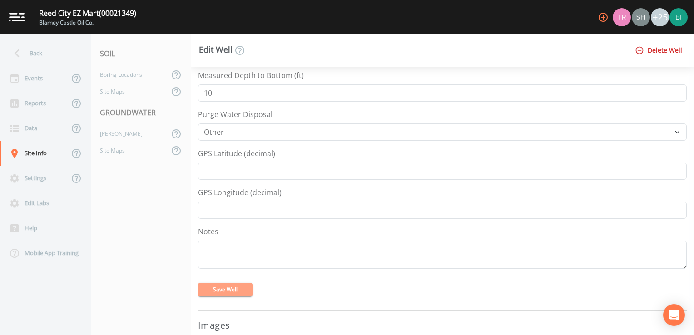
click at [217, 287] on button "Save Well" at bounding box center [225, 290] width 55 height 14
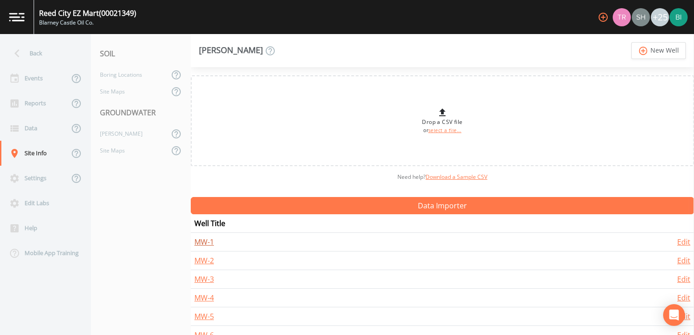
click at [201, 243] on link "MW-1" at bounding box center [204, 242] width 20 height 10
select select "PVC"
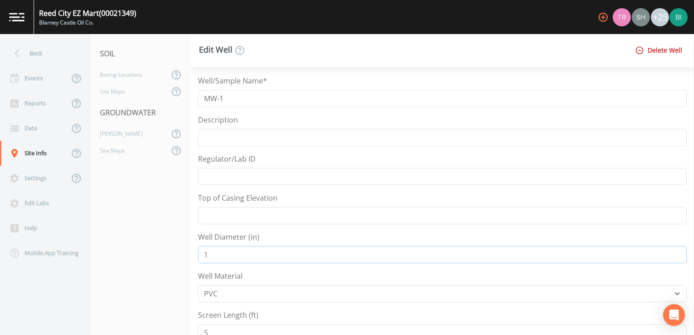
click at [210, 253] on input "1" at bounding box center [442, 254] width 489 height 17
type input "1"
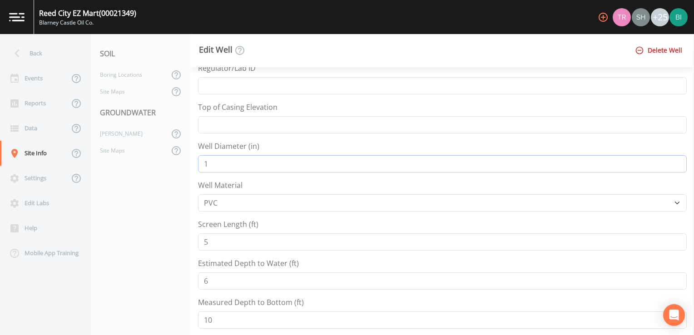
scroll to position [136, 0]
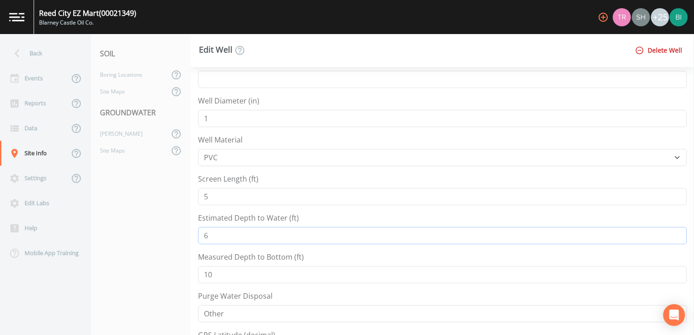
click at [209, 234] on input "6" at bounding box center [442, 235] width 489 height 17
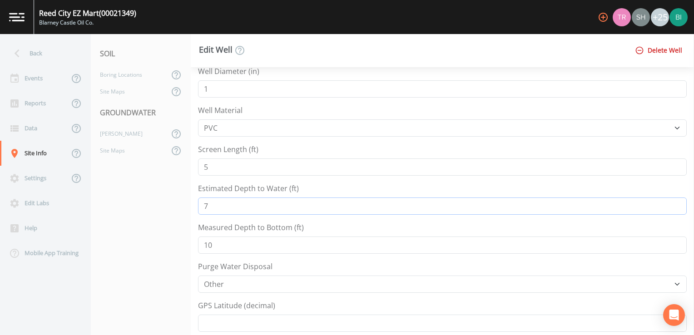
scroll to position [182, 0]
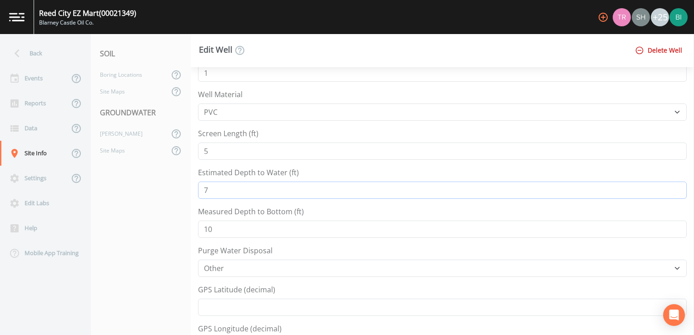
type input "7"
click at [216, 226] on input "10" at bounding box center [442, 229] width 489 height 17
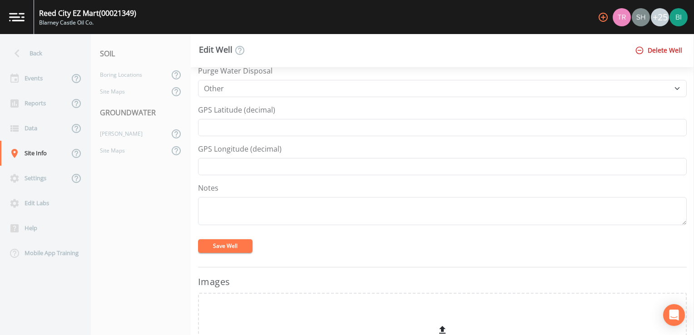
scroll to position [364, 0]
type input "11"
click at [222, 241] on button "Save Well" at bounding box center [225, 245] width 55 height 14
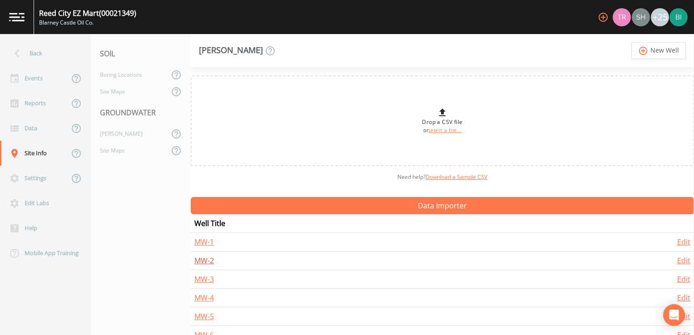
click at [200, 261] on link "MW-2" at bounding box center [204, 261] width 20 height 10
select select "PVC"
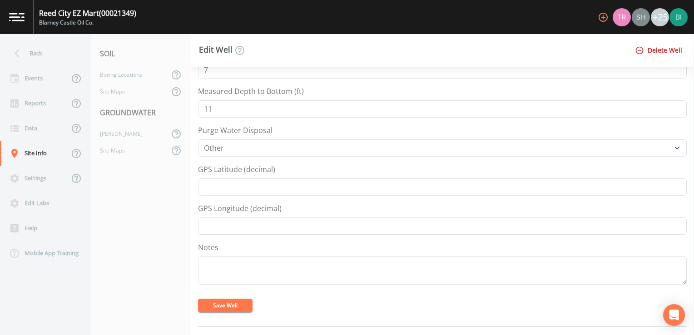
scroll to position [318, 0]
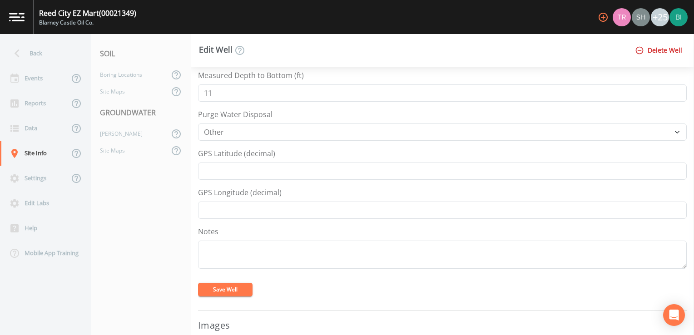
click at [216, 287] on button "Save Well" at bounding box center [225, 290] width 55 height 14
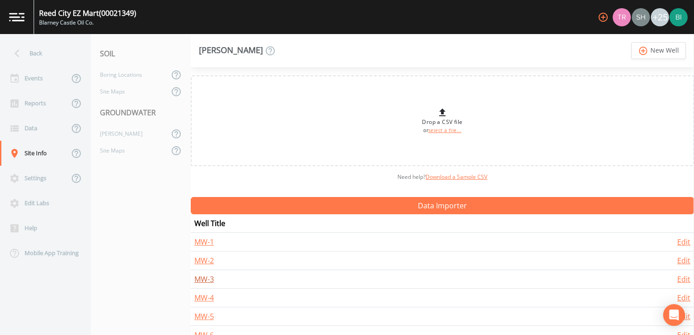
click at [201, 279] on link "MW-3" at bounding box center [204, 279] width 20 height 10
select select "PVC"
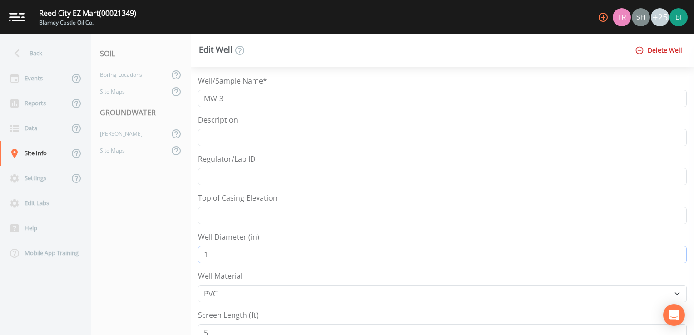
click at [210, 254] on input "1" at bounding box center [442, 254] width 489 height 17
type input "1"
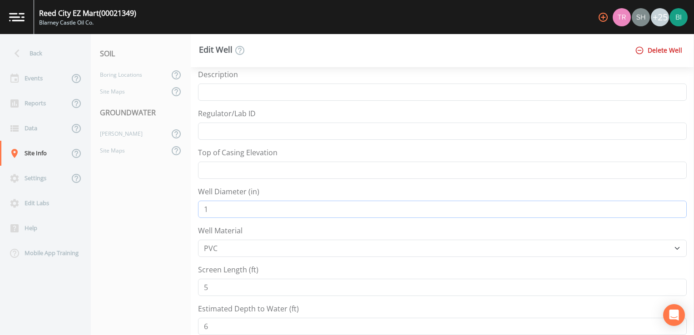
scroll to position [91, 0]
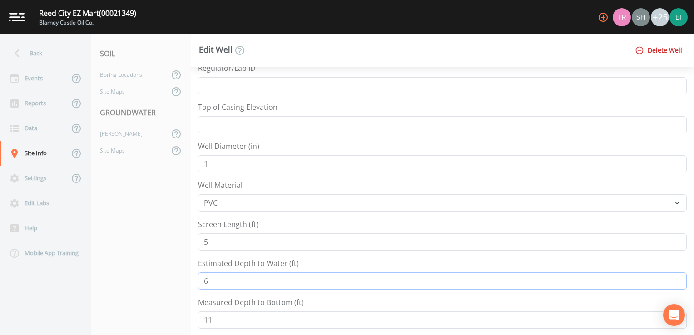
click at [211, 279] on input "6" at bounding box center [442, 281] width 489 height 17
type input "6"
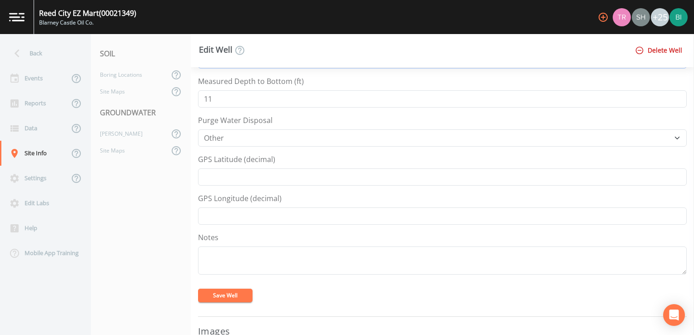
scroll to position [318, 0]
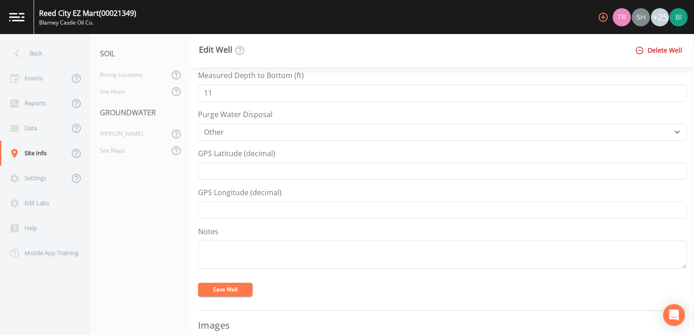
click at [224, 287] on button "Save Well" at bounding box center [225, 290] width 55 height 14
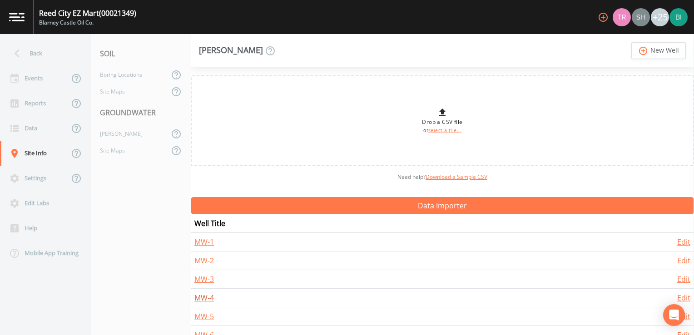
click at [203, 298] on link "MW-4" at bounding box center [204, 298] width 20 height 10
select select "PVC"
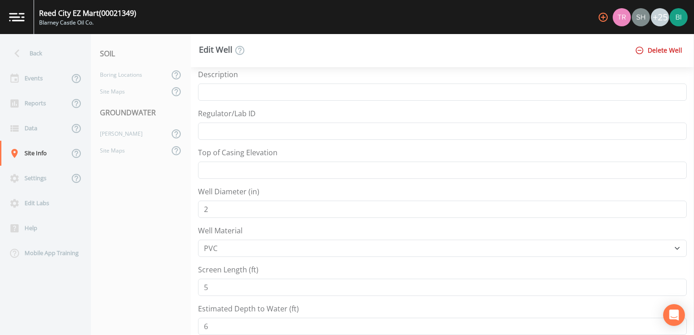
scroll to position [91, 0]
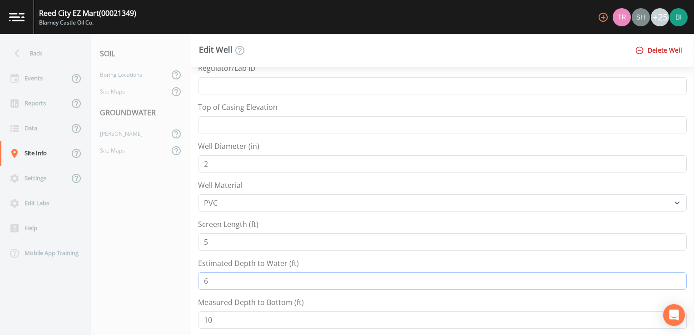
click at [209, 278] on input "6" at bounding box center [442, 281] width 489 height 17
type input "6"
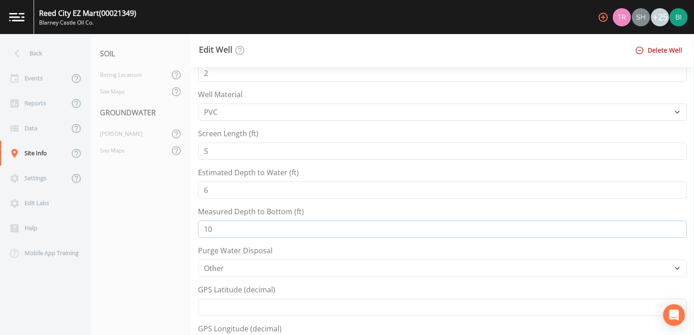
click at [212, 228] on input "10" at bounding box center [442, 229] width 489 height 17
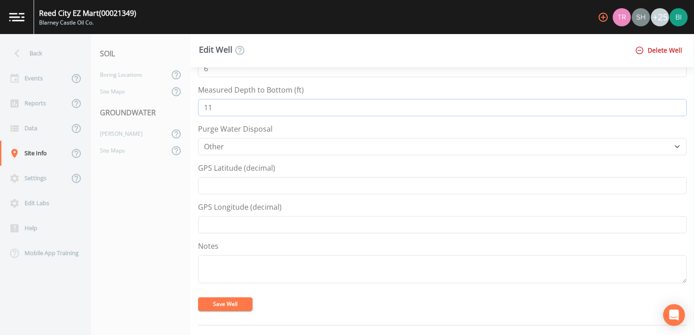
scroll to position [318, 0]
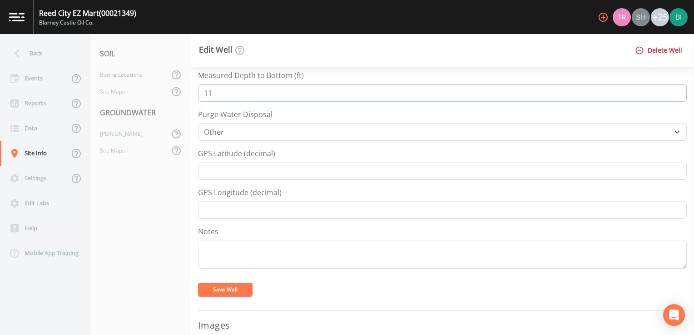
type input "11"
click at [218, 288] on button "Save Well" at bounding box center [225, 290] width 55 height 14
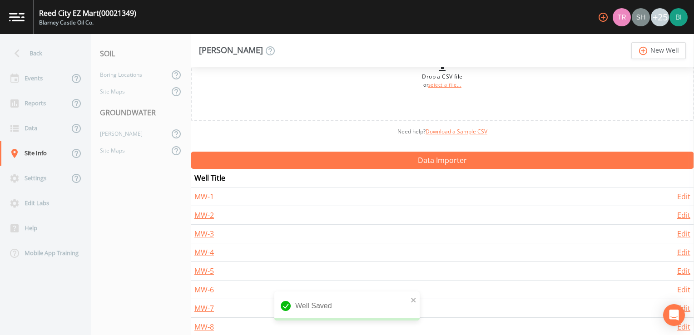
scroll to position [90, 0]
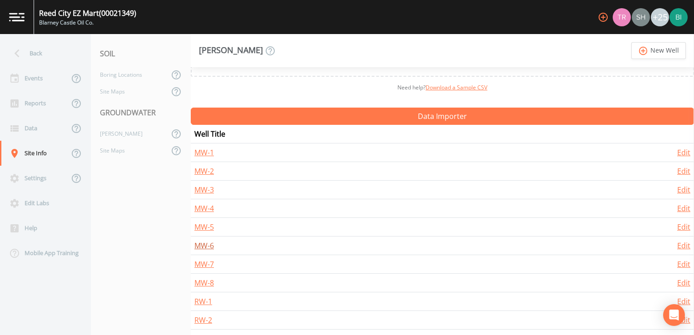
click at [203, 243] on link "MW-6" at bounding box center [204, 246] width 20 height 10
select select "PVC"
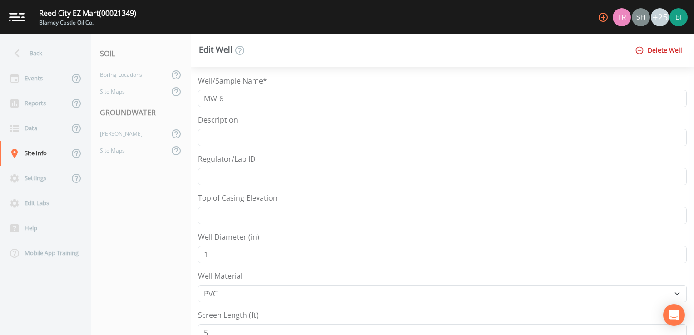
scroll to position [45, 0]
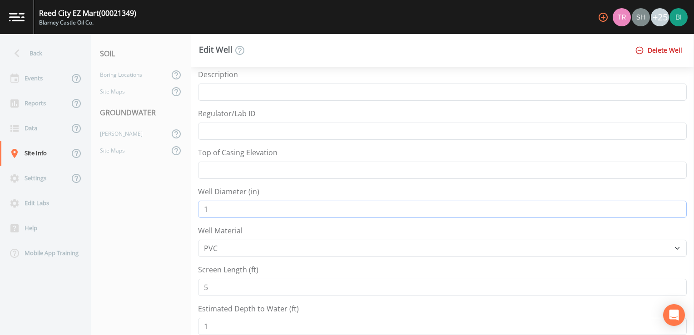
click at [212, 208] on input "1" at bounding box center [442, 209] width 489 height 17
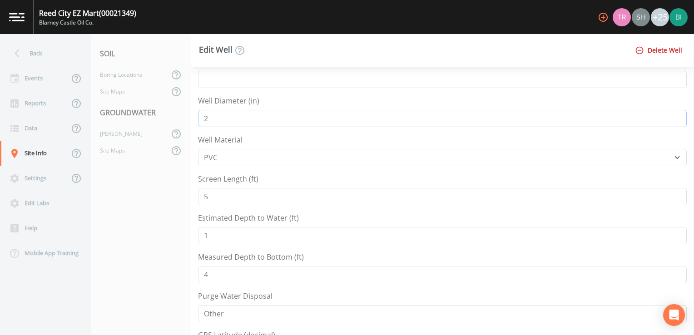
scroll to position [182, 0]
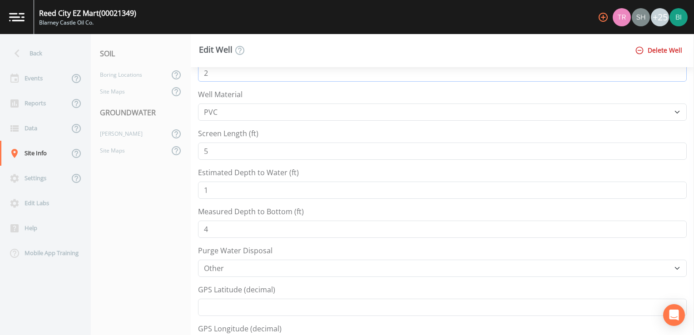
type input "2"
click at [210, 227] on input "4" at bounding box center [442, 229] width 489 height 17
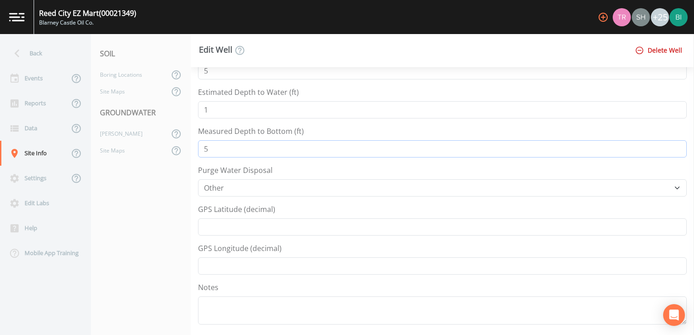
scroll to position [273, 0]
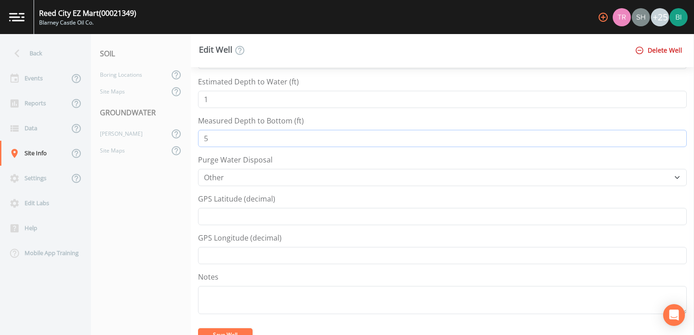
type input "5"
click at [214, 329] on button "Save Well" at bounding box center [225, 336] width 55 height 14
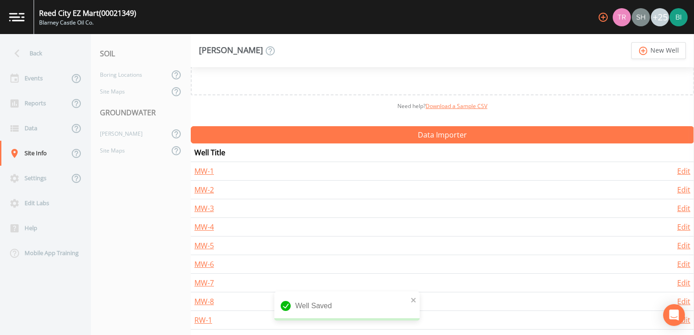
scroll to position [90, 0]
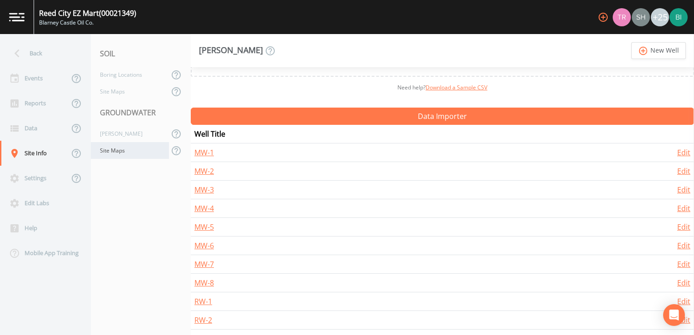
click at [116, 151] on div "Site Maps" at bounding box center [130, 150] width 78 height 17
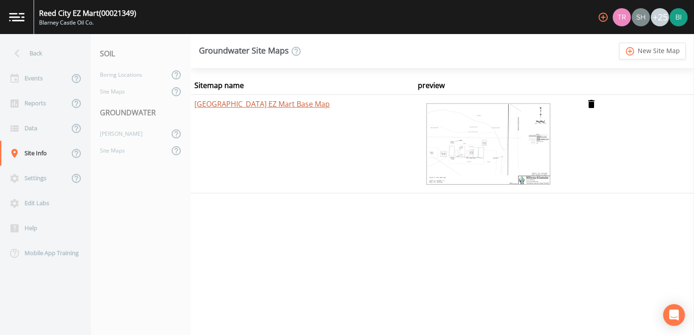
click at [238, 105] on link "[GEOGRAPHIC_DATA] EZ Mart Base Map" at bounding box center [261, 104] width 135 height 10
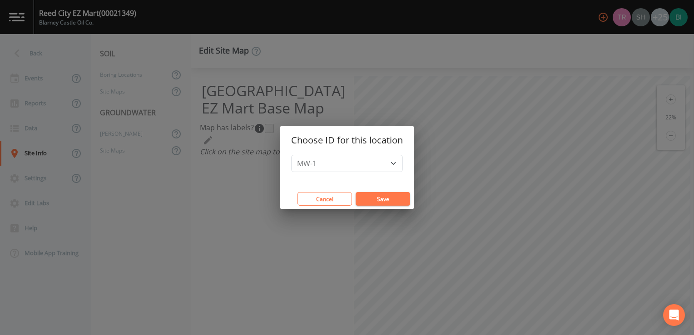
click at [371, 198] on button "Save" at bounding box center [383, 199] width 55 height 14
click at [389, 198] on button "Save" at bounding box center [383, 199] width 55 height 14
click at [387, 196] on button "Save" at bounding box center [383, 199] width 55 height 14
click at [387, 200] on button "Save" at bounding box center [383, 199] width 55 height 14
click at [392, 199] on button "Save" at bounding box center [383, 199] width 55 height 14
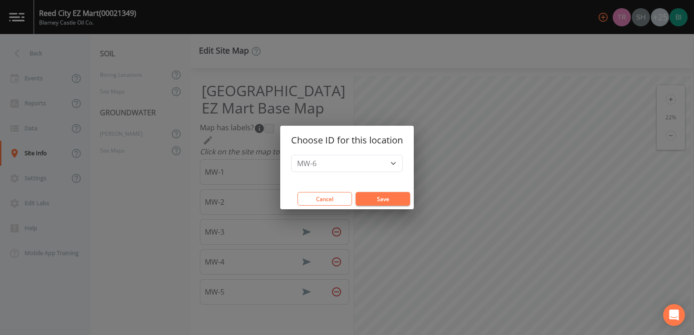
click at [375, 197] on button "Save" at bounding box center [383, 199] width 55 height 14
click at [380, 200] on button "Save" at bounding box center [383, 199] width 55 height 14
click at [394, 199] on button "Save" at bounding box center [383, 199] width 55 height 14
click at [367, 199] on button "Save" at bounding box center [383, 199] width 55 height 14
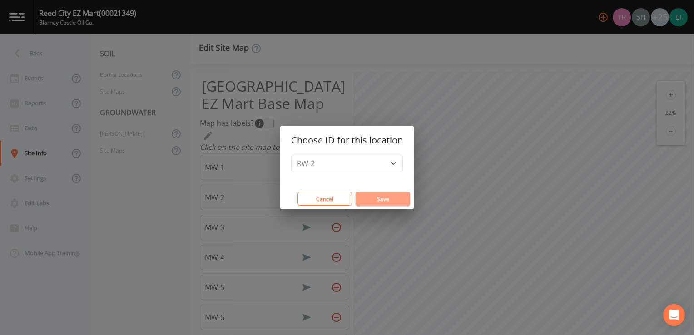
click at [391, 199] on button "Save" at bounding box center [383, 199] width 55 height 14
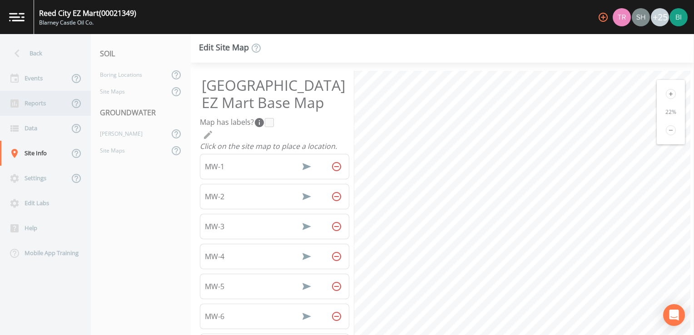
click at [33, 102] on div "Reports" at bounding box center [34, 103] width 69 height 25
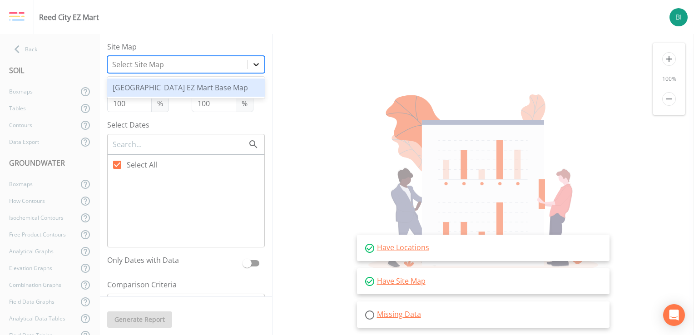
click at [252, 63] on icon at bounding box center [256, 64] width 9 height 9
click at [222, 87] on div "[GEOGRAPHIC_DATA] EZ Mart Base Map" at bounding box center [186, 88] width 158 height 18
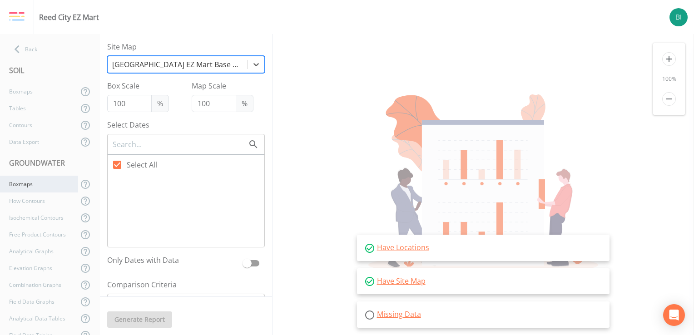
click at [39, 183] on div "Boxmaps" at bounding box center [39, 184] width 78 height 17
click at [20, 184] on div "Boxmaps" at bounding box center [39, 184] width 78 height 17
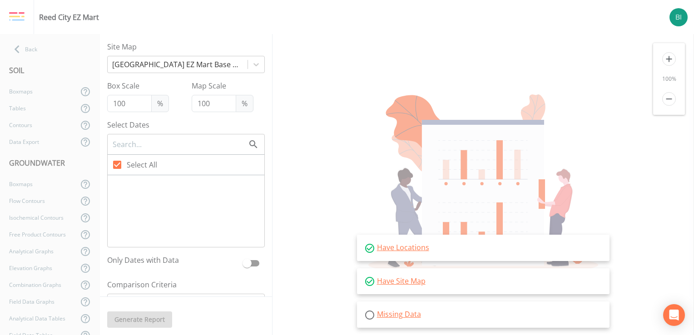
click at [137, 166] on span "Select All" at bounding box center [142, 165] width 30 height 11
click at [117, 164] on input "Select All" at bounding box center [112, 159] width 9 height 9
checkbox input "true"
click at [31, 50] on div "Back" at bounding box center [45, 49] width 91 height 17
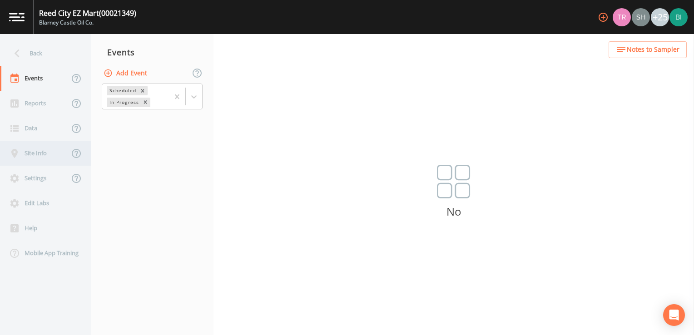
click at [36, 152] on div "Site Info" at bounding box center [34, 153] width 69 height 25
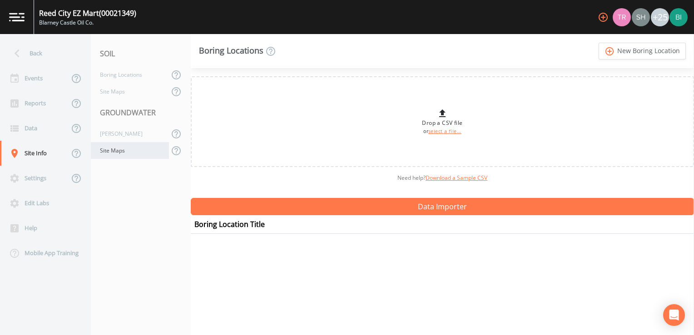
click at [125, 152] on div "Site Maps" at bounding box center [130, 150] width 78 height 17
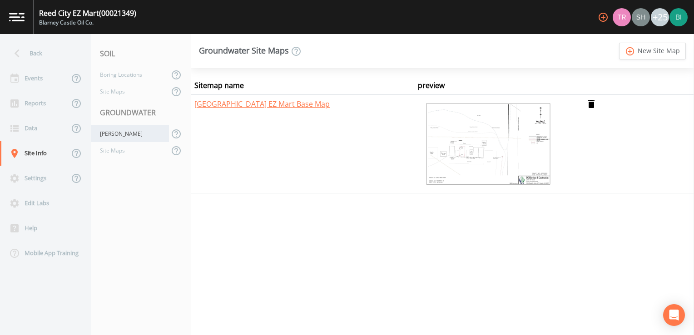
click at [121, 132] on div "[PERSON_NAME]" at bounding box center [130, 133] width 78 height 17
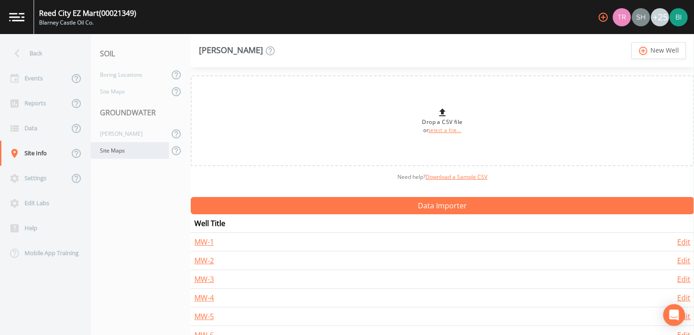
click at [124, 154] on div "Site Maps" at bounding box center [130, 150] width 78 height 17
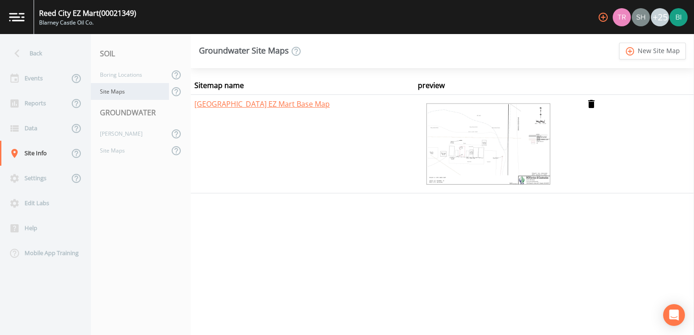
click at [133, 93] on div "Site Maps" at bounding box center [130, 91] width 78 height 17
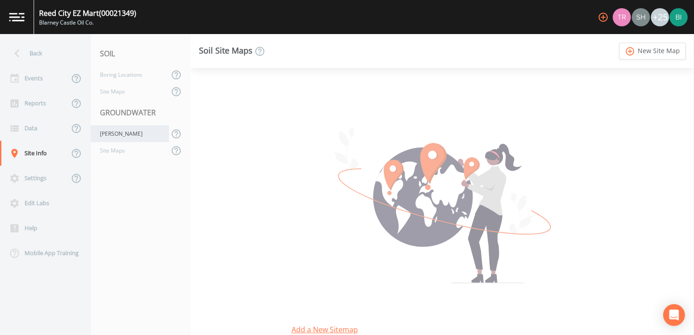
click at [113, 133] on div "[PERSON_NAME]" at bounding box center [130, 133] width 78 height 17
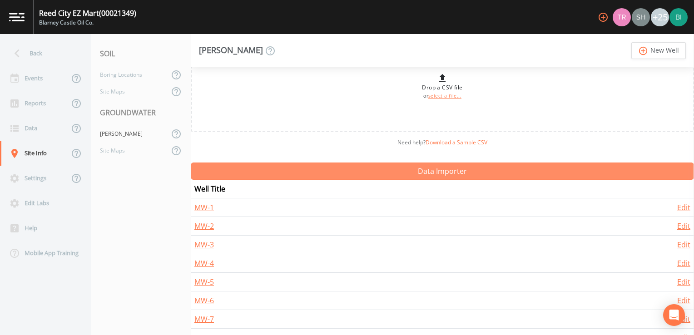
scroll to position [90, 0]
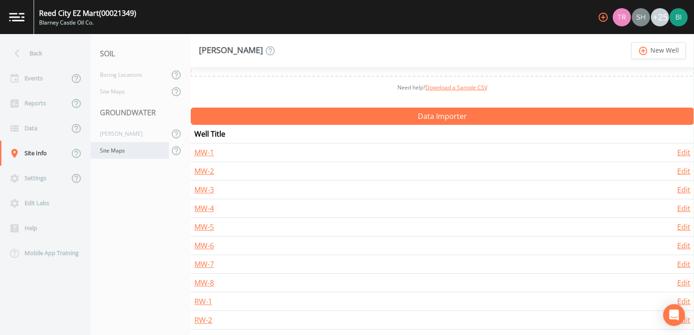
click at [124, 152] on div "Site Maps" at bounding box center [130, 150] width 78 height 17
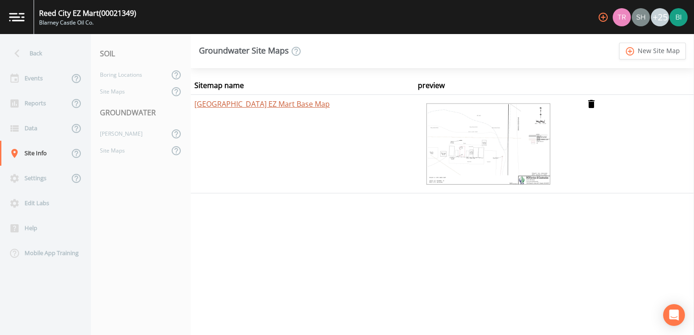
click at [222, 106] on link "[GEOGRAPHIC_DATA] EZ Mart Base Map" at bounding box center [261, 104] width 135 height 10
